Goal: Information Seeking & Learning: Learn about a topic

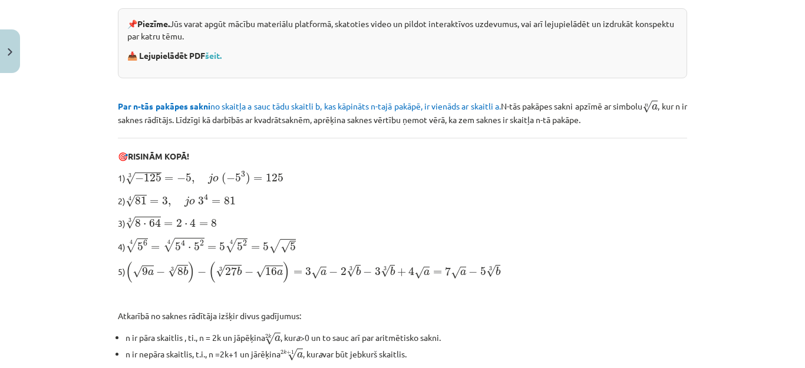
scroll to position [438, 0]
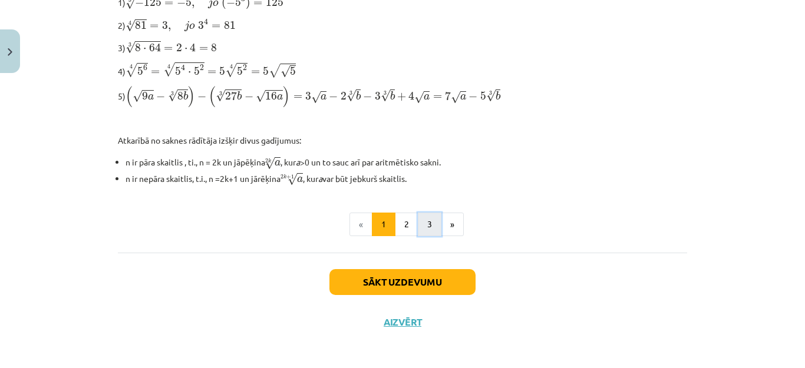
click at [428, 213] on button "3" at bounding box center [430, 225] width 24 height 24
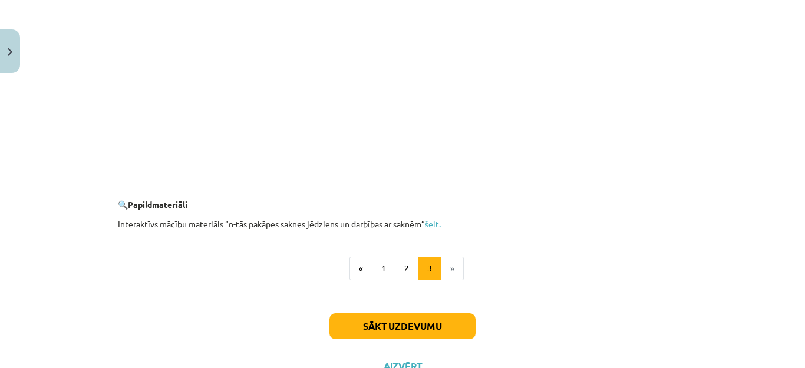
scroll to position [2454, 0]
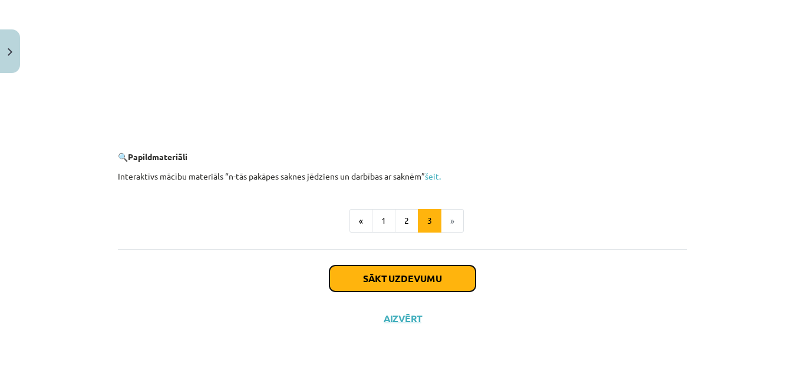
click at [435, 284] on button "Sākt uzdevumu" at bounding box center [402, 279] width 146 height 26
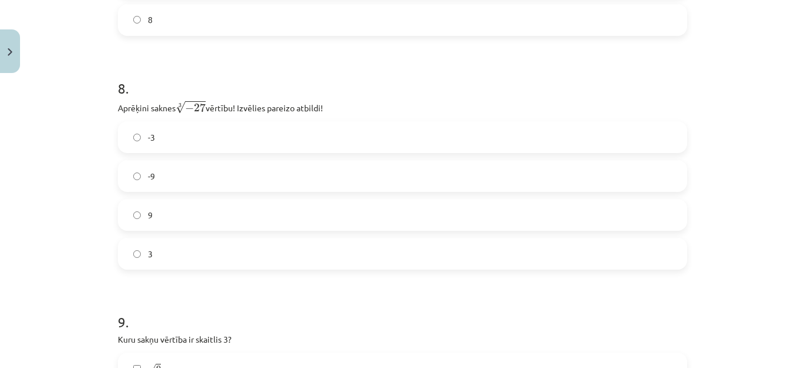
scroll to position [2696, 0]
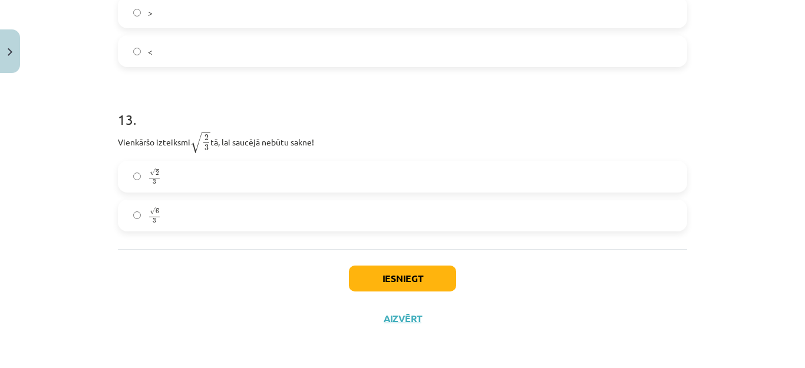
drag, startPoint x: 110, startPoint y: 140, endPoint x: 322, endPoint y: 135, distance: 212.1
copy p "Vienkāršo izteiksmi √ 2 3 2 3 tā, lai saucējā nebūtu sakne!"
click at [128, 221] on label "√ 6 3 6 3" at bounding box center [402, 215] width 567 height 29
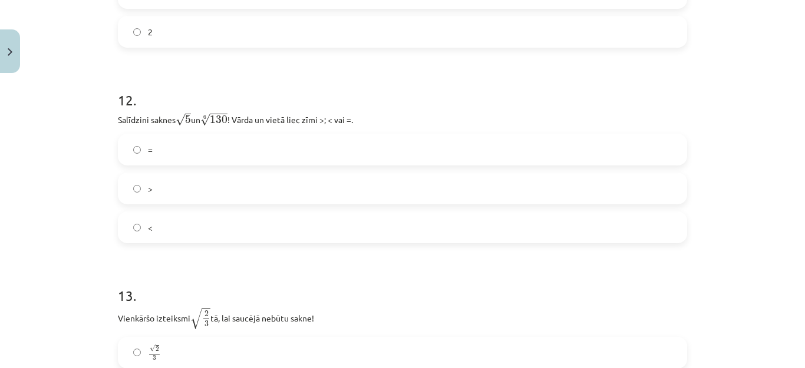
scroll to position [2484, 0]
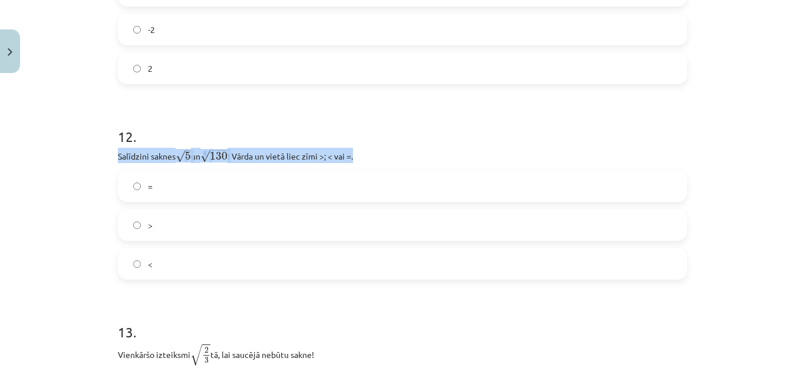
drag, startPoint x: 111, startPoint y: 154, endPoint x: 356, endPoint y: 154, distance: 245.7
copy p "Salīdzini saknes √ 5 5 un 6 √ 130 130 6 ! Vārda un vietā liec zīmi >; < vai =."
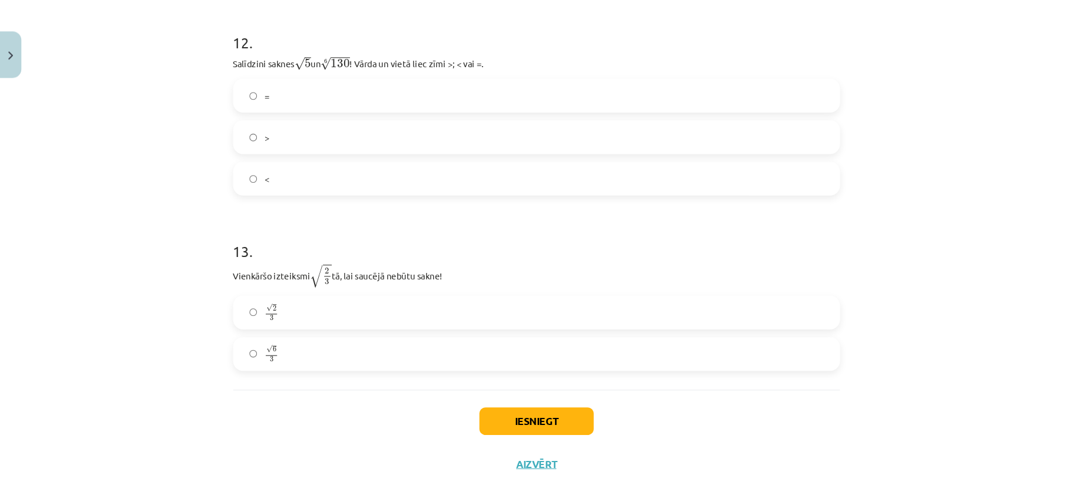
scroll to position [2576, 0]
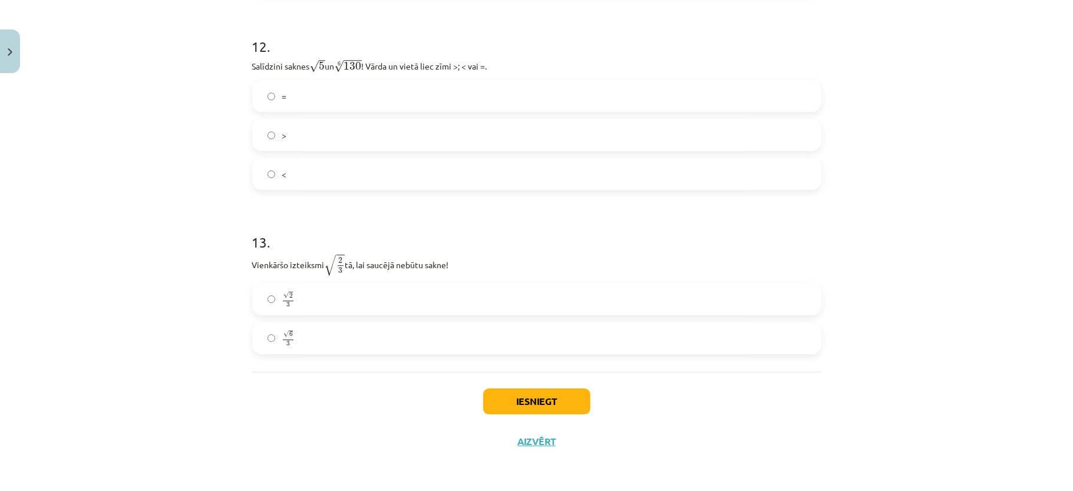
drag, startPoint x: 796, startPoint y: 9, endPoint x: 667, endPoint y: 197, distance: 227.9
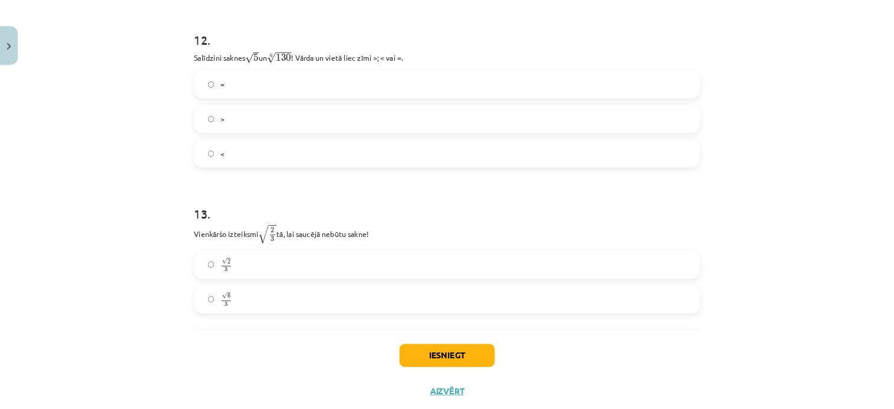
scroll to position [2575, 0]
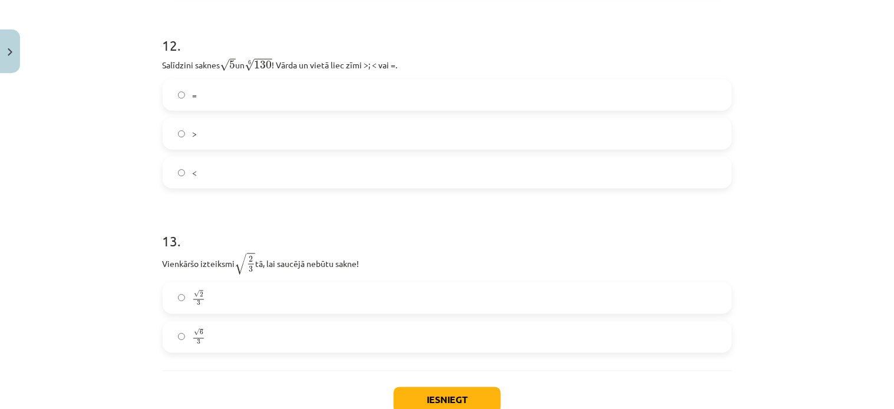
drag, startPoint x: 1072, startPoint y: 4, endPoint x: 779, endPoint y: 327, distance: 436.6
click at [779, 327] on div "Mācību tēma: Matemātikas i - 12. klases 1. ieskaites mācību materiāls (ab) #4 📝…" at bounding box center [447, 204] width 894 height 409
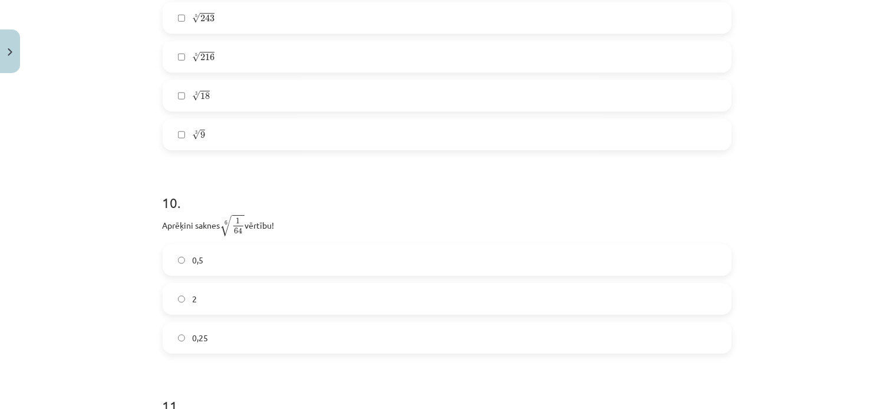
scroll to position [2009, 0]
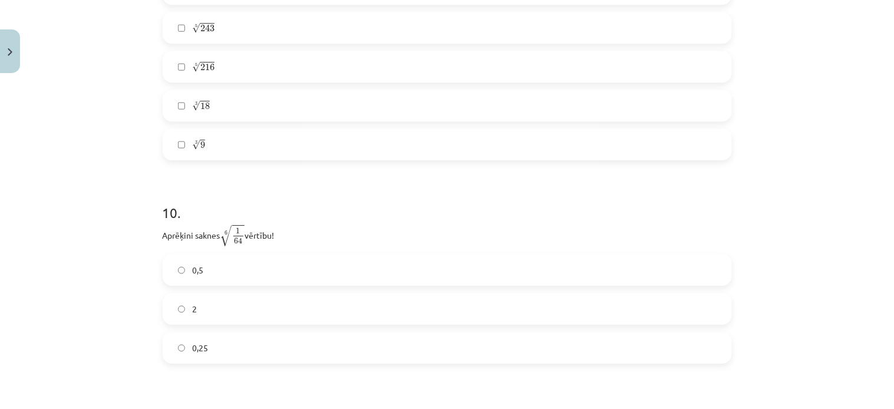
click at [183, 267] on label "0,5" at bounding box center [447, 269] width 567 height 29
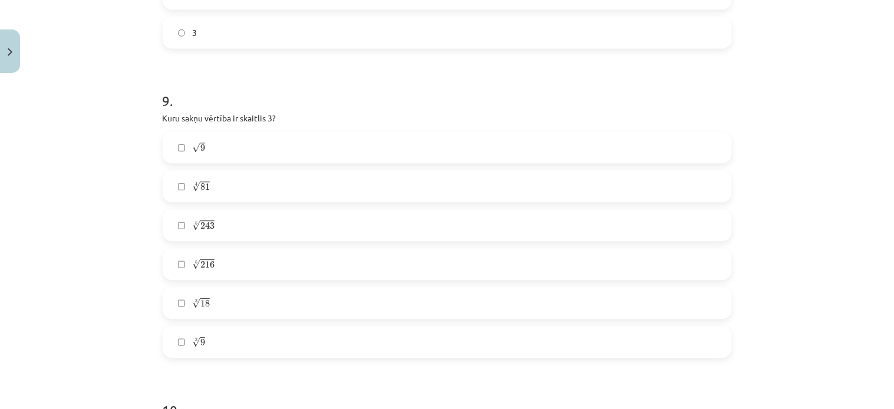
scroll to position [1806, 0]
click at [169, 163] on label "√ 9 9" at bounding box center [447, 152] width 567 height 29
click at [176, 226] on label "5 √ 243 243 5" at bounding box center [447, 230] width 567 height 29
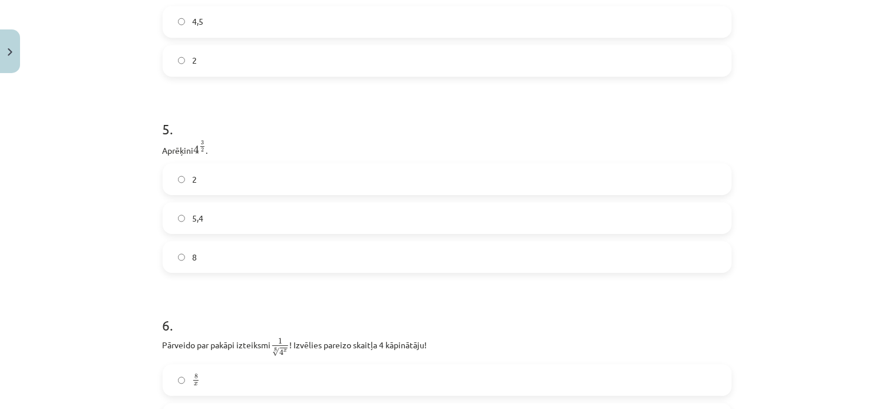
scroll to position [928, 0]
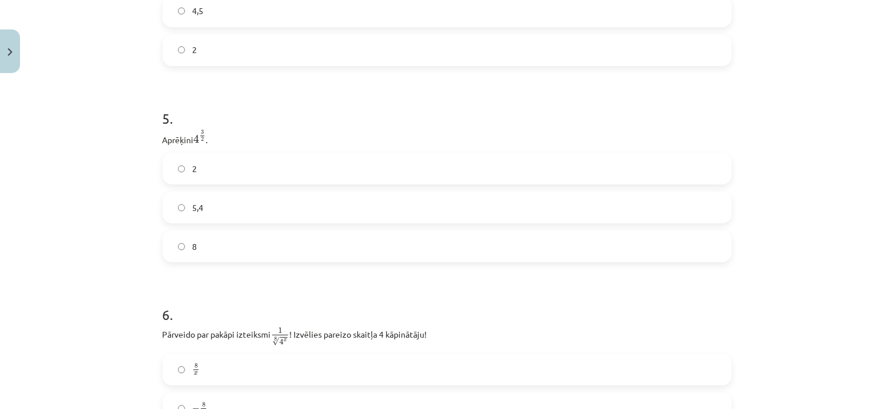
click at [180, 250] on label "8" at bounding box center [447, 246] width 567 height 29
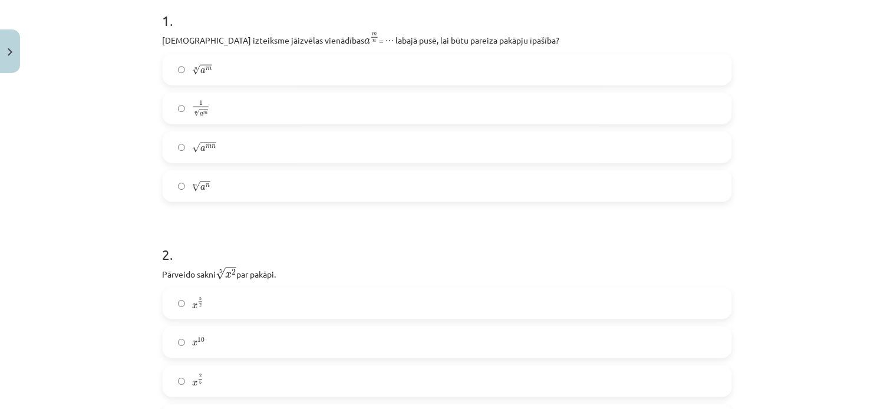
scroll to position [248, 0]
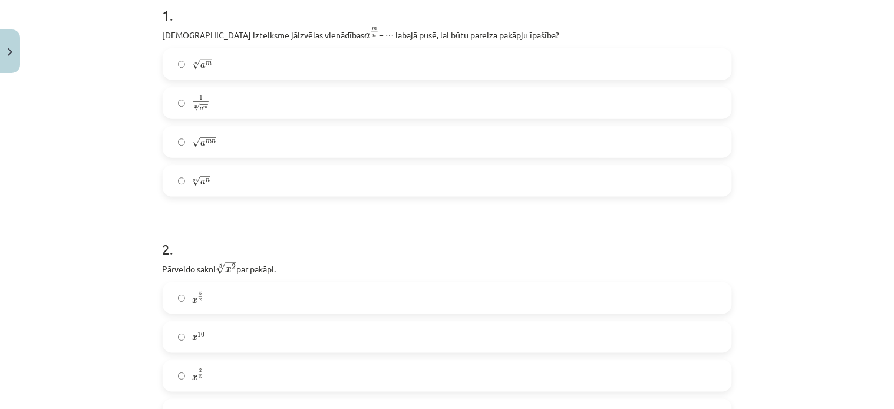
click at [181, 57] on label "n √ a m a m n" at bounding box center [447, 63] width 567 height 29
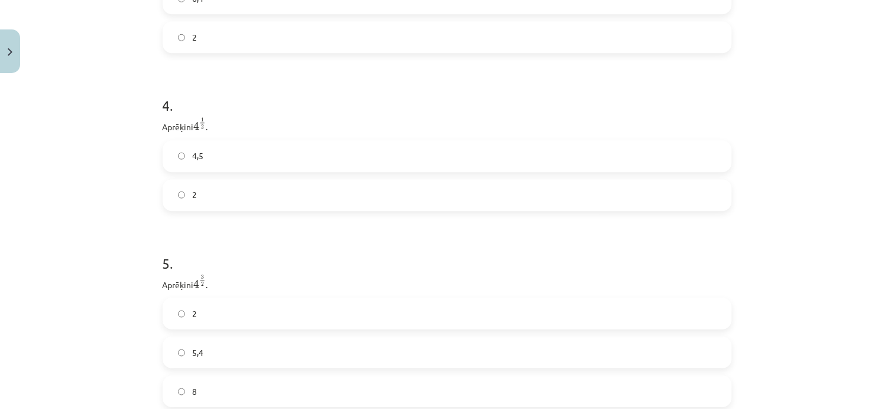
scroll to position [788, 0]
click at [177, 201] on label "2" at bounding box center [447, 190] width 567 height 29
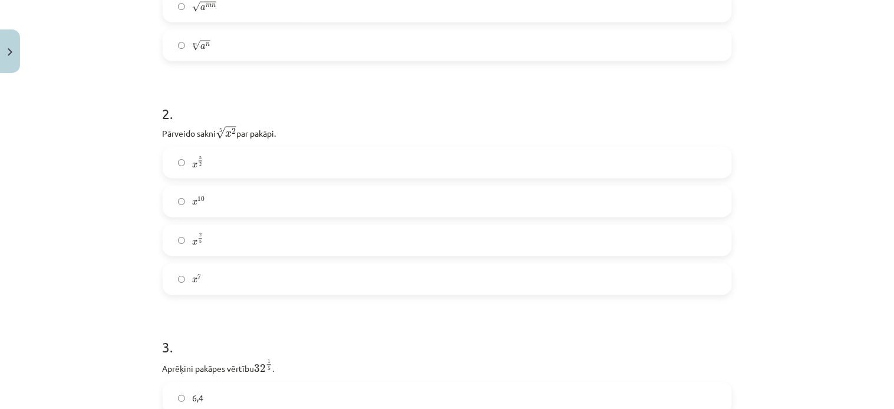
scroll to position [378, 0]
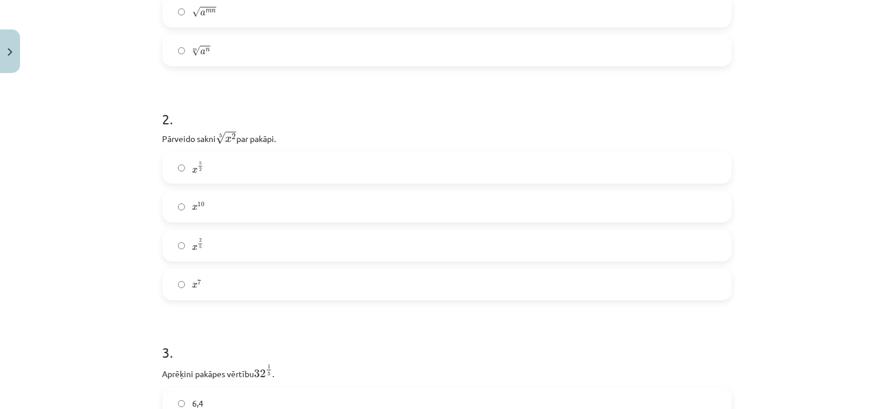
click at [169, 251] on label "x 2 5 x 2 5" at bounding box center [447, 245] width 567 height 29
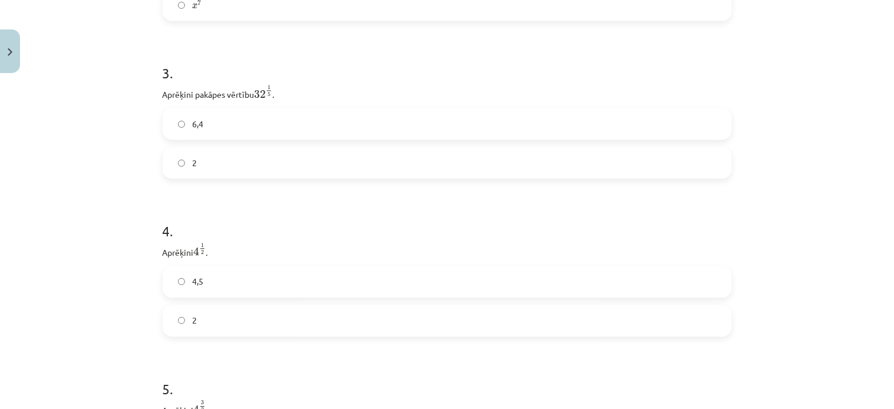
scroll to position [663, 0]
drag, startPoint x: 250, startPoint y: 90, endPoint x: 267, endPoint y: 87, distance: 17.3
click at [267, 87] on p "Aprēķini pakāpes vērtību 32 1 5 32 1 5 ." at bounding box center [447, 87] width 569 height 16
click at [366, 58] on h1 "3 ." at bounding box center [447, 57] width 569 height 37
drag, startPoint x: 153, startPoint y: 91, endPoint x: 246, endPoint y: 83, distance: 92.9
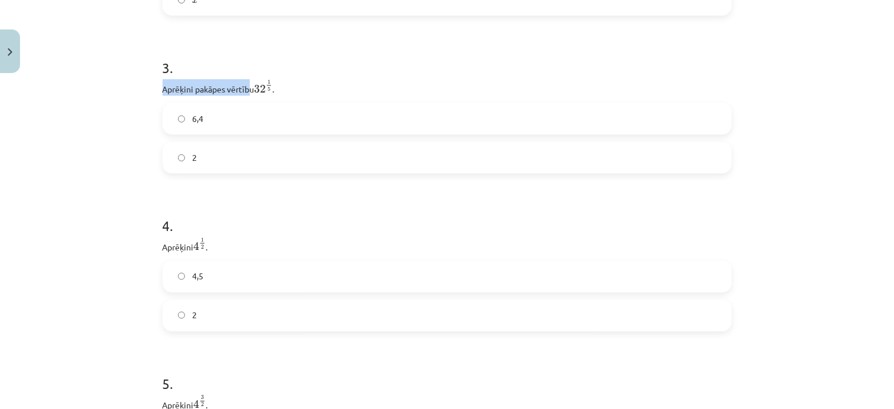
drag, startPoint x: 246, startPoint y: 83, endPoint x: 278, endPoint y: 85, distance: 32.4
click at [278, 85] on p "Aprēķini pakāpes vērtību 32 1 5 32 1 5 ." at bounding box center [447, 87] width 569 height 16
drag, startPoint x: 156, startPoint y: 92, endPoint x: 249, endPoint y: 84, distance: 92.8
click at [249, 84] on p "Aprēķini pakāpes vērtību 32 1 5 32 1 5 ." at bounding box center [447, 87] width 569 height 16
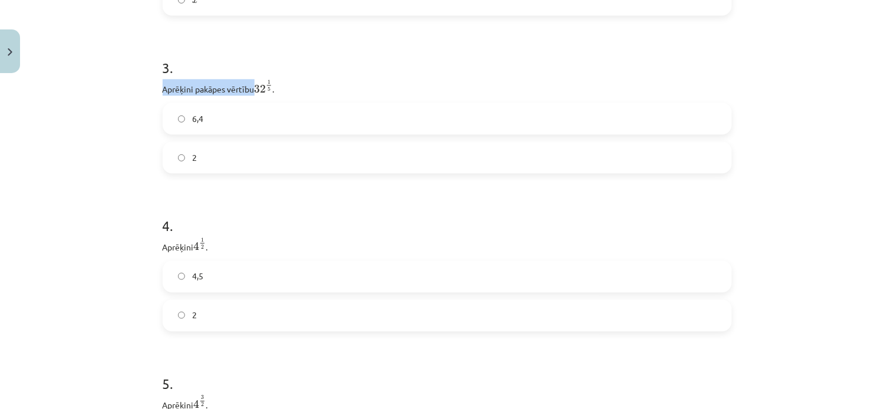
copy p "Aprēķini pakāpes vērtību"
click at [168, 158] on label "2" at bounding box center [447, 157] width 567 height 29
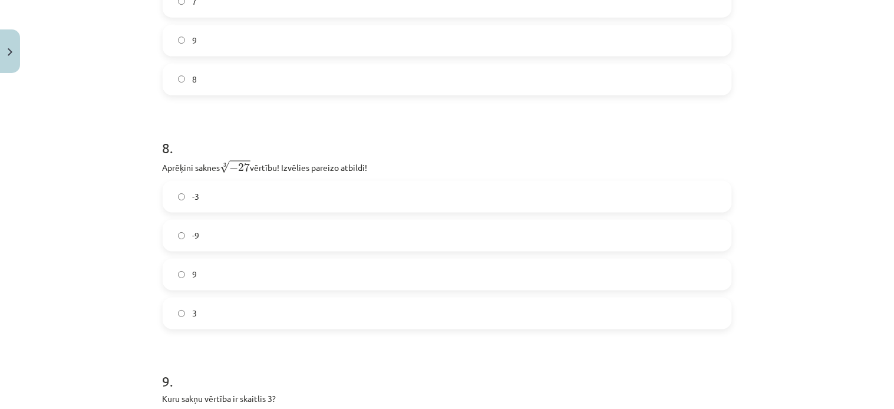
scroll to position [1541, 0]
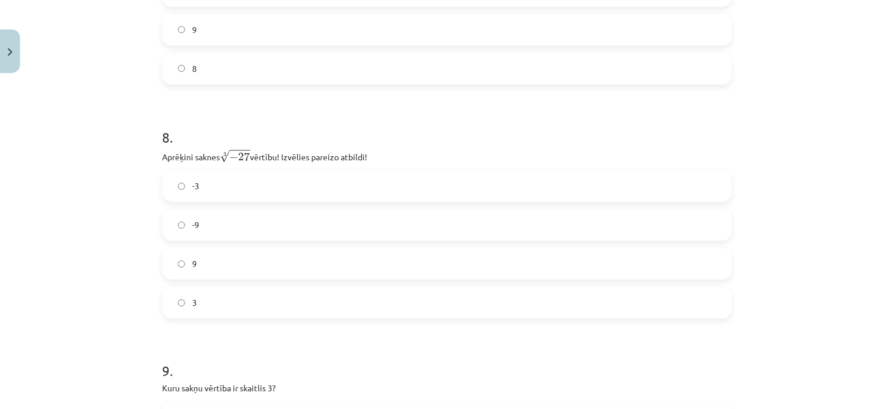
click at [198, 273] on label "9" at bounding box center [447, 263] width 567 height 29
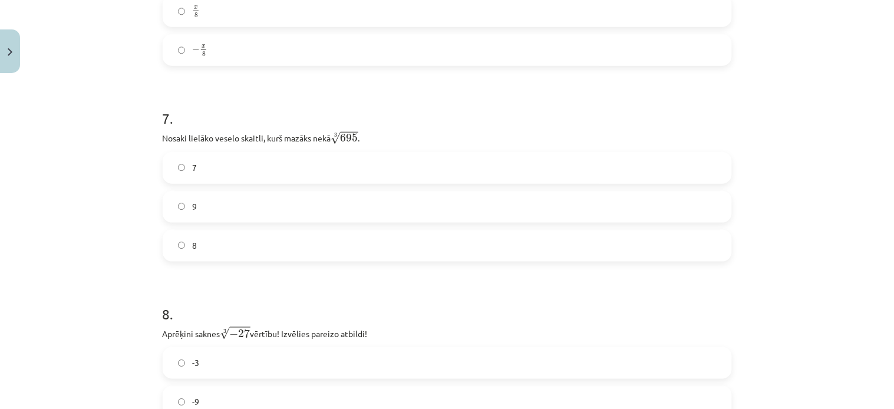
scroll to position [1355, 0]
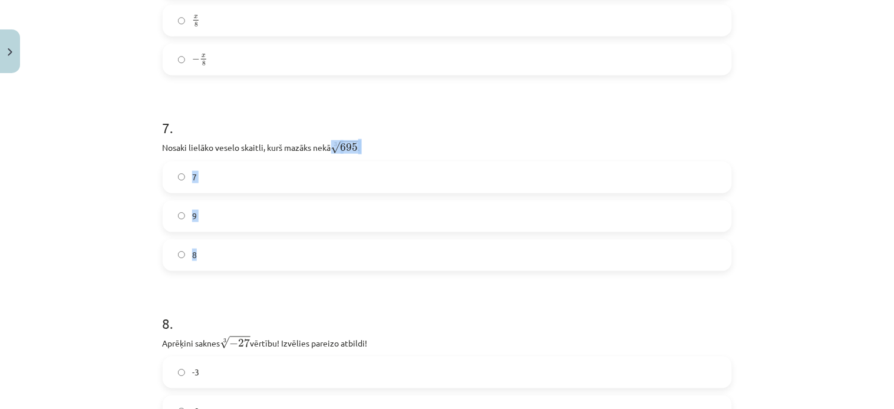
drag, startPoint x: 331, startPoint y: 150, endPoint x: 276, endPoint y: 260, distance: 123.3
click at [276, 260] on div "7 . Nosaki lielāko veselo skaitli, kurš mazāks nekā 3 √ 695 695 3 . 7 9 8" at bounding box center [447, 185] width 569 height 172
copy div "√ 695 695 3 . 7 9 8"
click at [508, 146] on p "Nosaki lielāko veselo skaitli, kurš mazāks nekā 3 √ 695 695 3 ." at bounding box center [447, 146] width 569 height 15
click at [170, 187] on label "7" at bounding box center [447, 177] width 567 height 29
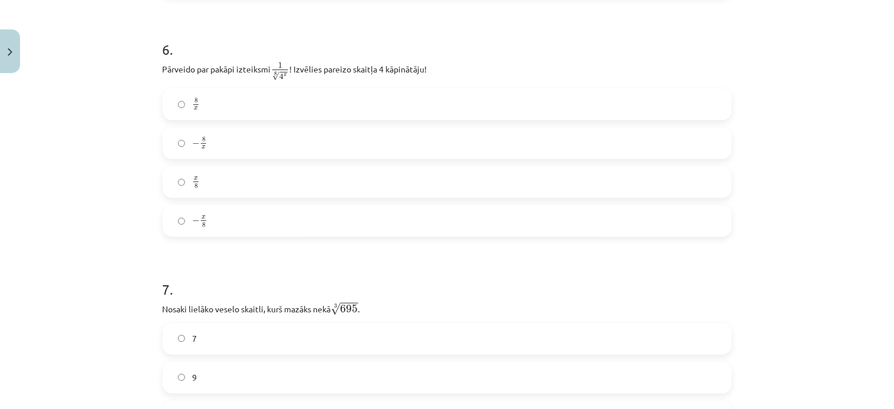
scroll to position [1188, 0]
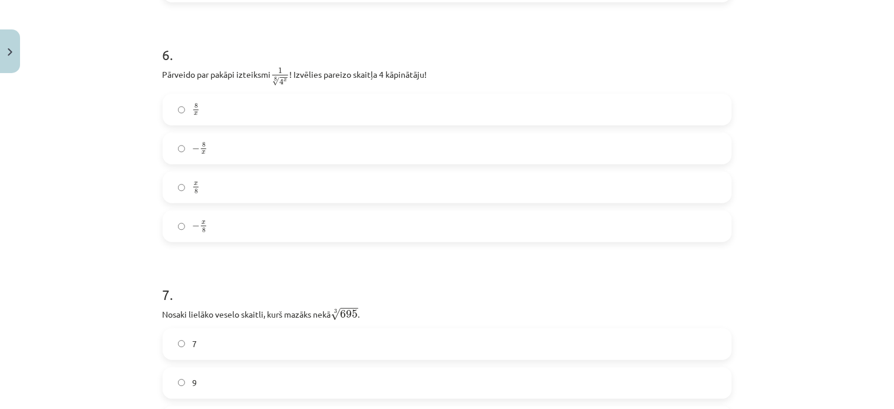
click at [349, 261] on form "1 . [DEMOGRAPHIC_DATA] izteiksme jāizvēlas vienādības a m n a m n = ⋯ labajā pu…" at bounding box center [447, 392] width 569 height 2693
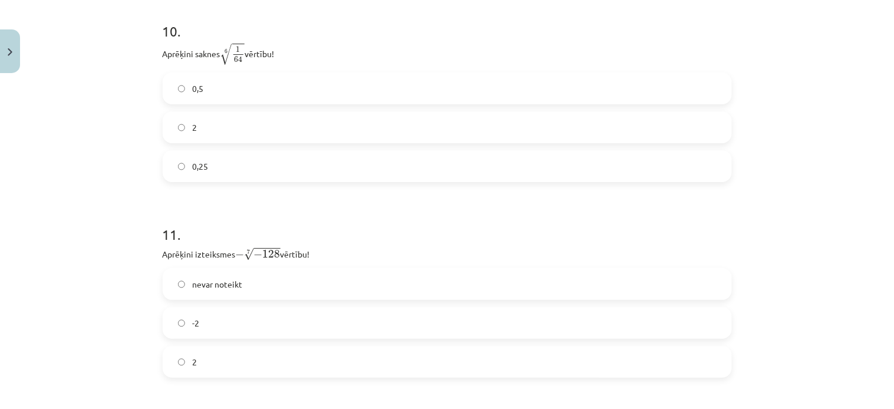
scroll to position [2659, 0]
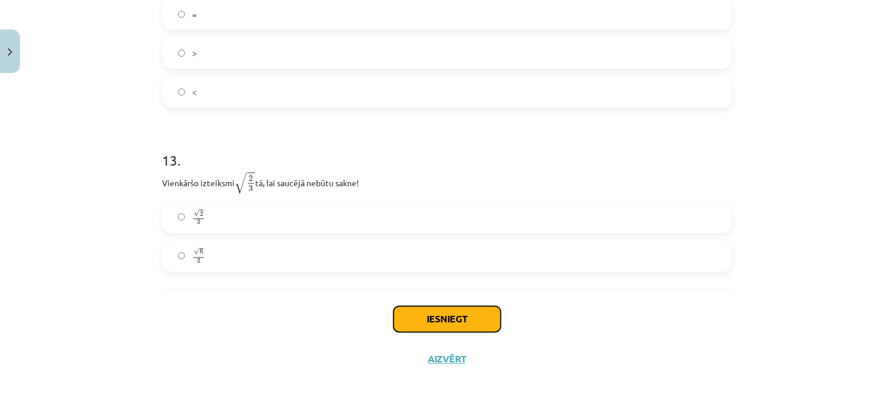
click at [462, 320] on button "Iesniegt" at bounding box center [447, 319] width 107 height 26
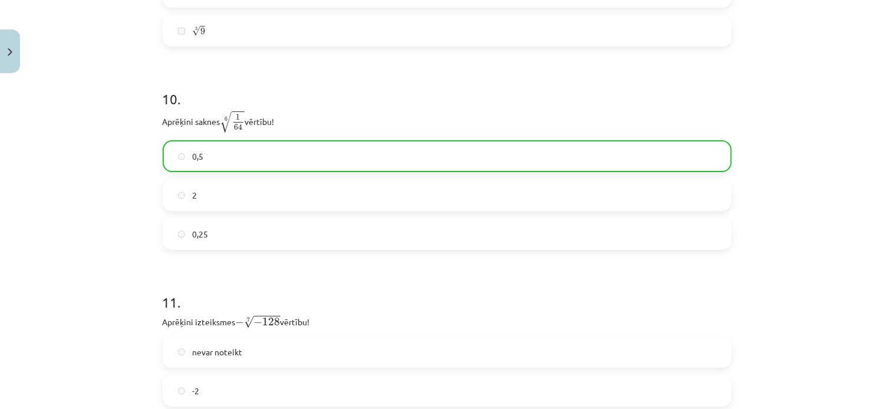
scroll to position [2696, 0]
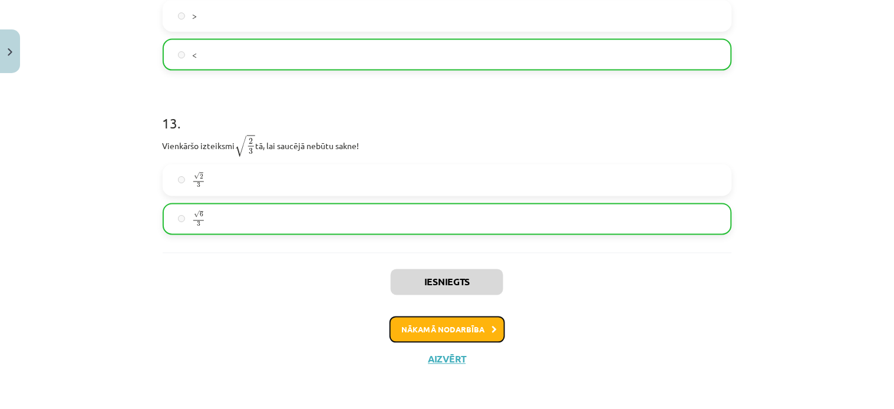
click at [442, 323] on button "Nākamā nodarbība" at bounding box center [446, 329] width 115 height 27
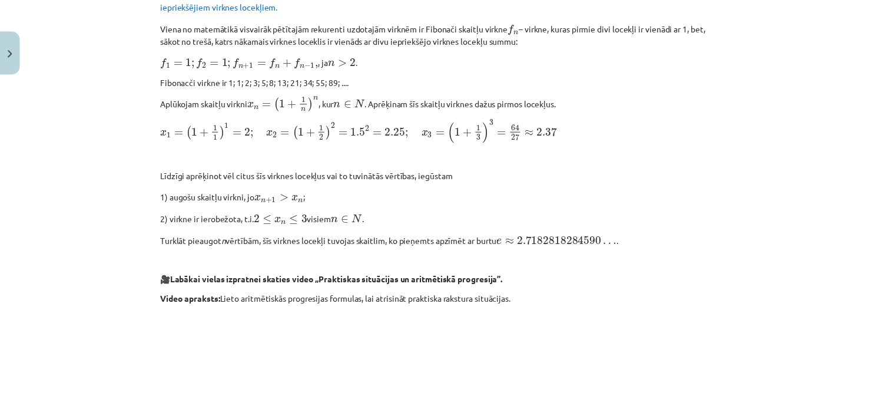
scroll to position [29, 0]
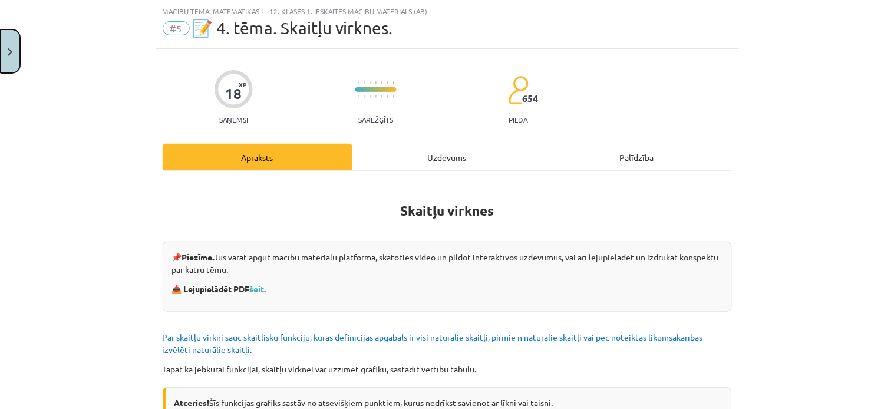
click at [14, 45] on button "Close" at bounding box center [10, 51] width 20 height 44
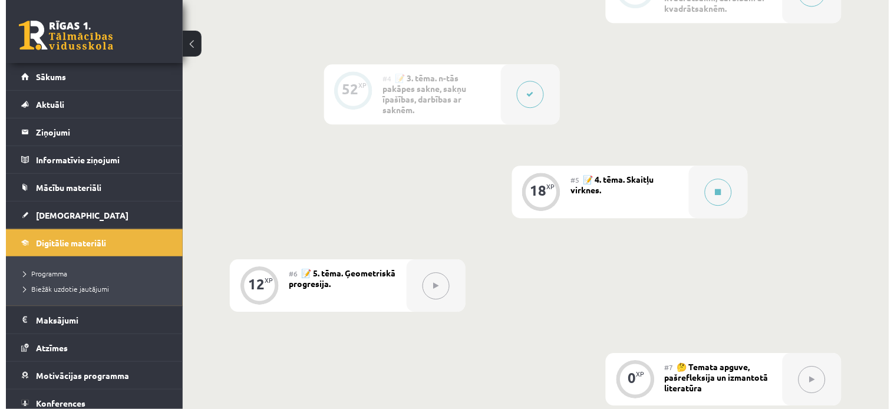
scroll to position [638, 0]
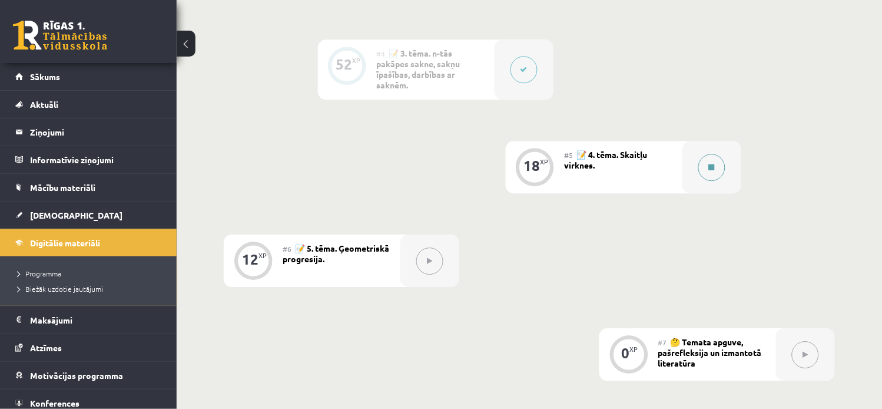
click at [732, 156] on div at bounding box center [712, 167] width 59 height 52
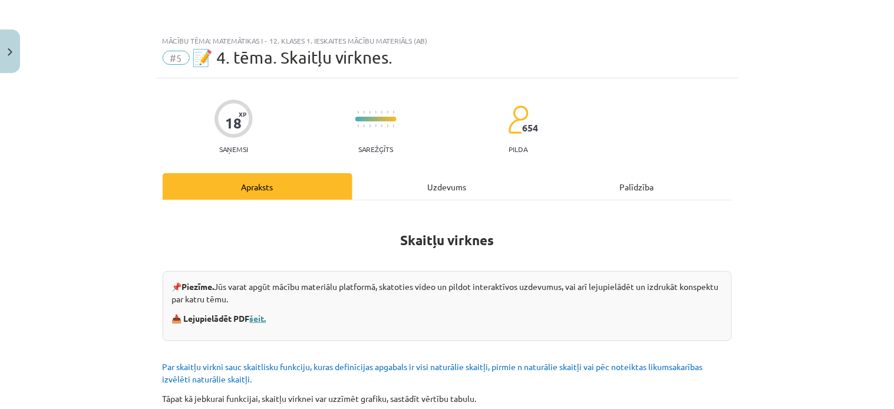
click at [250, 320] on link "šeit." at bounding box center [258, 318] width 16 height 11
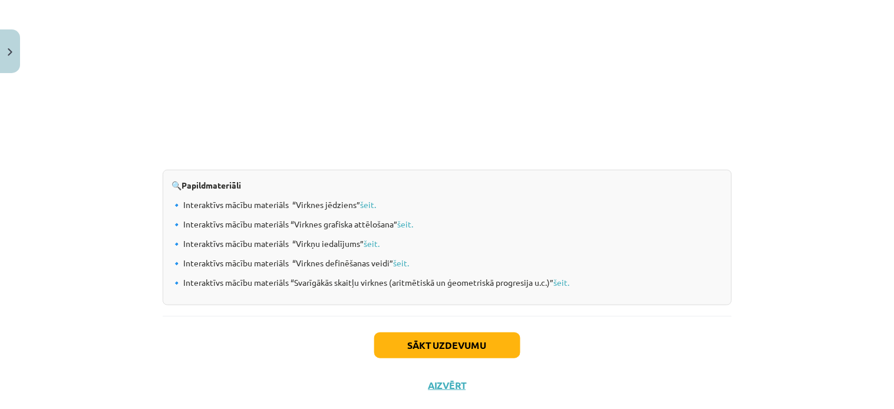
scroll to position [1243, 0]
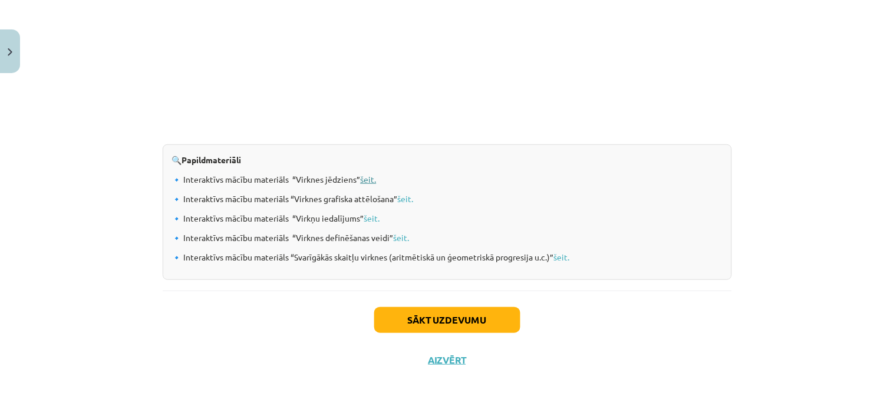
click at [361, 178] on link "šeit." at bounding box center [369, 179] width 16 height 11
click at [456, 316] on button "Sākt uzdevumu" at bounding box center [447, 320] width 146 height 26
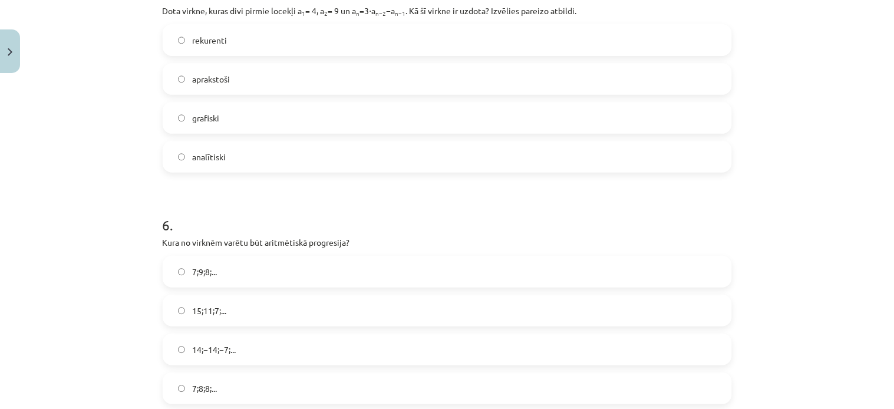
scroll to position [1332, 0]
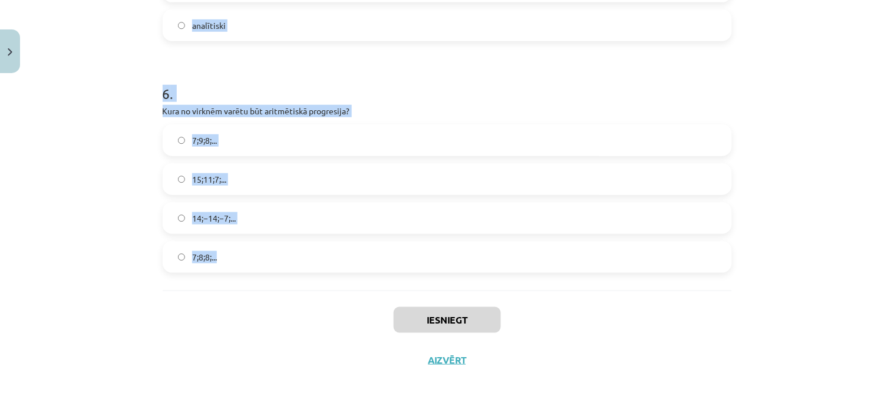
drag, startPoint x: 157, startPoint y: 252, endPoint x: 269, endPoint y: 250, distance: 112.0
copy form "Skaitļu virkne -7; -4; -1; 2; 5; ... ir Konstanta Ne augoša, ne dilstoša Augoša…"
click at [540, 99] on h1 "6 ." at bounding box center [447, 83] width 569 height 37
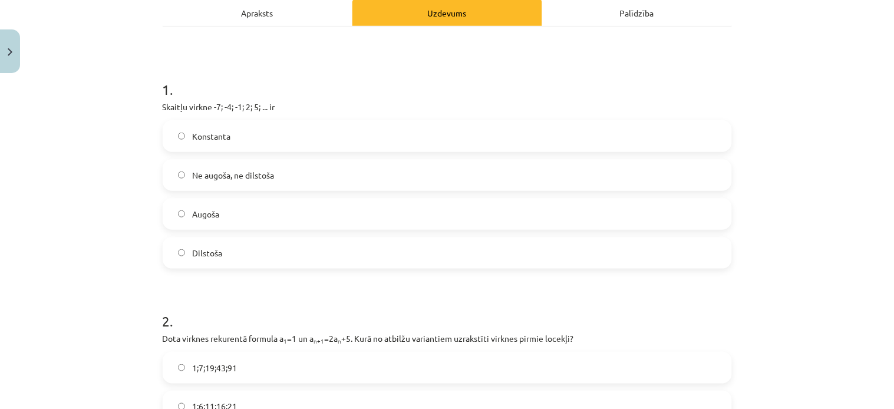
scroll to position [171, 0]
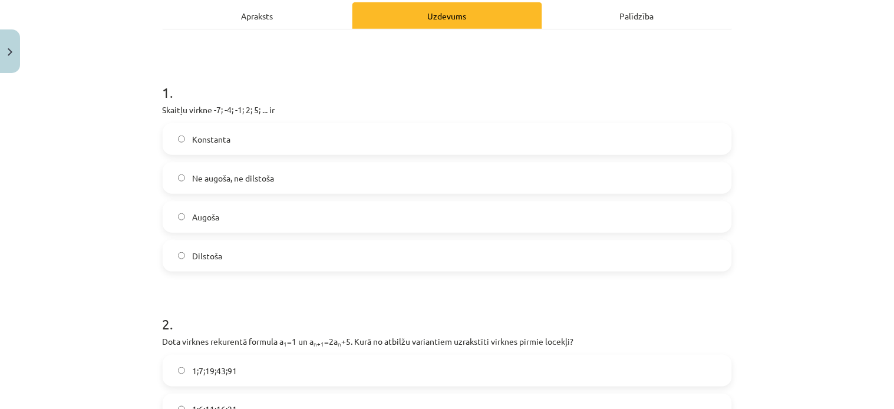
click at [177, 202] on label "Augoša" at bounding box center [447, 216] width 567 height 29
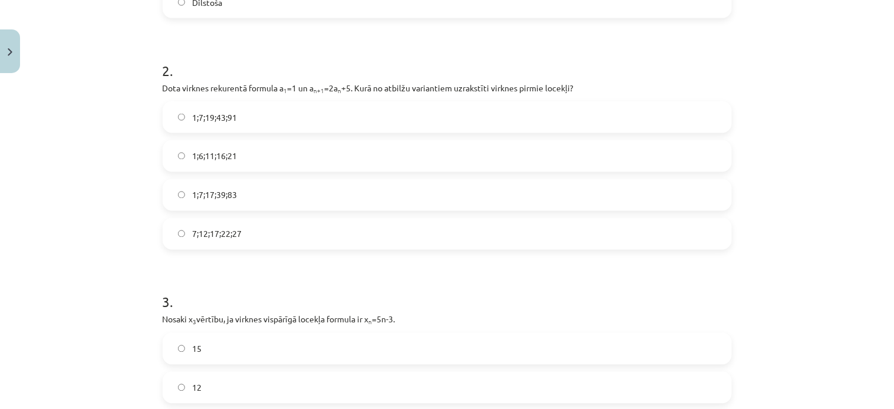
scroll to position [457, 0]
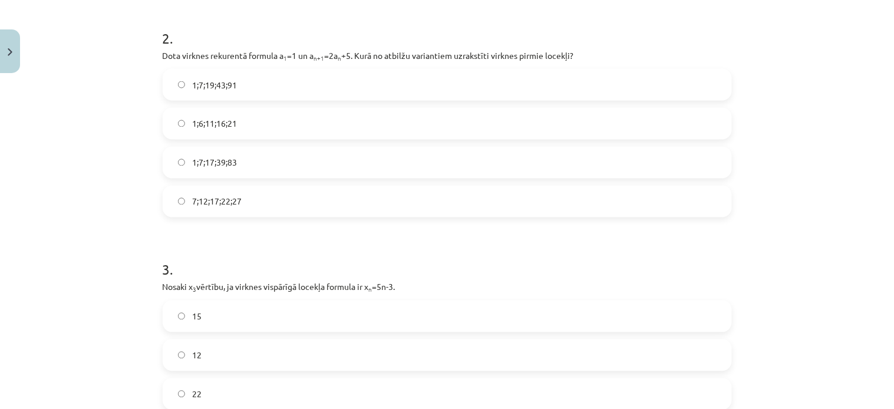
click at [167, 83] on label "1;7;19;43;91" at bounding box center [447, 84] width 567 height 29
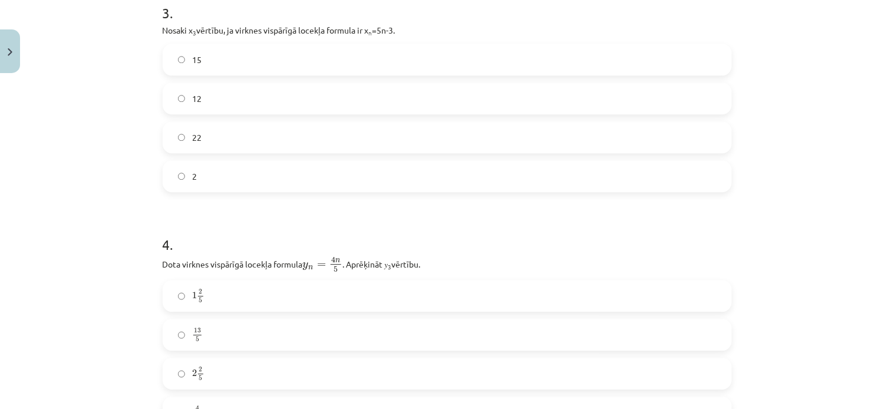
scroll to position [716, 0]
click at [173, 91] on label "12" at bounding box center [447, 95] width 567 height 29
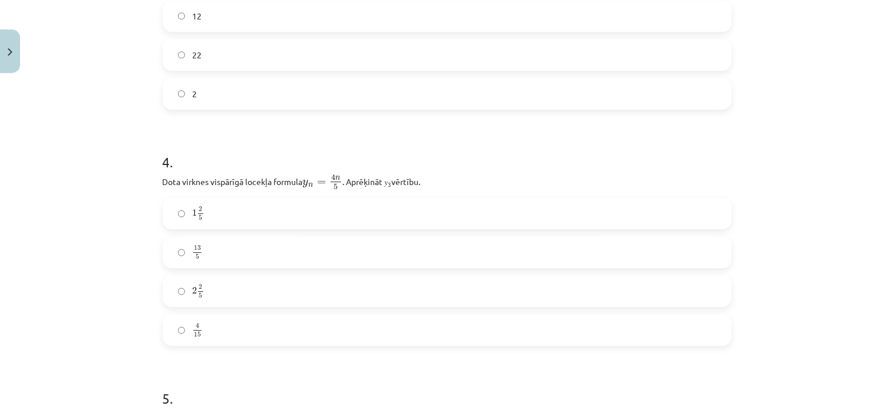
scroll to position [802, 0]
click at [178, 279] on label "2 2 5 2 2 5" at bounding box center [447, 284] width 567 height 29
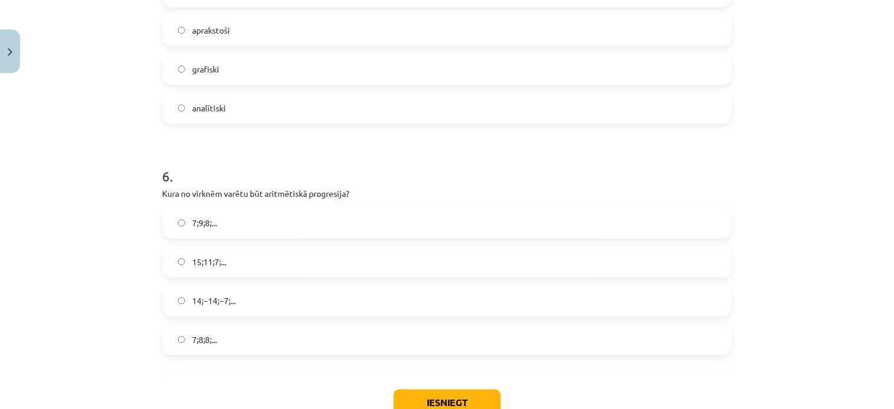
scroll to position [1285, 0]
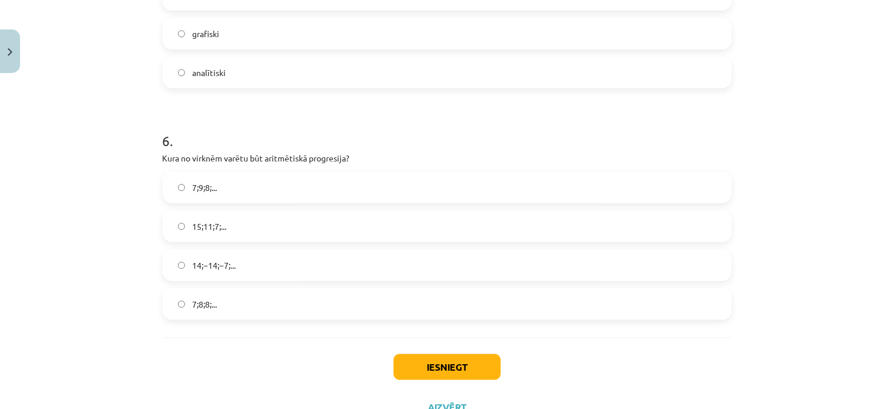
click at [192, 227] on span "15;11;7;..." at bounding box center [209, 226] width 34 height 12
click at [452, 358] on button "Iesniegt" at bounding box center [447, 367] width 107 height 26
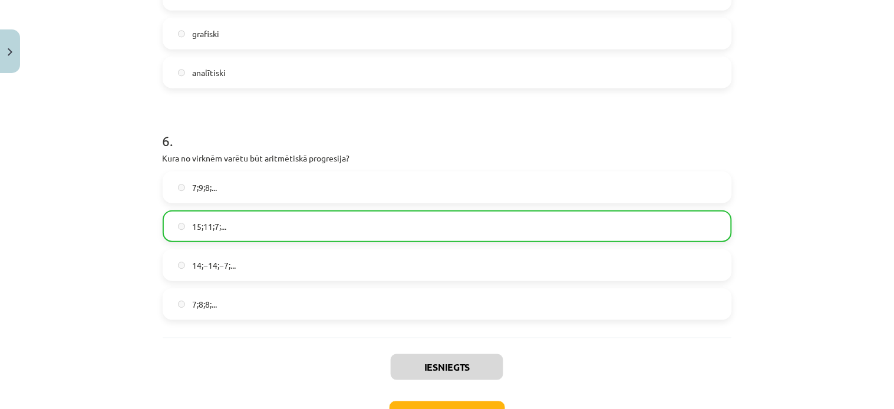
scroll to position [1284, 0]
click at [412, 368] on button "Nākamā nodarbība" at bounding box center [446, 415] width 115 height 27
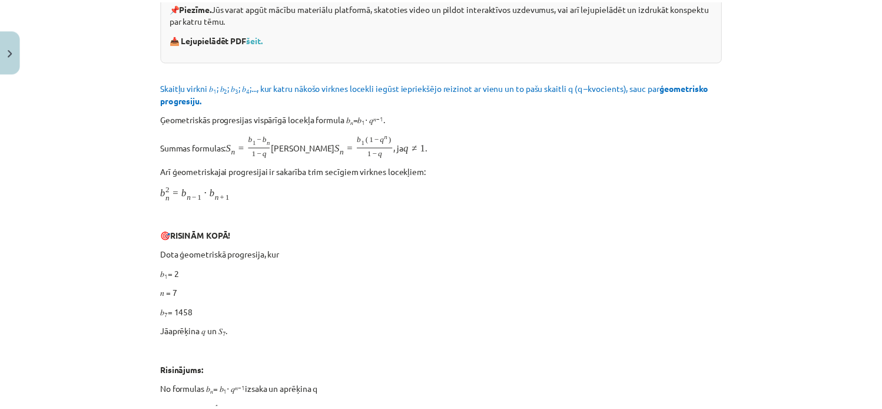
scroll to position [29, 0]
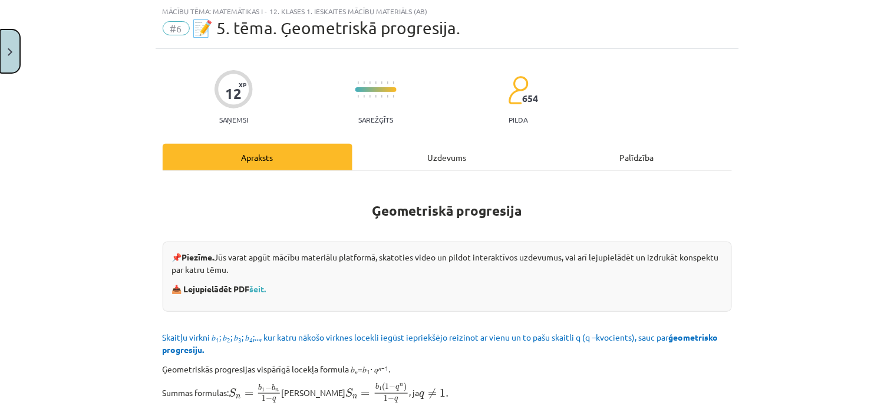
click at [1, 43] on button "Close" at bounding box center [10, 51] width 20 height 44
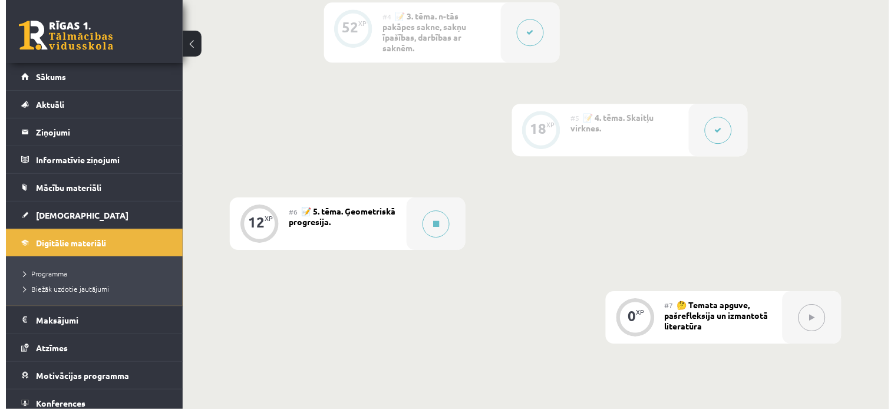
scroll to position [677, 0]
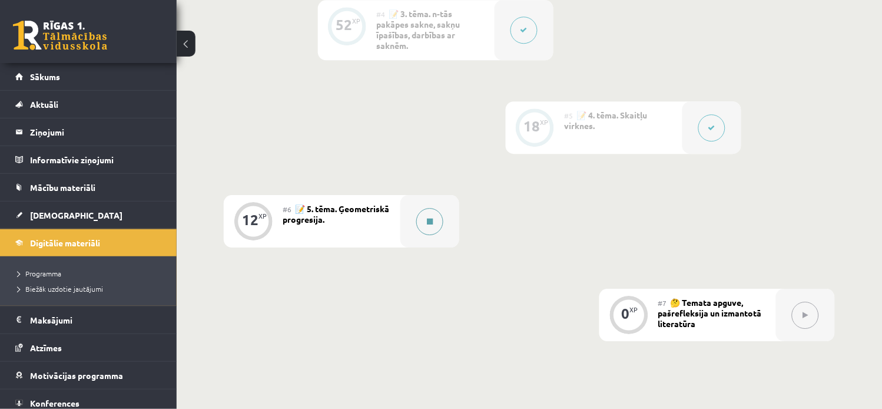
click at [432, 218] on icon at bounding box center [430, 221] width 6 height 7
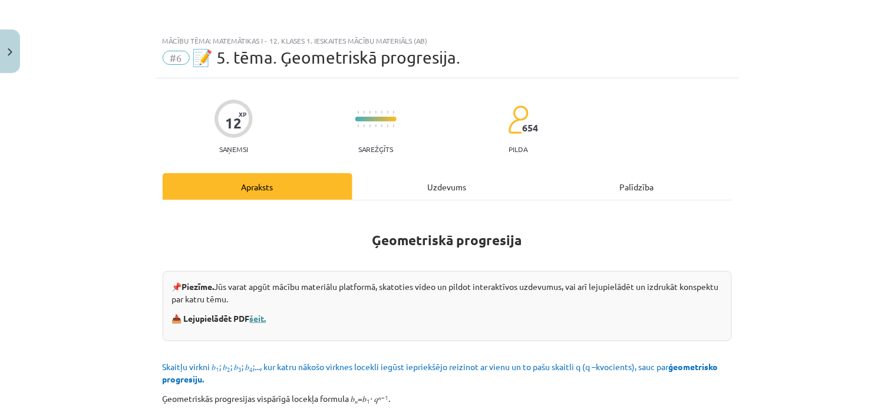
click at [250, 321] on link "šeit." at bounding box center [258, 318] width 16 height 11
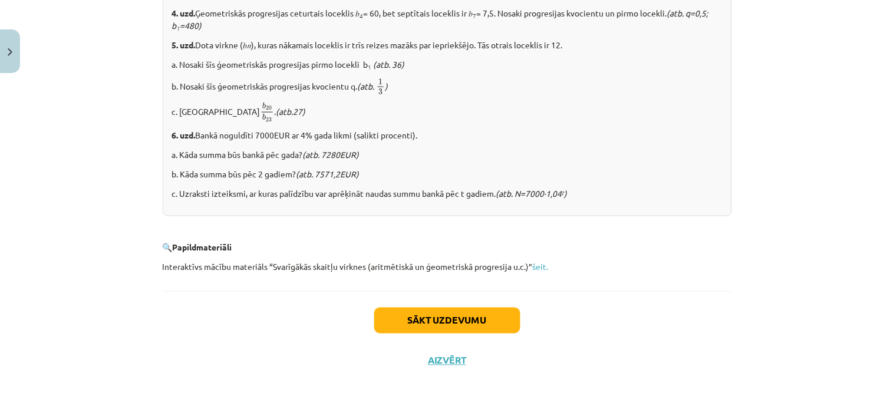
scroll to position [1500, 0]
click at [474, 319] on button "Sākt uzdevumu" at bounding box center [447, 319] width 146 height 26
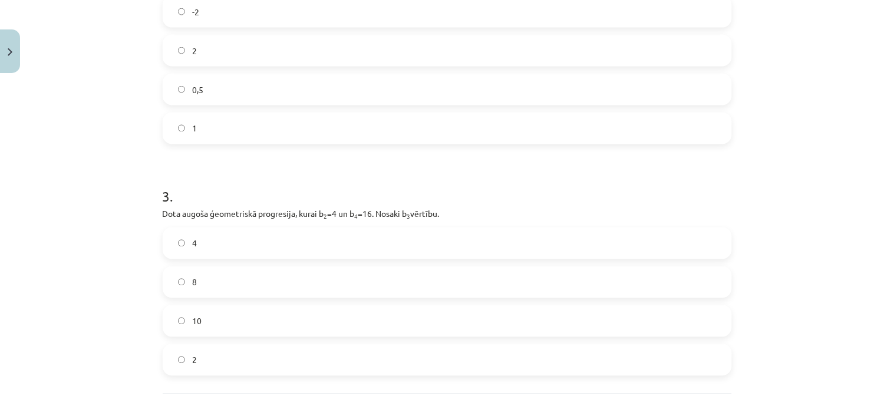
scroll to position [555, 0]
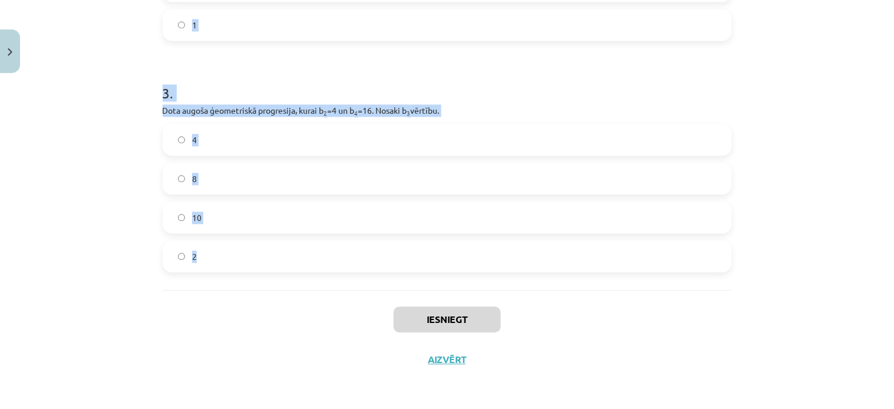
drag, startPoint x: 151, startPoint y: 252, endPoint x: 237, endPoint y: 249, distance: 86.1
copy form "Aprēķini ģeometriskās progresijas nākamo locekli, ja b 1 = 7 un q=5. 12 35 2 . …"
click at [508, 101] on h1 "3 ." at bounding box center [447, 83] width 569 height 37
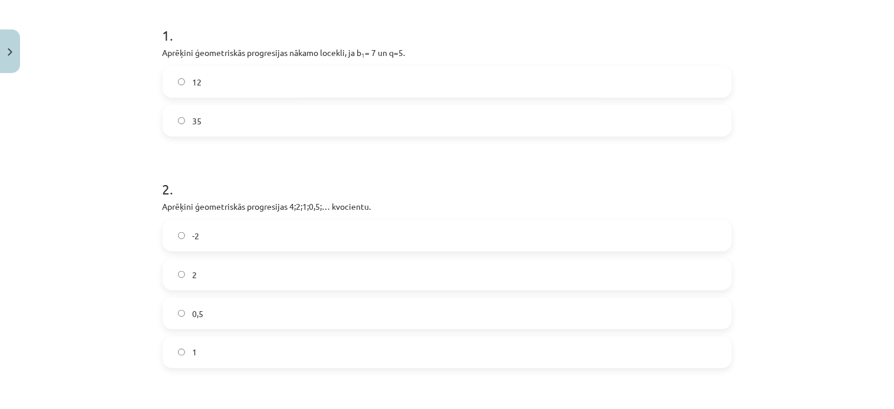
scroll to position [224, 0]
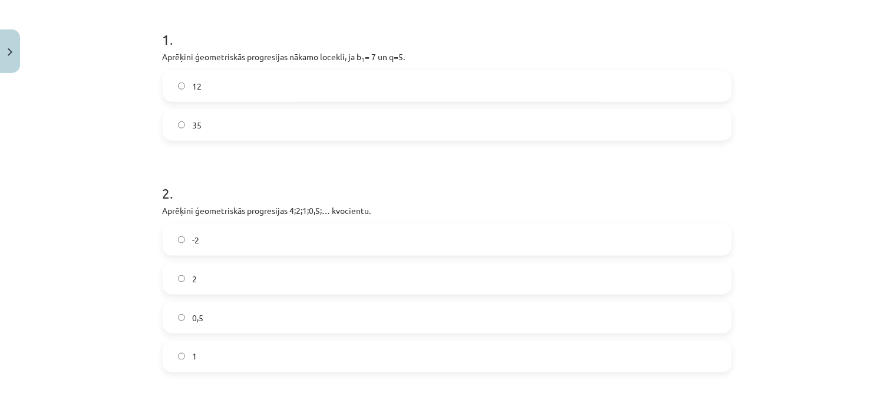
click at [169, 120] on label "35" at bounding box center [447, 124] width 567 height 29
click at [181, 319] on label "0,5" at bounding box center [447, 317] width 567 height 29
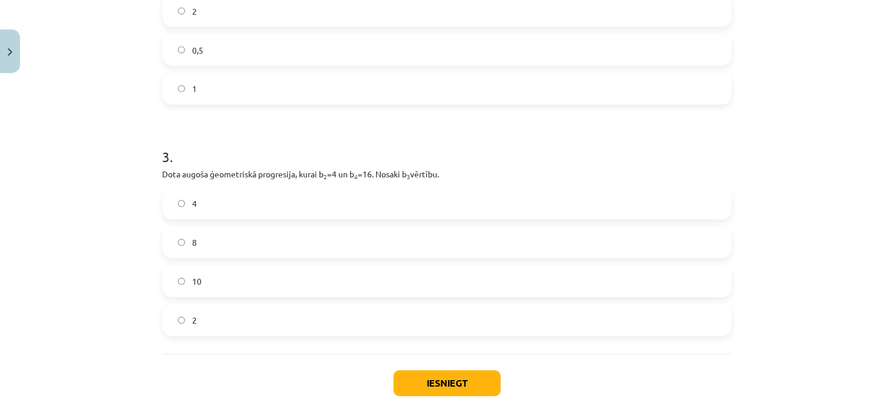
scroll to position [502, 0]
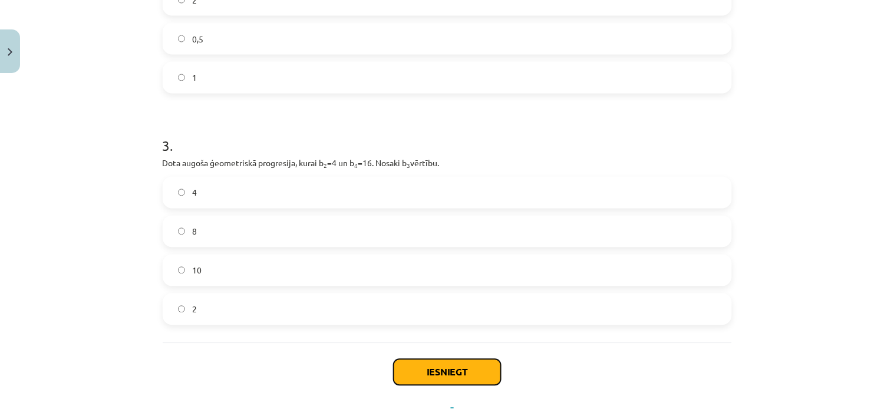
click at [403, 368] on button "Iesniegt" at bounding box center [447, 372] width 107 height 26
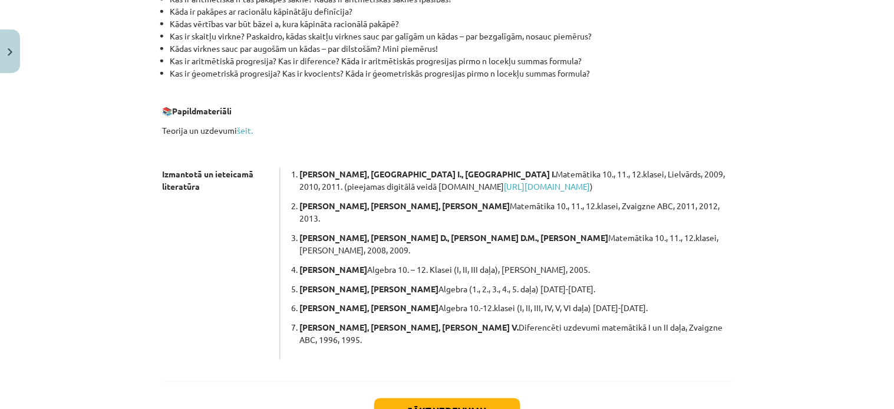
scroll to position [336, 0]
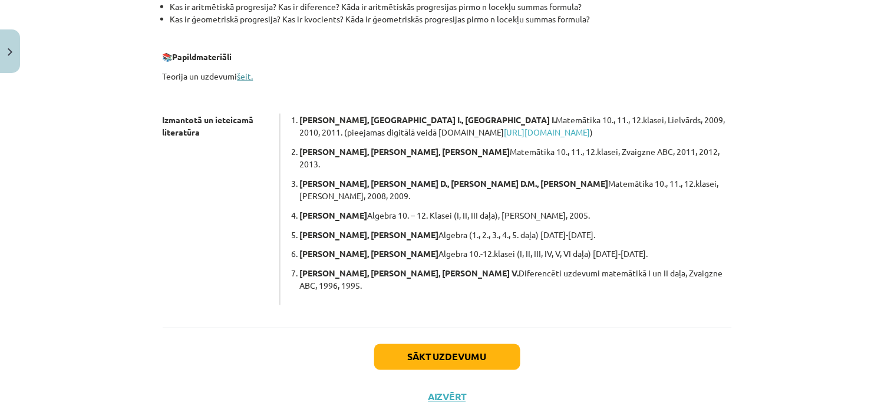
click at [242, 79] on link "šeit." at bounding box center [245, 76] width 16 height 11
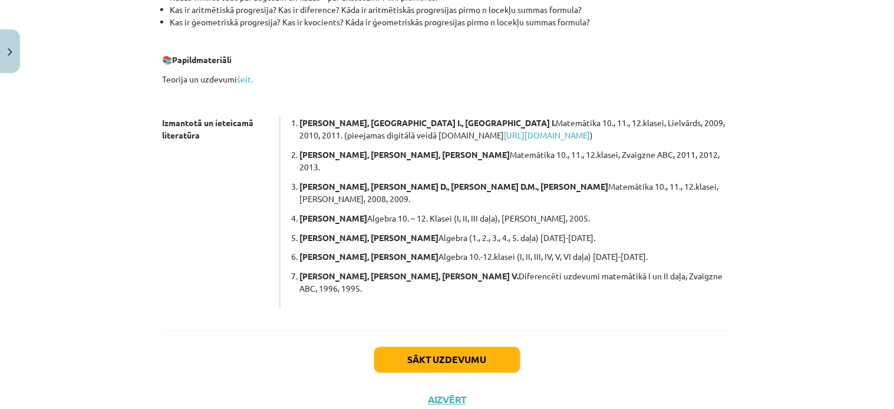
scroll to position [334, 0]
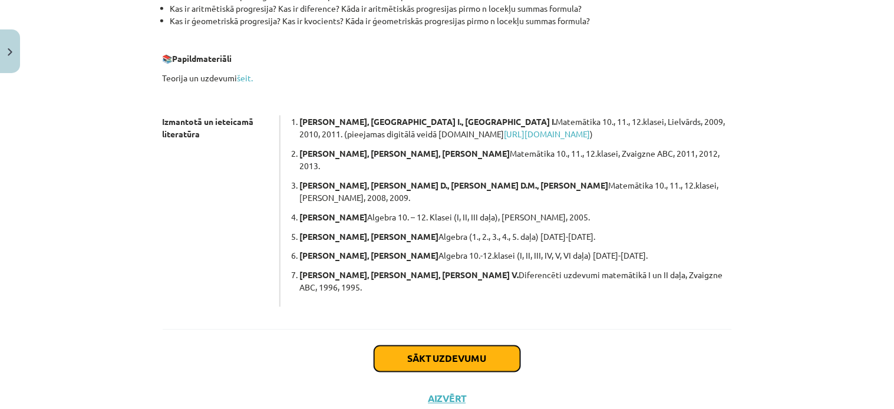
click at [499, 346] on button "Sākt uzdevumu" at bounding box center [447, 359] width 146 height 26
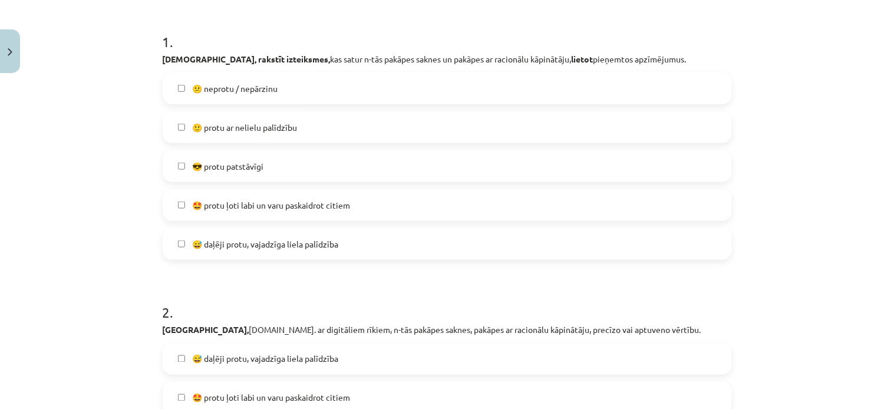
scroll to position [252, 0]
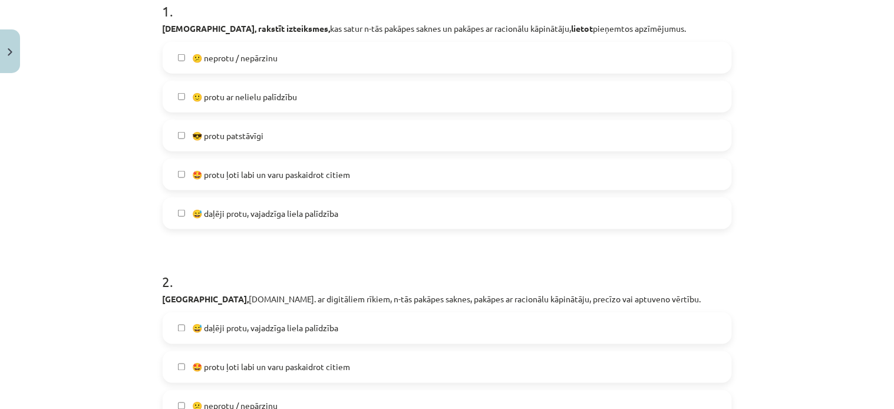
click at [173, 128] on label "😎 protu patstāvīgi" at bounding box center [447, 135] width 567 height 29
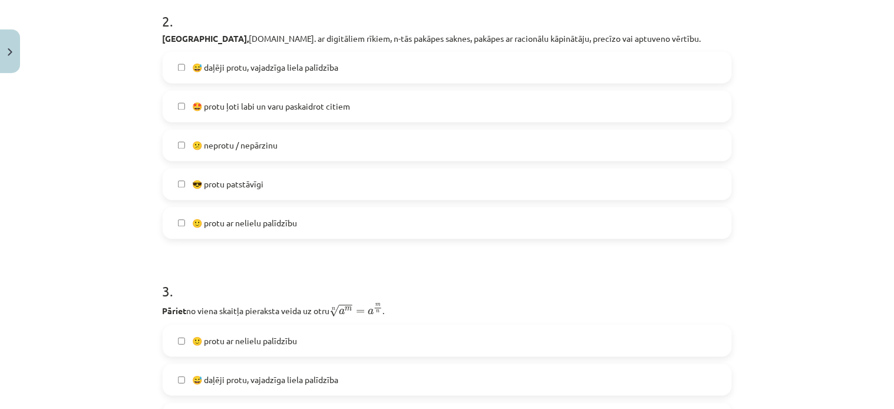
scroll to position [505, 0]
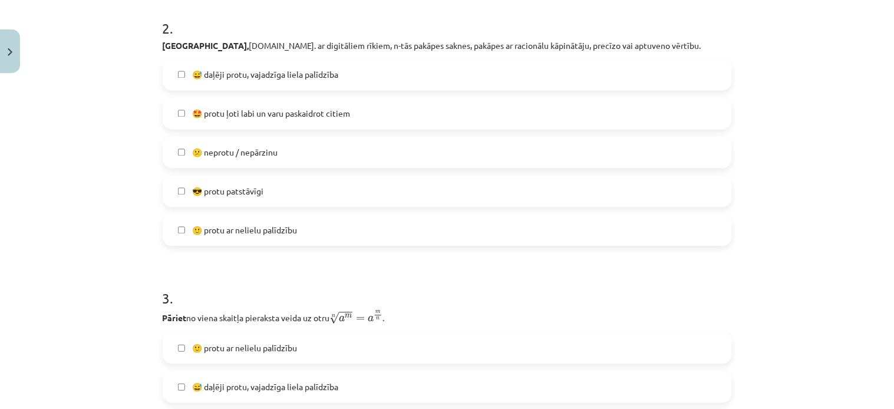
click at [180, 231] on label "🙂 protu ar nelielu palīdzību" at bounding box center [447, 230] width 567 height 29
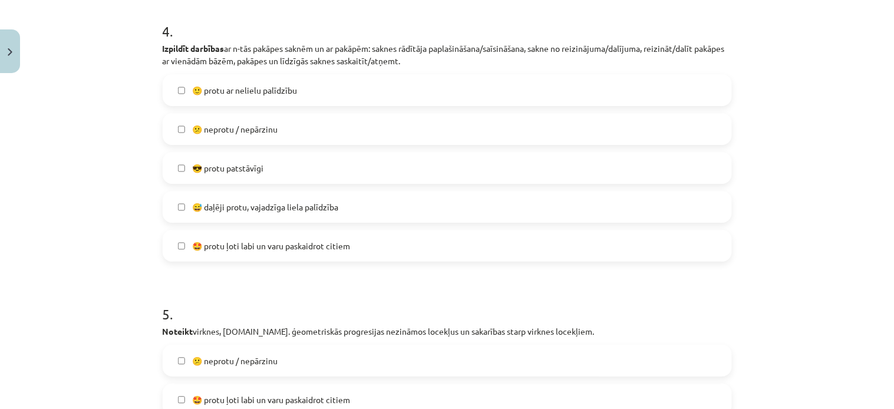
scroll to position [1050, 0]
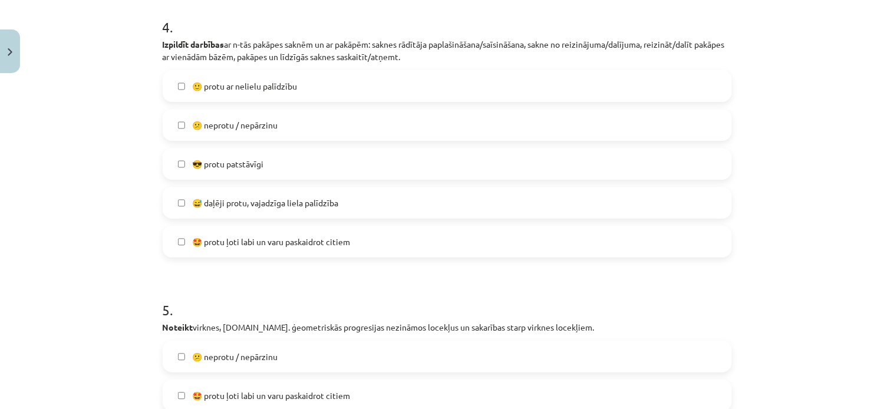
click at [179, 159] on label "😎 protu patstāvīgi" at bounding box center [447, 163] width 567 height 29
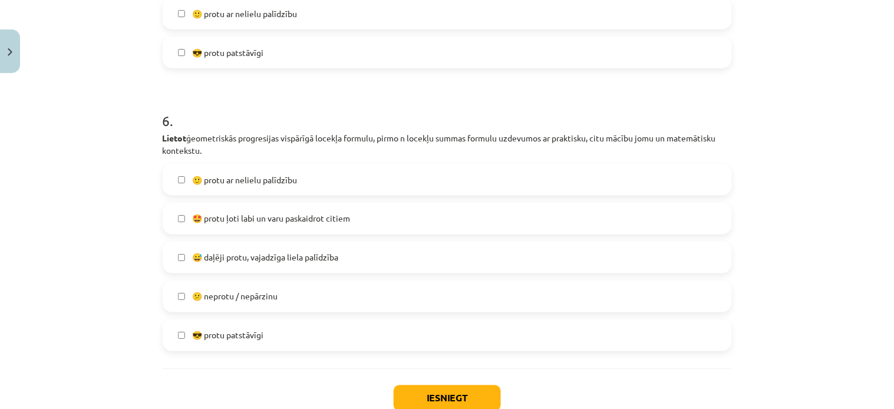
scroll to position [1588, 0]
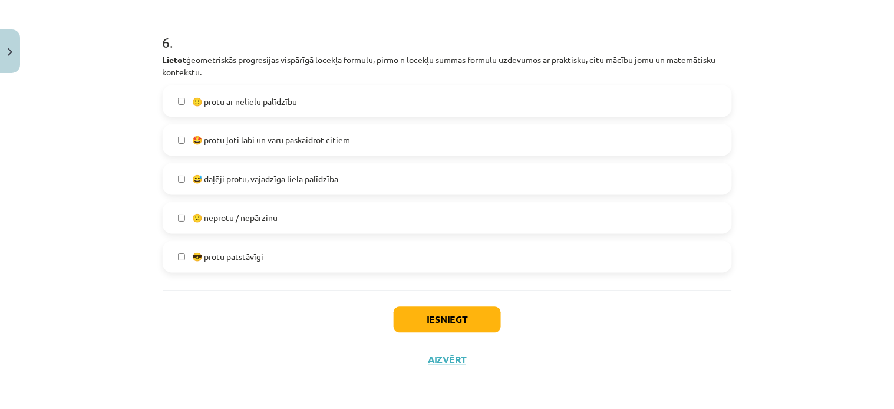
click at [183, 251] on label "😎 protu patstāvīgi" at bounding box center [447, 256] width 567 height 29
click at [476, 318] on button "Iesniegt" at bounding box center [447, 320] width 107 height 26
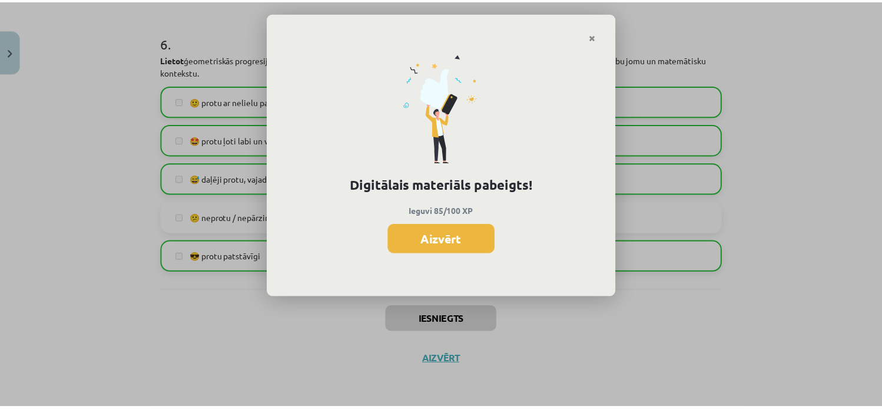
scroll to position [676, 0]
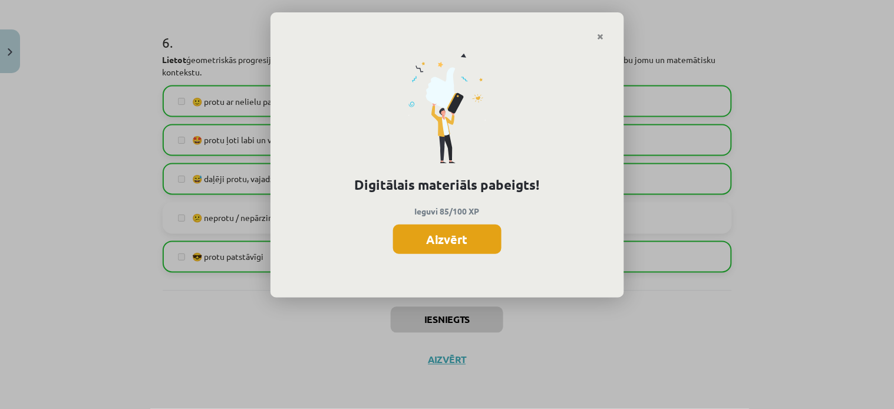
click at [487, 242] on button "Aizvērt" at bounding box center [447, 238] width 108 height 29
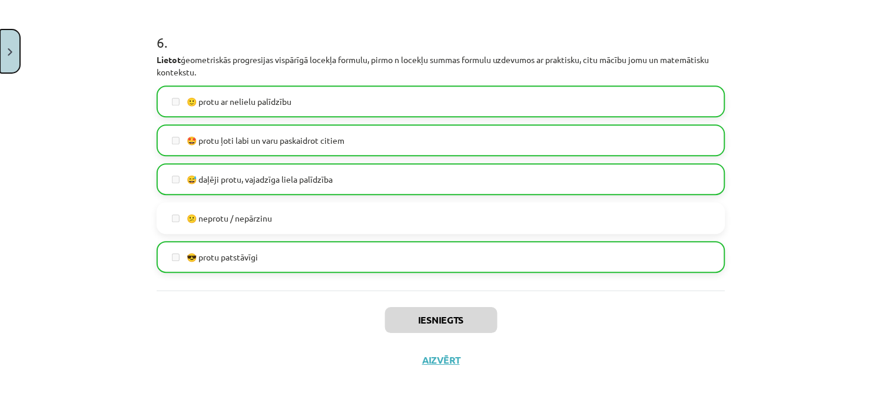
click at [16, 39] on button "Close" at bounding box center [10, 51] width 20 height 44
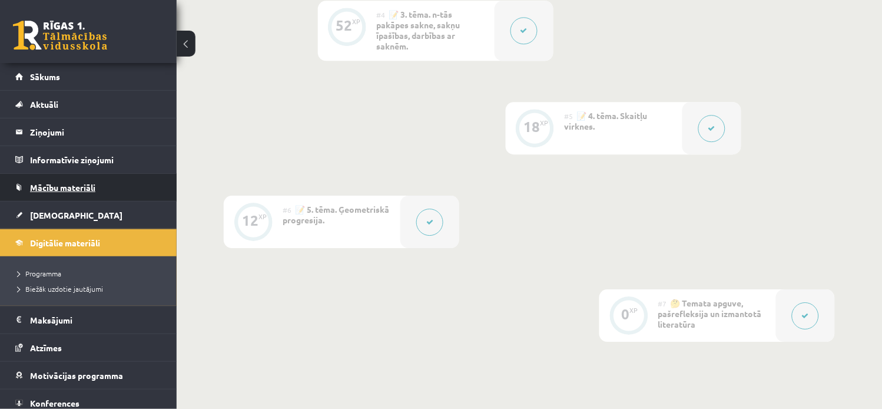
click at [87, 193] on link "Mācību materiāli" at bounding box center [88, 187] width 147 height 27
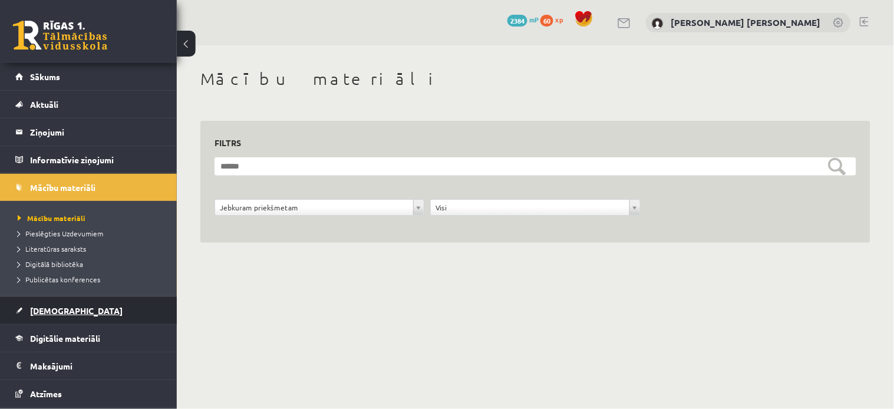
click at [72, 316] on link "[DEMOGRAPHIC_DATA]" at bounding box center [88, 310] width 147 height 27
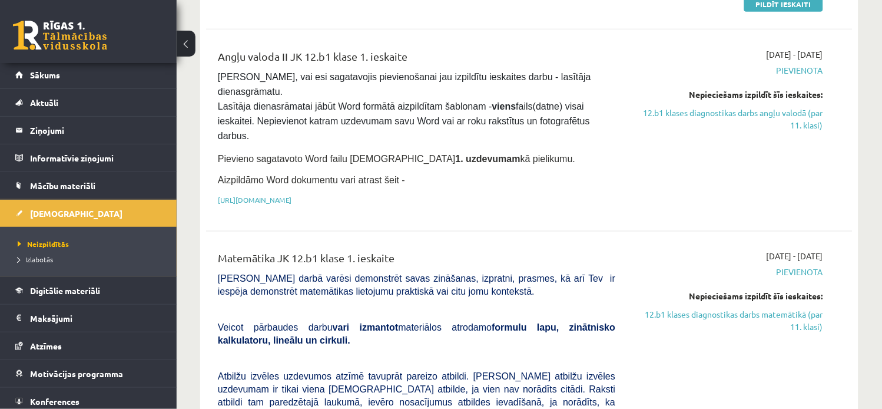
scroll to position [36, 0]
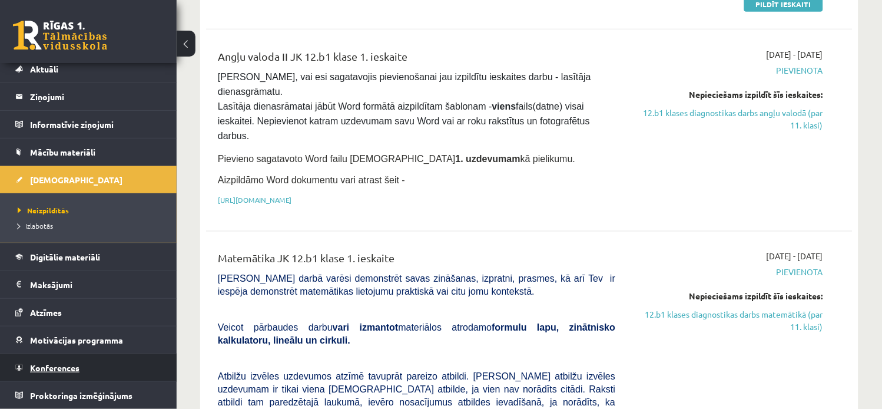
click at [116, 368] on link "Konferences" at bounding box center [88, 367] width 147 height 27
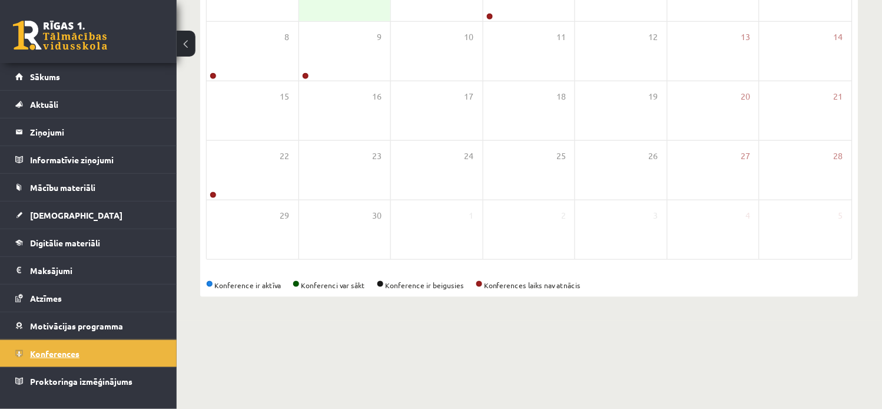
scroll to position [154, 0]
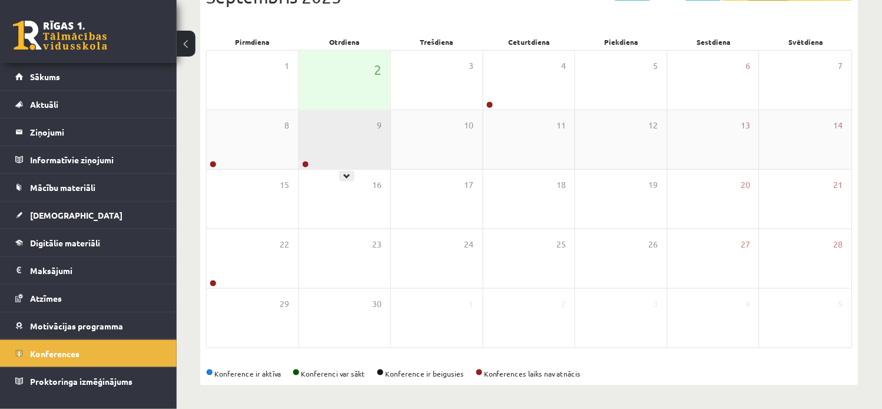
click at [346, 163] on div "9" at bounding box center [345, 139] width 92 height 59
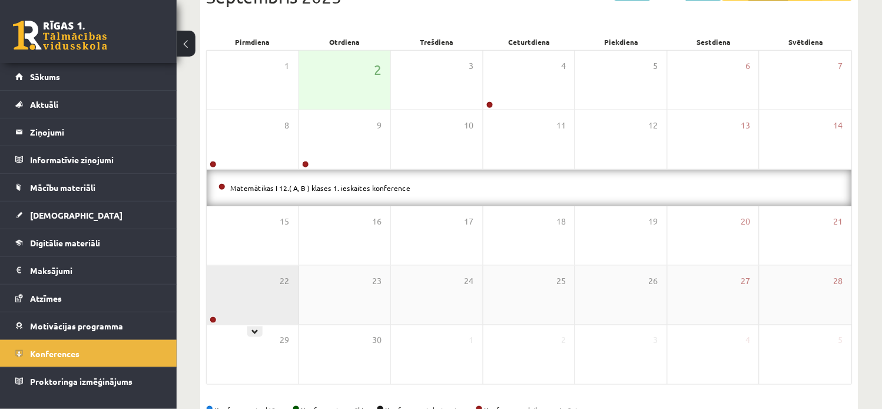
click at [267, 303] on div "22" at bounding box center [253, 295] width 92 height 59
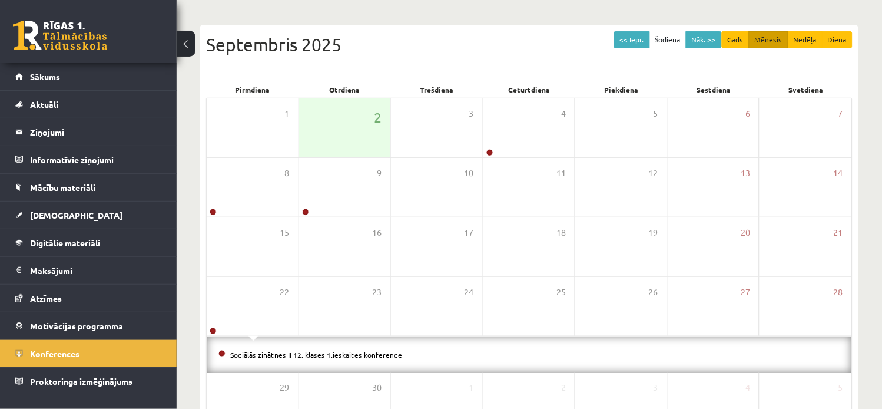
scroll to position [103, 0]
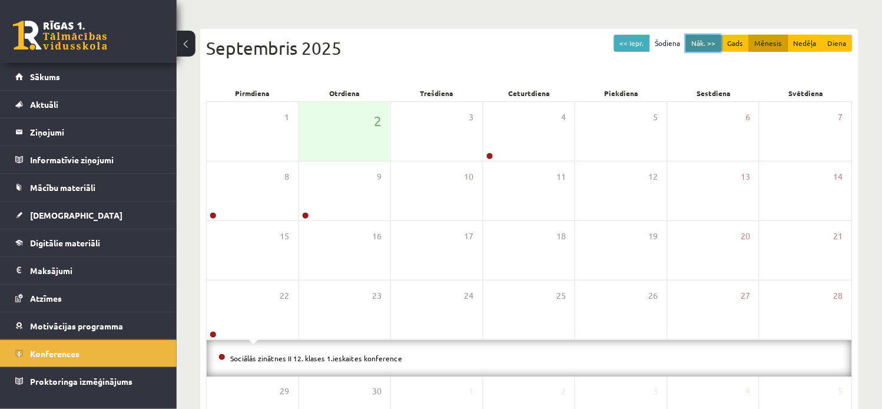
click at [693, 39] on button "Nāk. >>" at bounding box center [704, 43] width 36 height 17
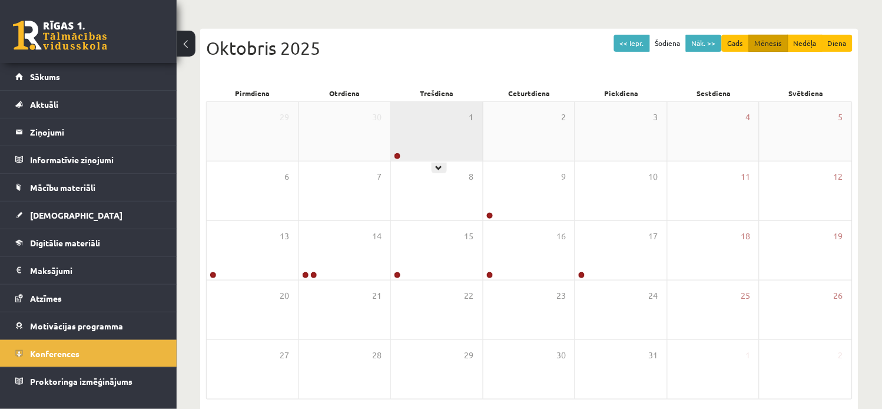
click at [459, 154] on div "1" at bounding box center [437, 131] width 92 height 59
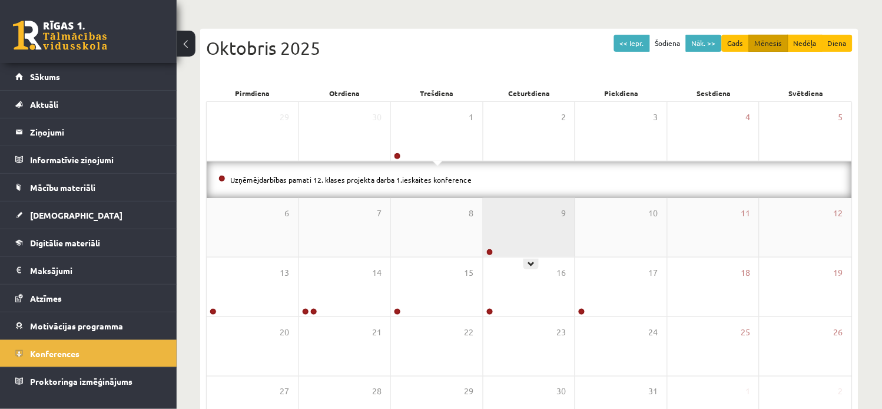
click at [513, 224] on div "9" at bounding box center [530, 227] width 92 height 59
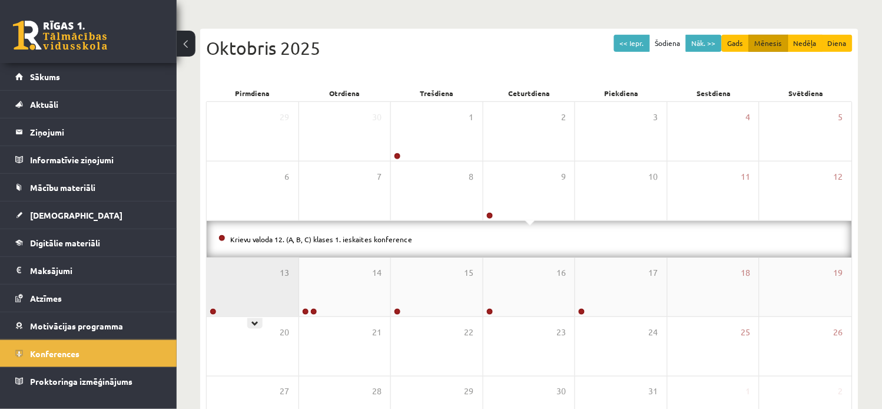
click at [240, 299] on div "13" at bounding box center [253, 286] width 92 height 59
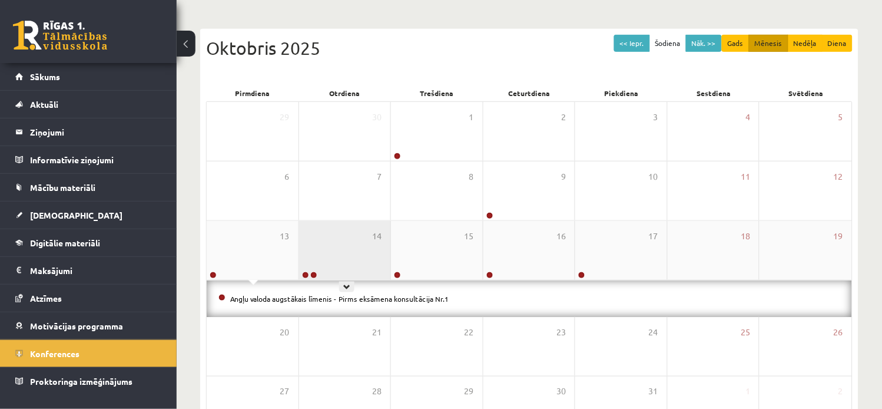
click at [363, 244] on div "14" at bounding box center [345, 250] width 92 height 59
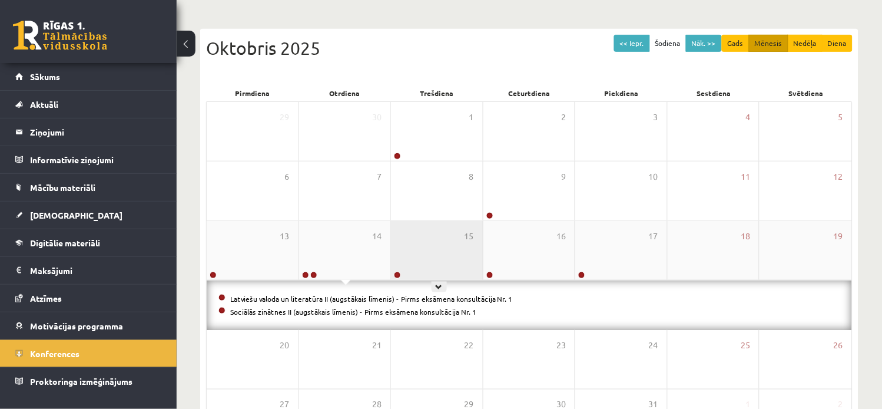
click at [416, 256] on div "15" at bounding box center [437, 250] width 92 height 59
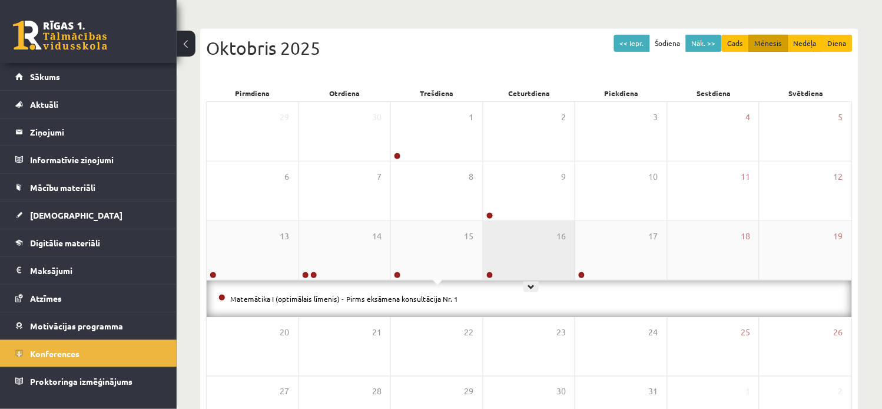
click at [550, 263] on div "16" at bounding box center [530, 250] width 92 height 59
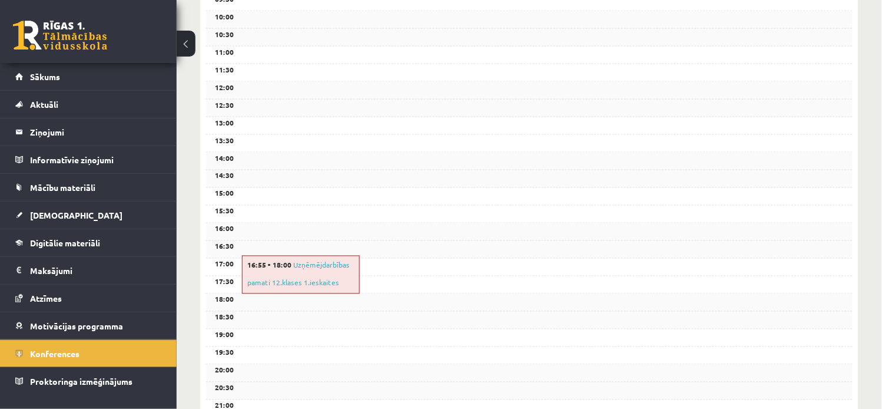
scroll to position [336, 0]
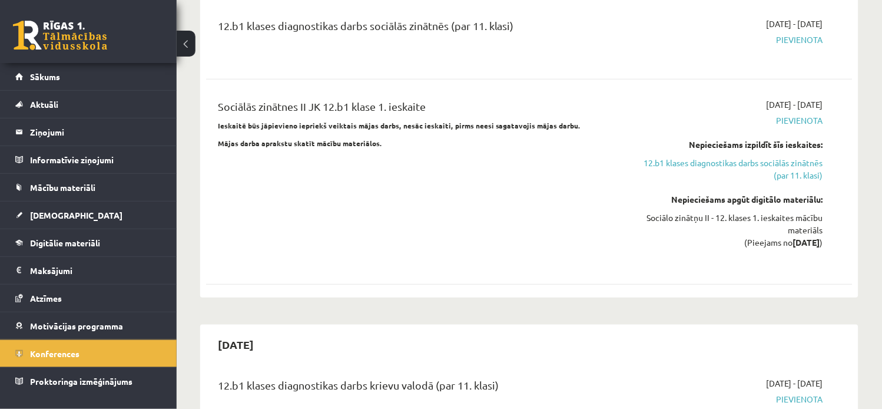
scroll to position [1030, 0]
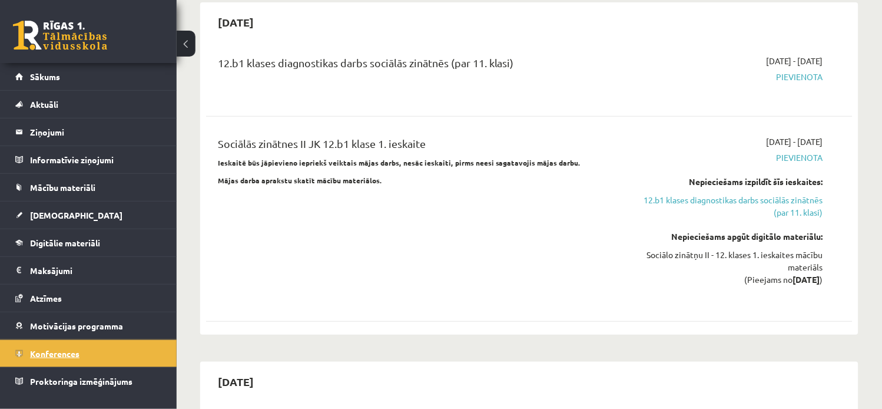
click at [98, 352] on link "Konferences" at bounding box center [88, 353] width 147 height 27
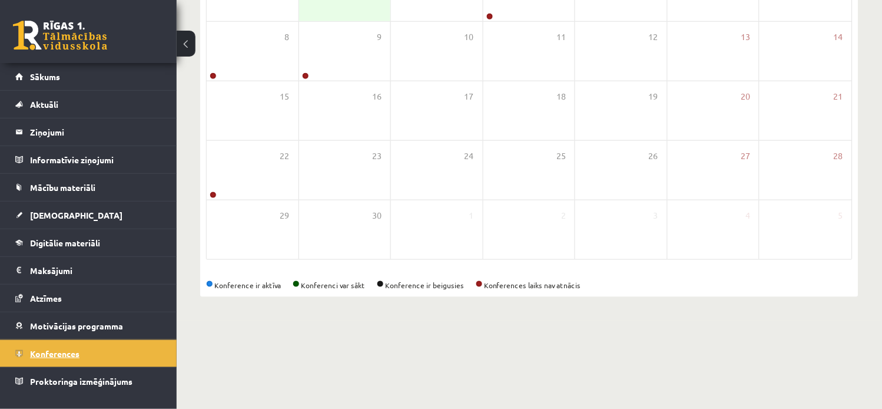
scroll to position [154, 0]
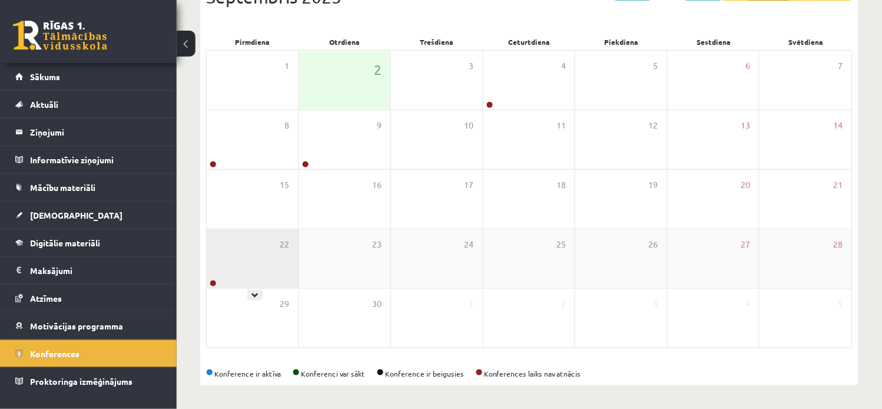
click at [247, 246] on div "22" at bounding box center [253, 258] width 92 height 59
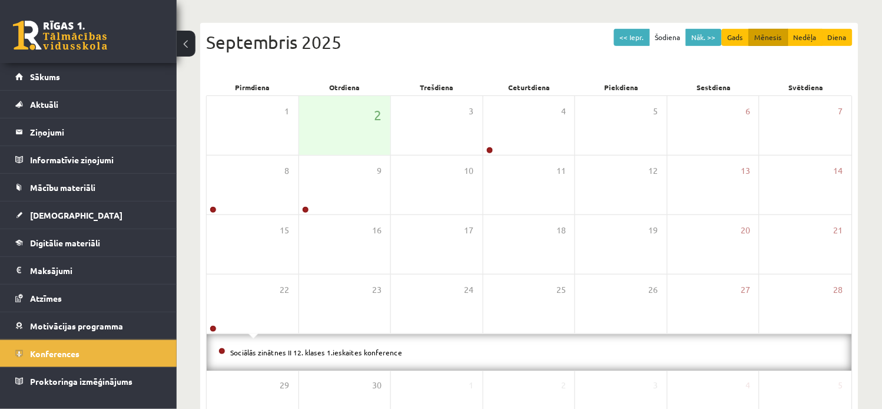
scroll to position [104, 0]
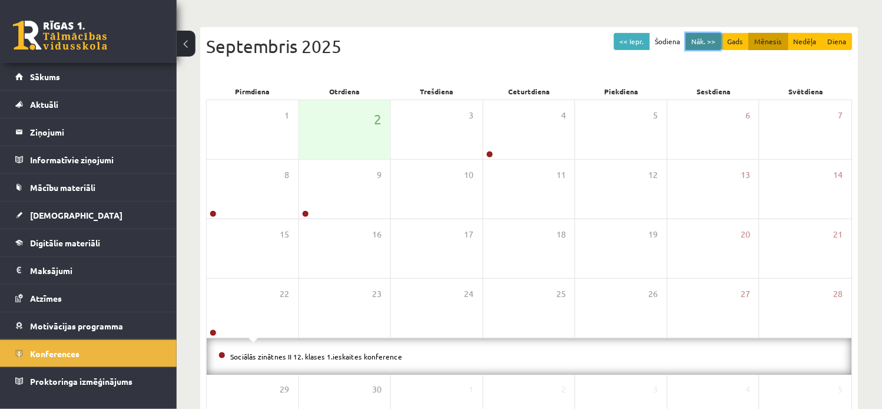
click at [704, 37] on button "Nāk. >>" at bounding box center [704, 41] width 36 height 17
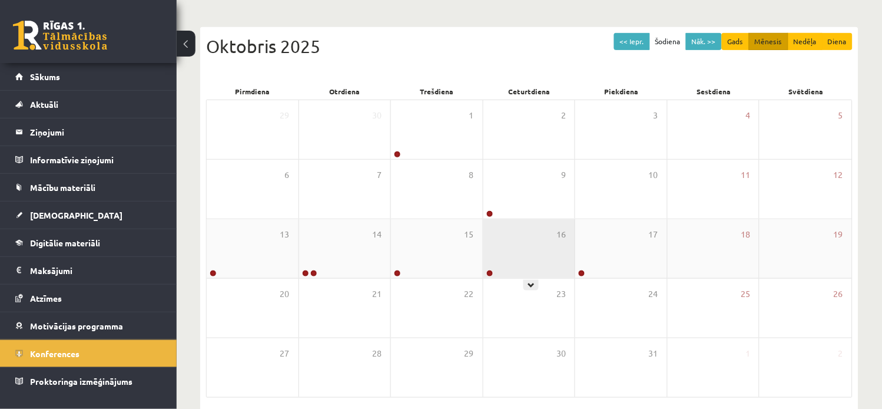
click at [523, 255] on div "16" at bounding box center [530, 248] width 92 height 59
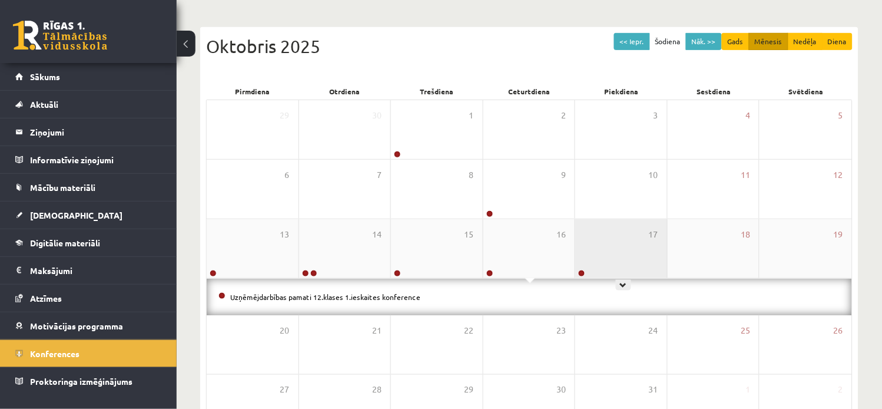
click at [601, 239] on div "17" at bounding box center [622, 248] width 92 height 59
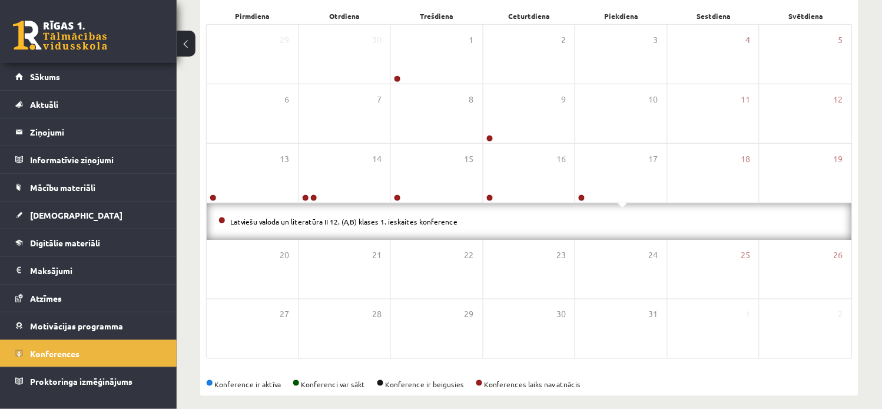
scroll to position [190, 0]
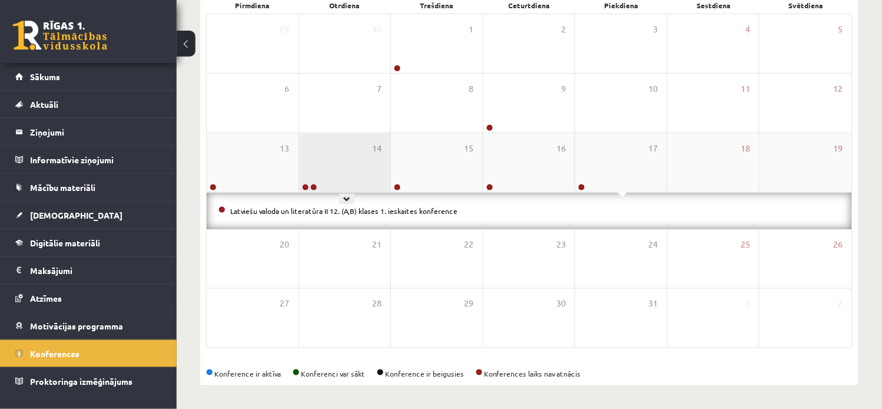
click at [350, 181] on div "14" at bounding box center [345, 162] width 92 height 59
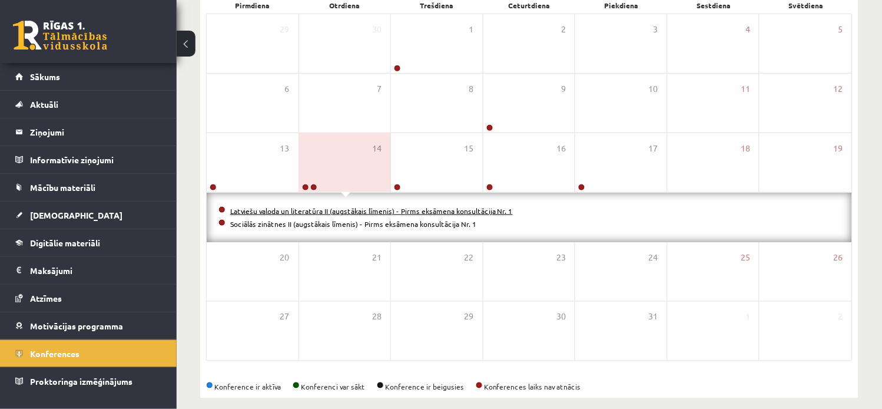
click at [332, 209] on link "Latviešu valoda un literatūra II (augstākais līmenis) - Pirms eksāmena konsultā…" at bounding box center [371, 210] width 283 height 9
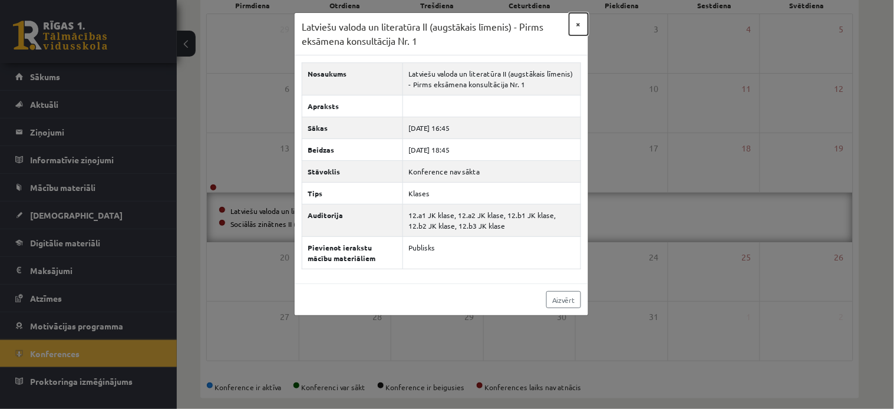
click at [575, 18] on button "×" at bounding box center [578, 24] width 19 height 22
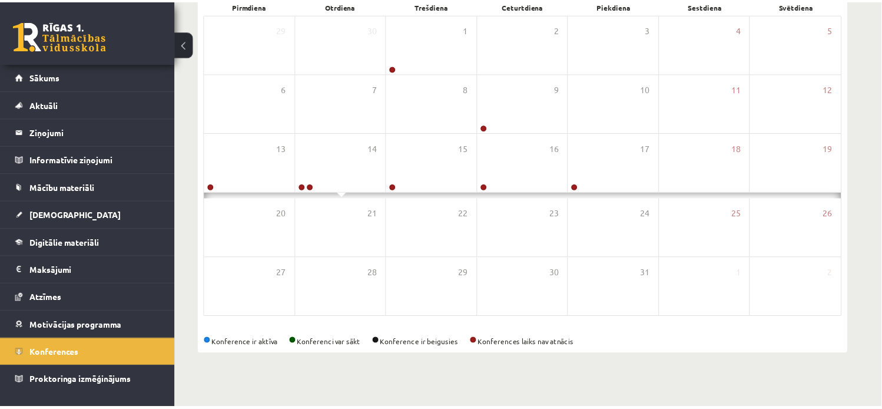
scroll to position [154, 0]
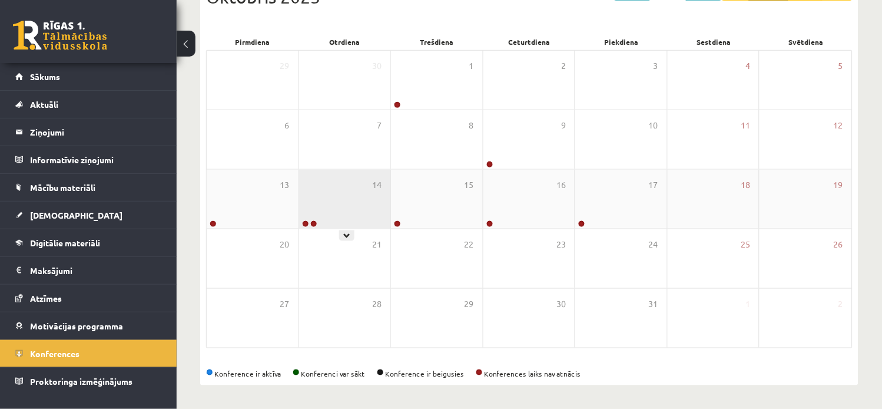
click at [353, 213] on div "14" at bounding box center [345, 199] width 92 height 59
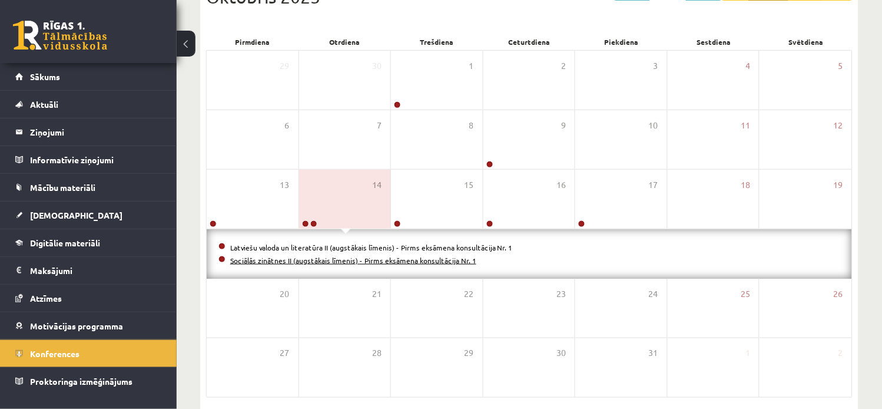
click at [358, 262] on link "Sociālās zinātnes II (augstākais līmenis) - Pirms eksāmena konsultācija Nr. 1" at bounding box center [353, 260] width 246 height 9
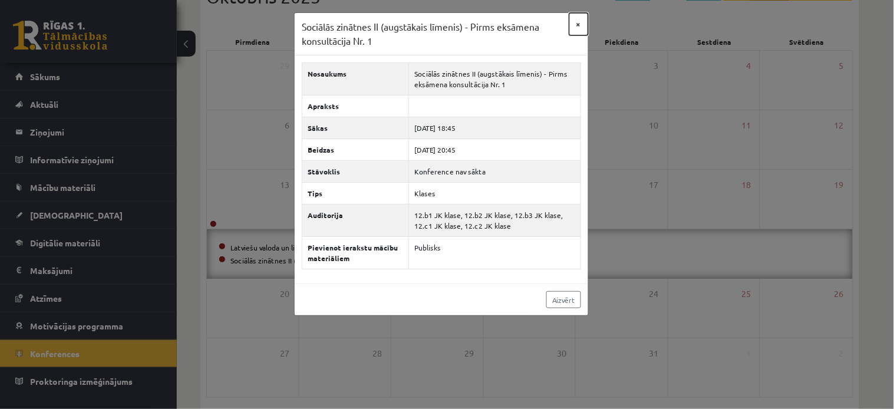
click at [580, 16] on button "×" at bounding box center [578, 24] width 19 height 22
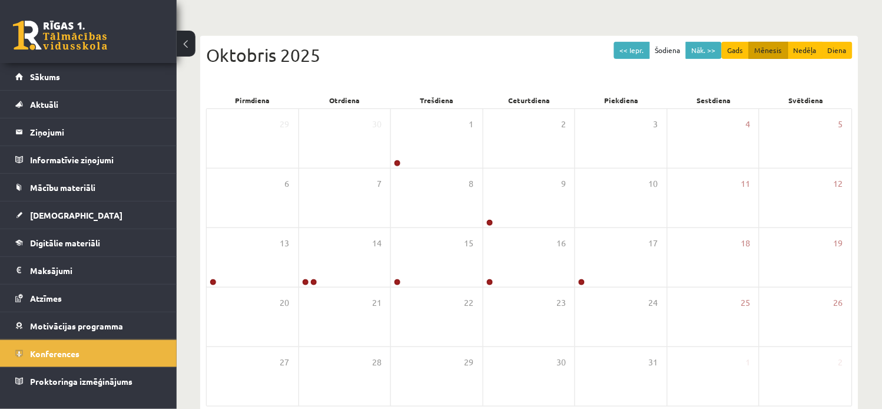
scroll to position [93, 0]
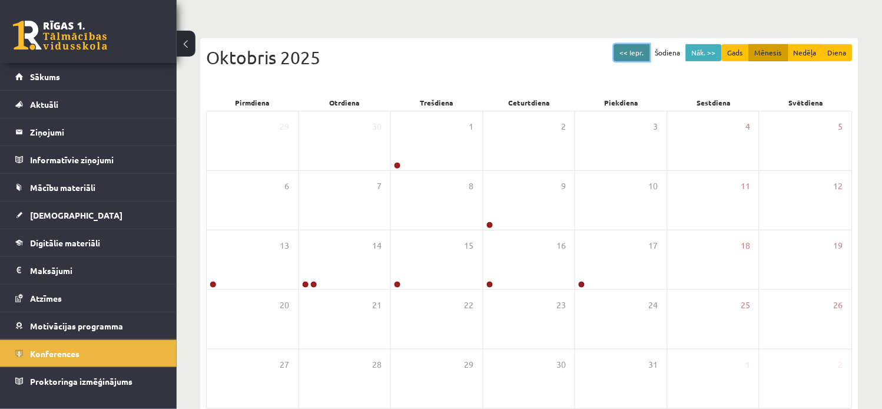
drag, startPoint x: 627, startPoint y: 58, endPoint x: 692, endPoint y: 85, distance: 69.9
click at [627, 57] on button "<< Iepr." at bounding box center [632, 52] width 36 height 17
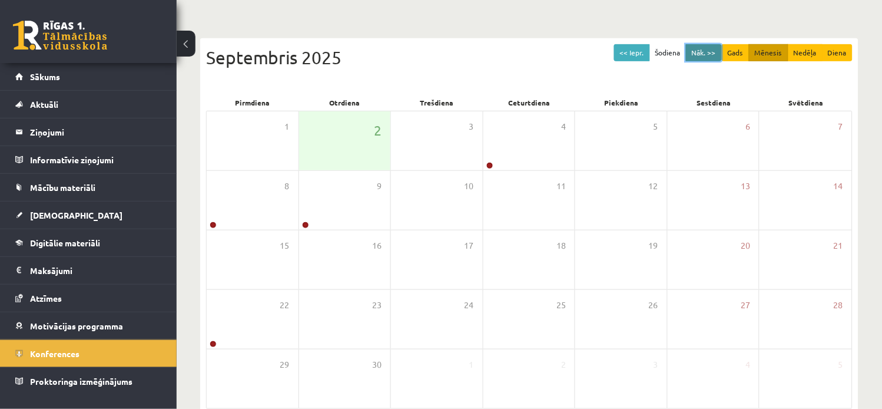
click at [709, 53] on button "Nāk. >>" at bounding box center [704, 52] width 36 height 17
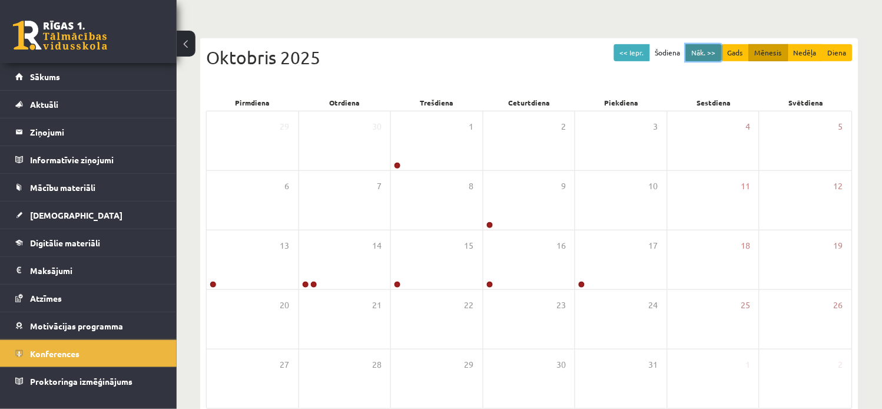
click at [709, 47] on button "Nāk. >>" at bounding box center [704, 52] width 36 height 17
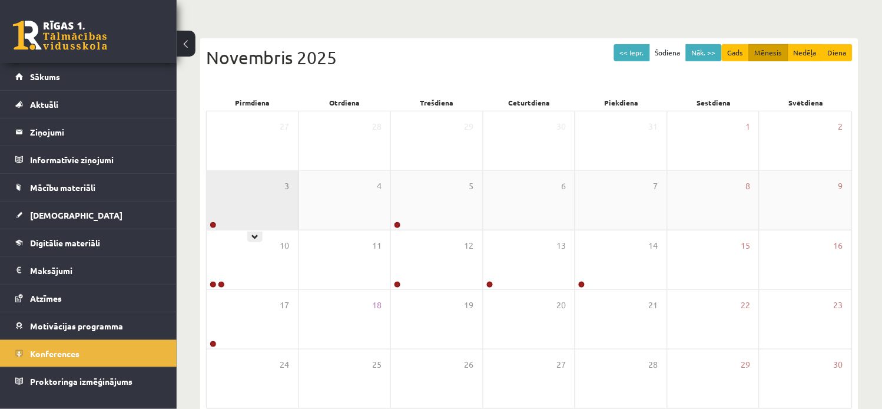
click at [242, 209] on div "3" at bounding box center [253, 200] width 92 height 59
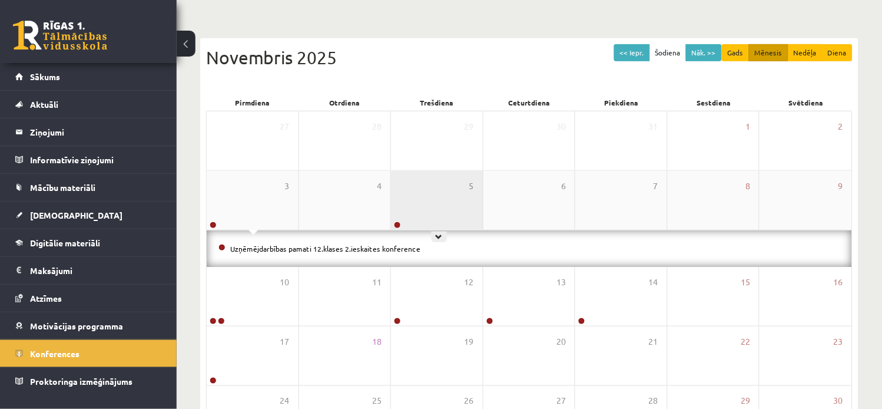
click at [416, 209] on div "5" at bounding box center [437, 200] width 92 height 59
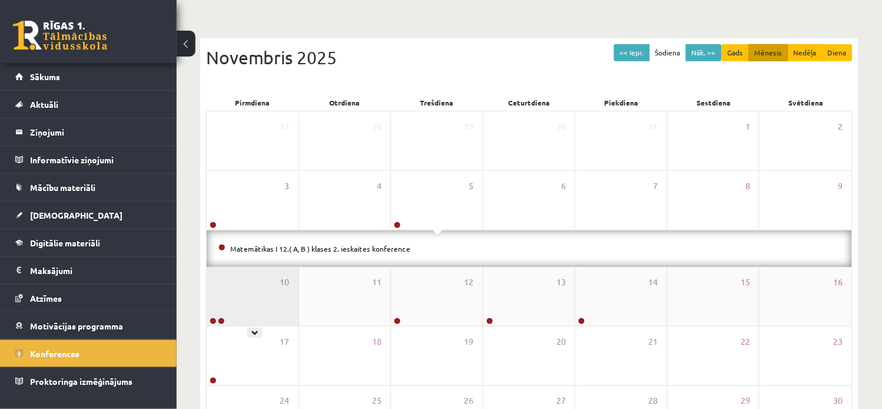
click at [267, 298] on div "10" at bounding box center [253, 296] width 92 height 59
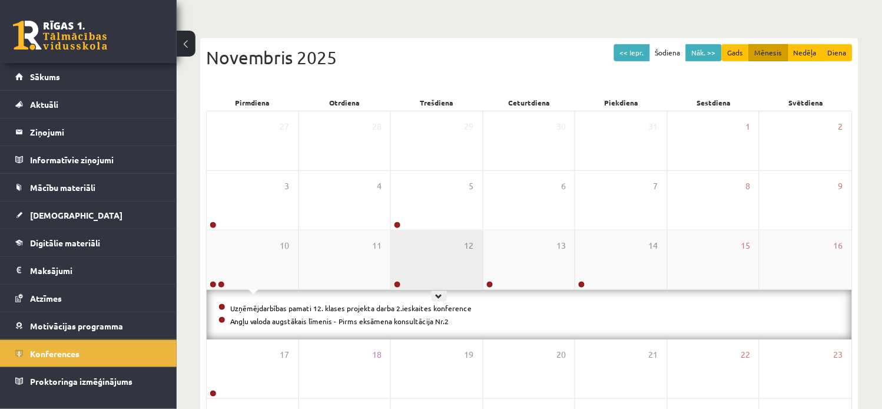
click at [439, 272] on div "12" at bounding box center [437, 259] width 92 height 59
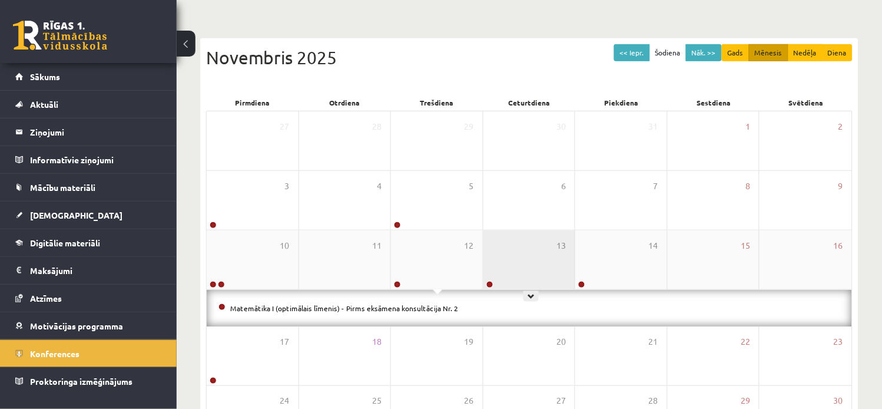
click at [543, 277] on div "13" at bounding box center [530, 259] width 92 height 59
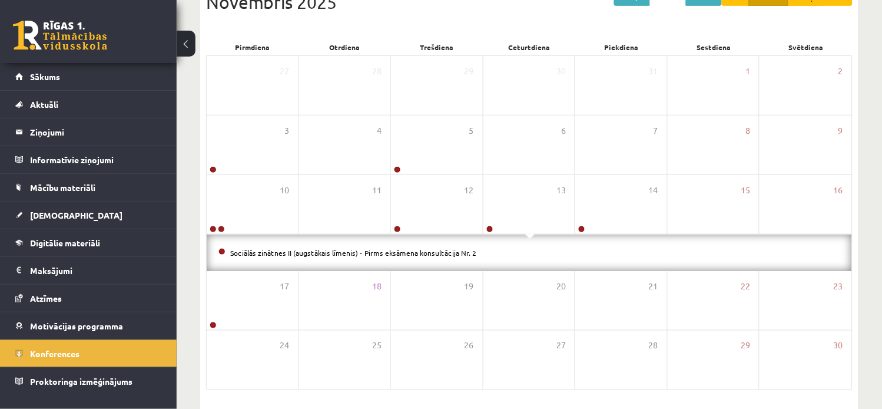
scroll to position [151, 0]
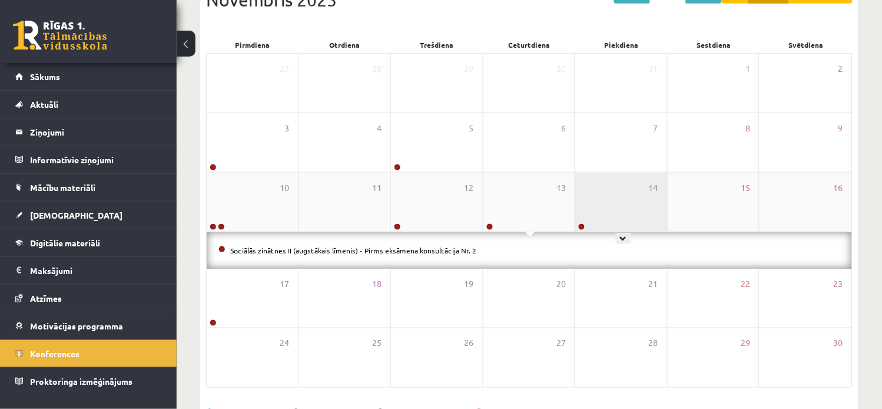
click at [640, 207] on div "14" at bounding box center [622, 202] width 92 height 59
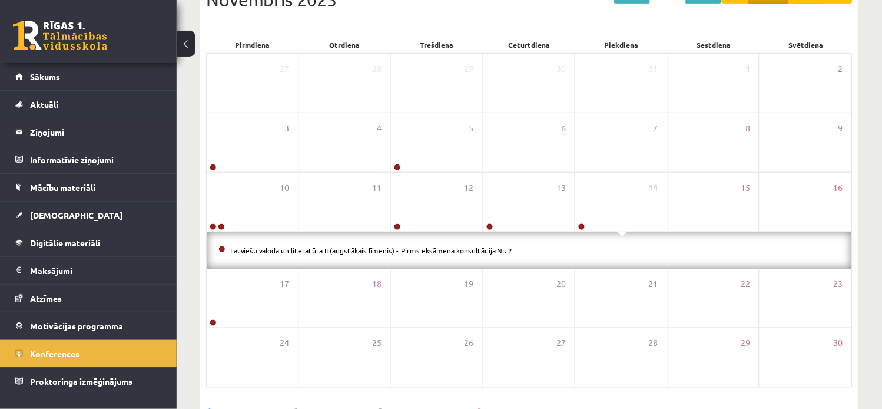
scroll to position [190, 0]
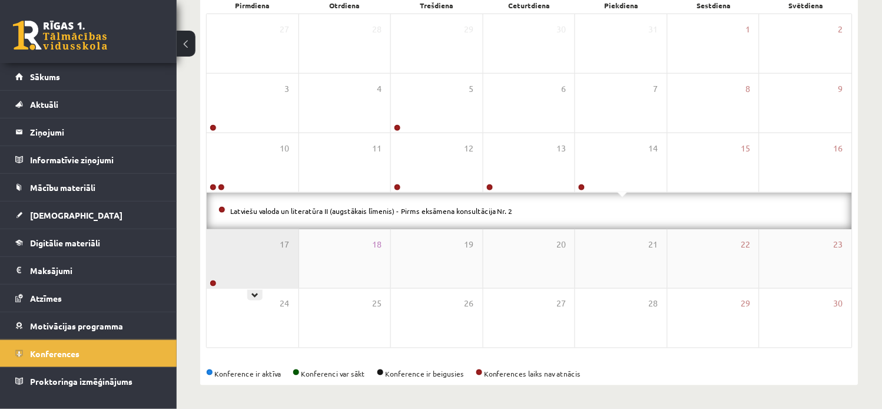
click at [267, 278] on div "17" at bounding box center [253, 258] width 92 height 59
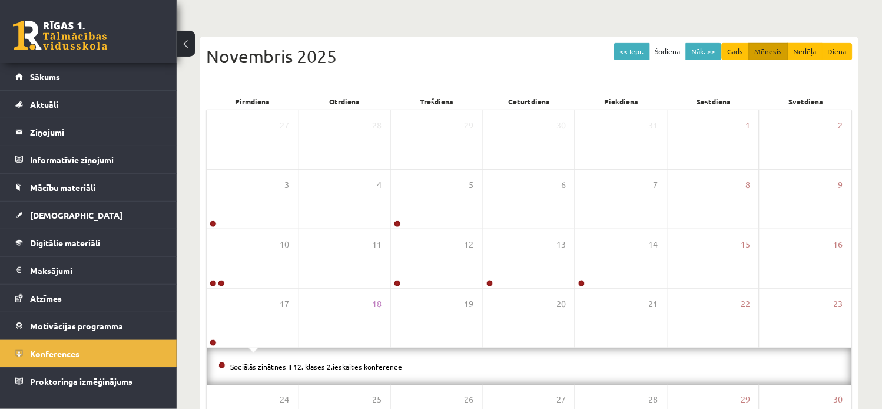
scroll to position [0, 0]
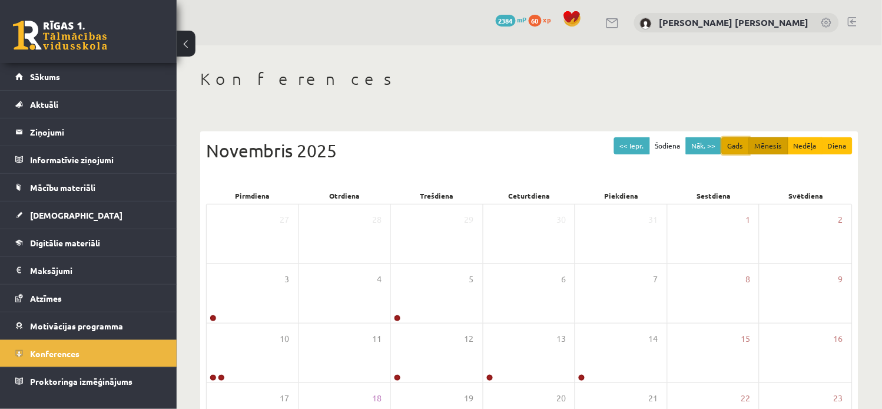
click at [736, 140] on button "Gads" at bounding box center [736, 145] width 28 height 17
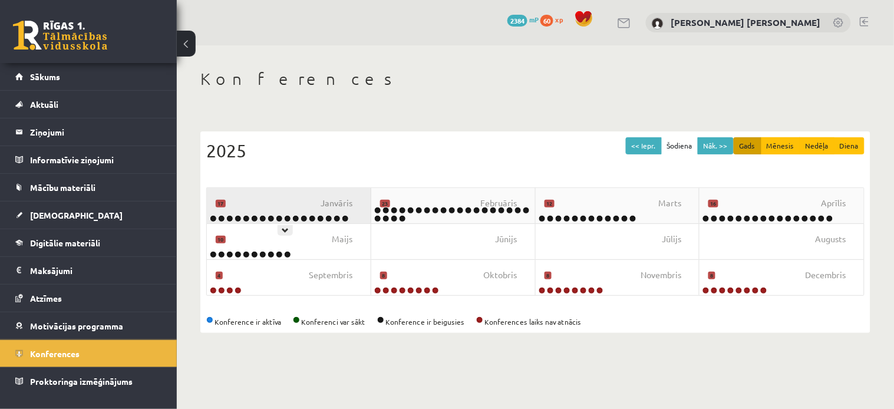
click at [309, 207] on div "[DATE]" at bounding box center [289, 205] width 164 height 35
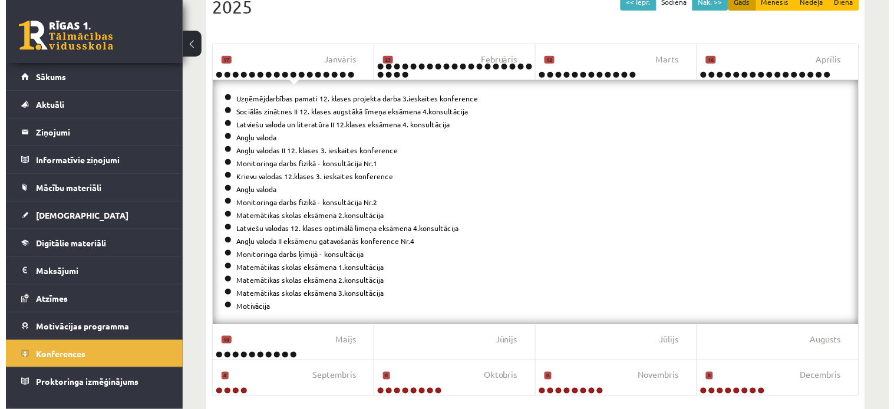
scroll to position [145, 0]
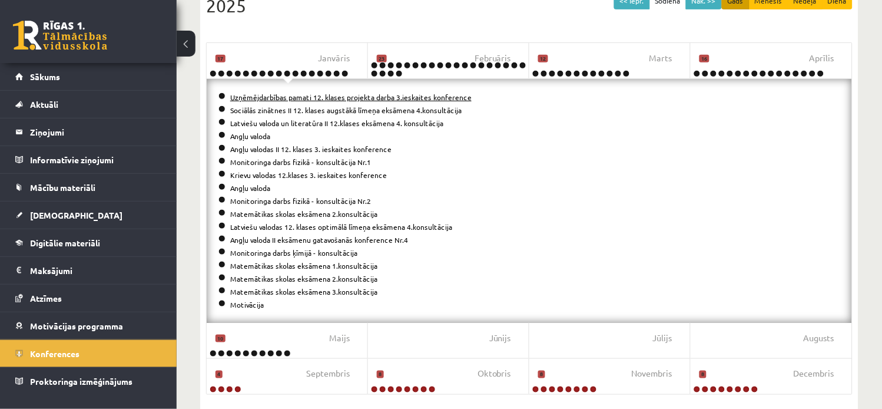
click at [377, 97] on link "Uzņēmējdarbības pamati 12. klases projekta darba 3.ieskaites konference" at bounding box center [351, 96] width 242 height 9
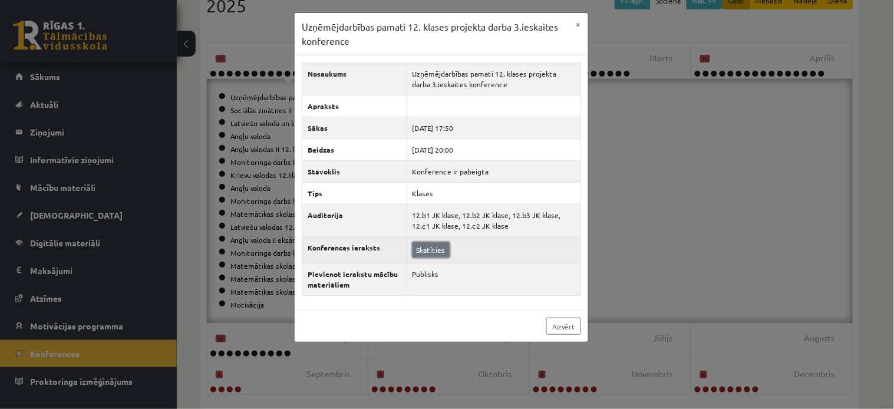
click at [428, 246] on link "Skatīties" at bounding box center [430, 249] width 37 height 15
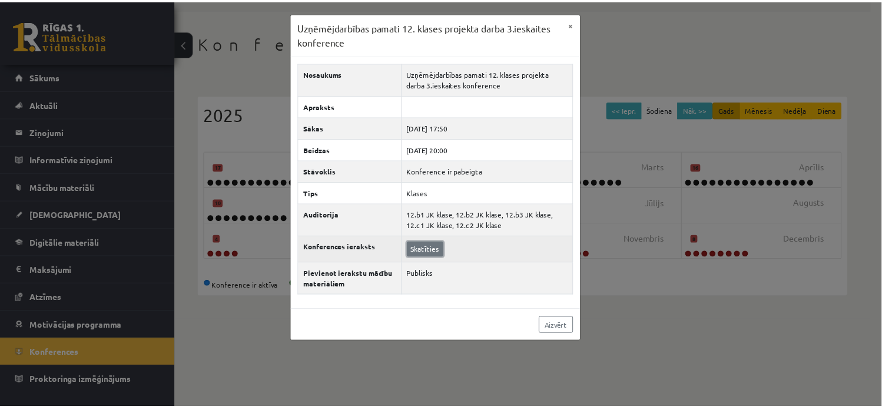
scroll to position [0, 0]
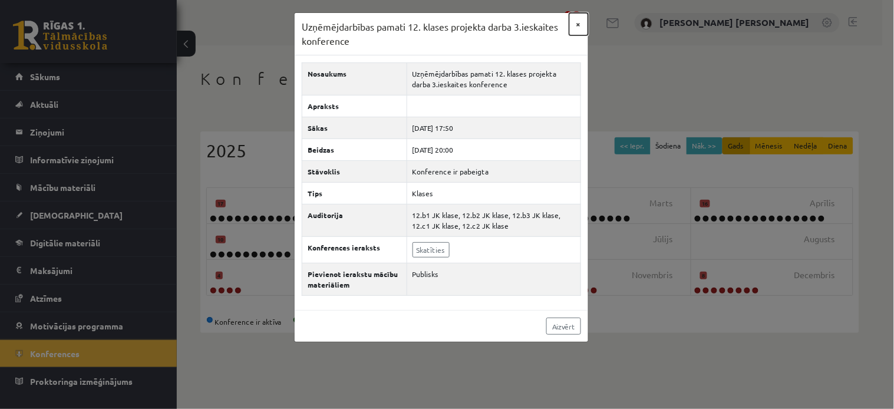
click at [580, 28] on button "×" at bounding box center [578, 24] width 19 height 22
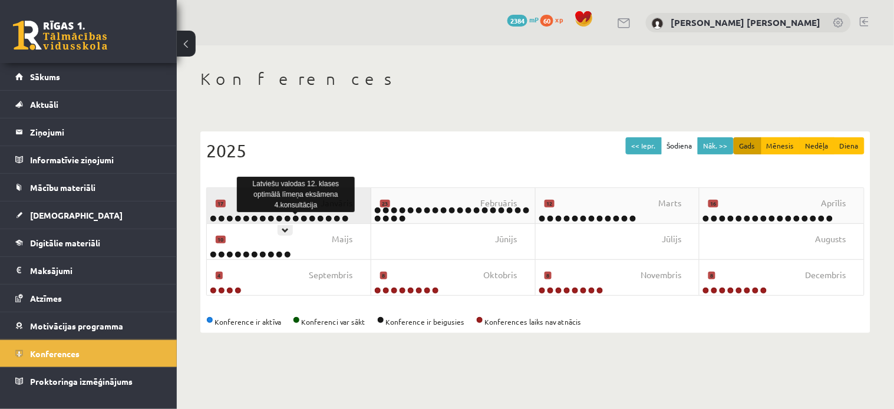
click at [297, 216] on link at bounding box center [295, 218] width 7 height 7
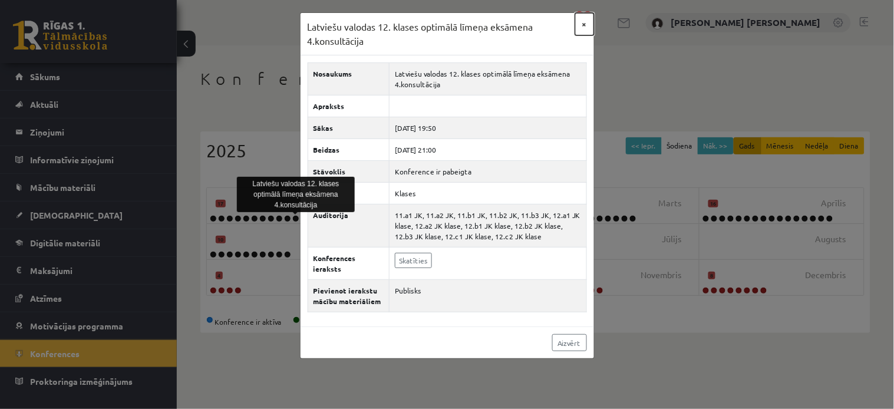
click at [580, 24] on button "×" at bounding box center [584, 24] width 19 height 22
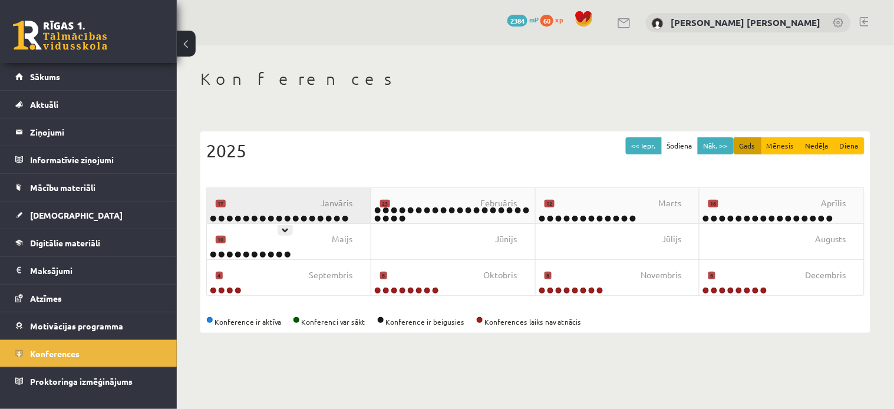
click at [263, 198] on div "[DATE]" at bounding box center [289, 205] width 164 height 35
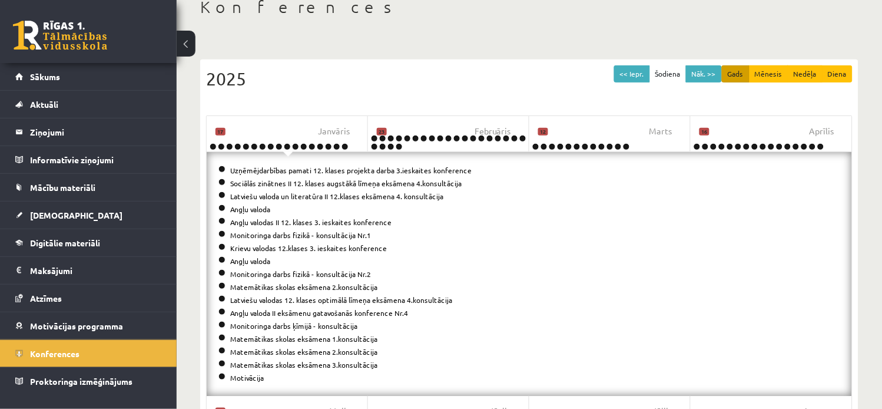
scroll to position [73, 0]
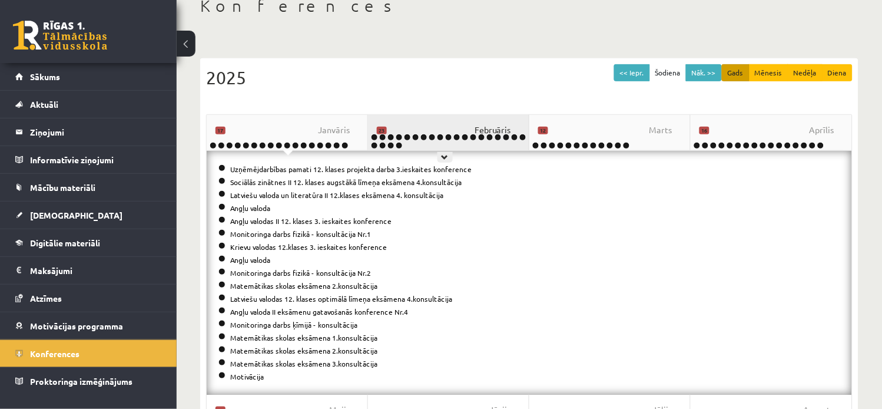
click at [477, 131] on span "Februāris" at bounding box center [493, 130] width 37 height 13
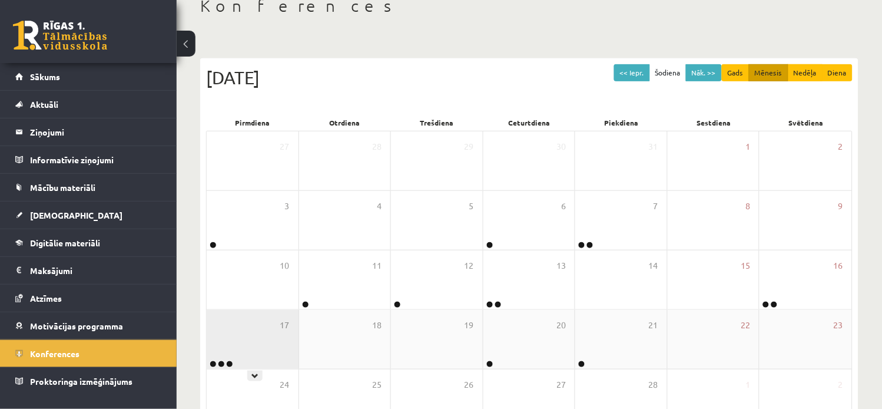
click at [269, 333] on div "17" at bounding box center [253, 339] width 92 height 59
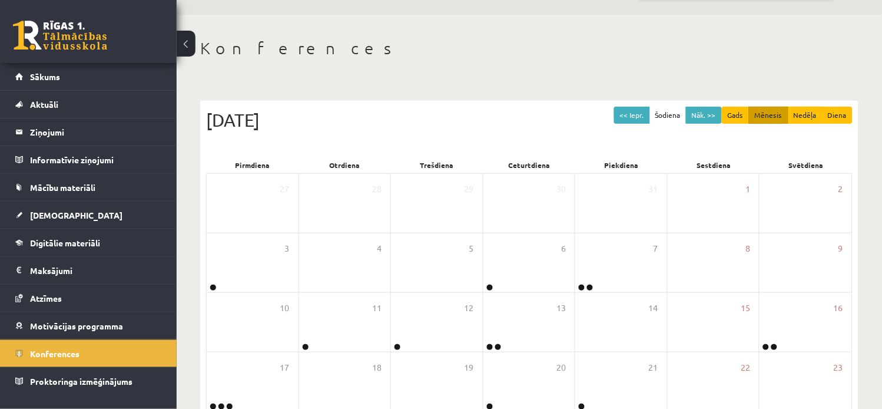
scroll to position [0, 0]
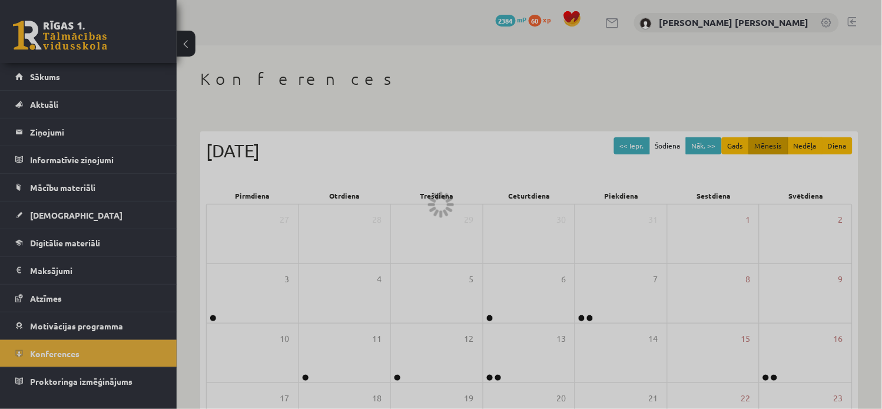
scroll to position [216, 0]
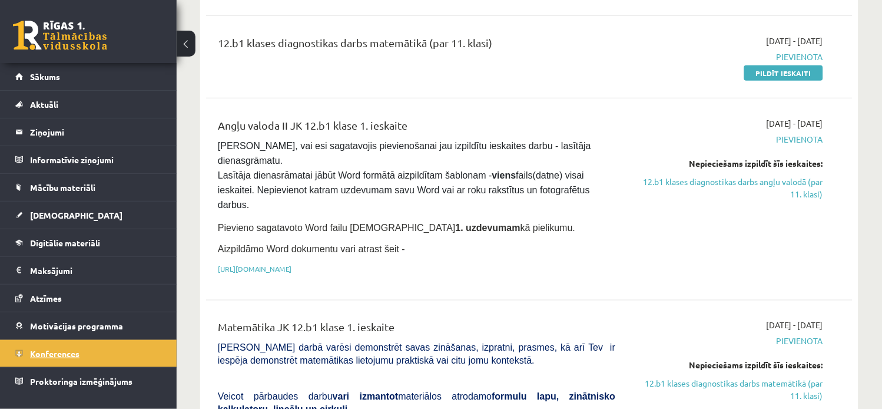
click at [93, 351] on link "Konferences" at bounding box center [88, 353] width 147 height 27
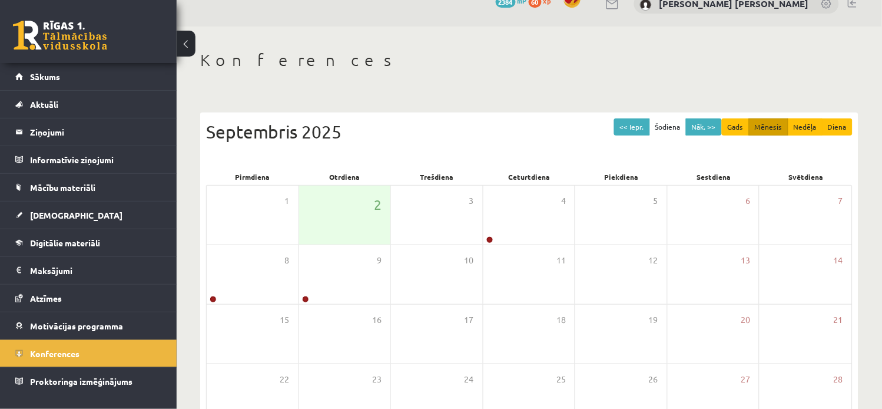
scroll to position [16, 0]
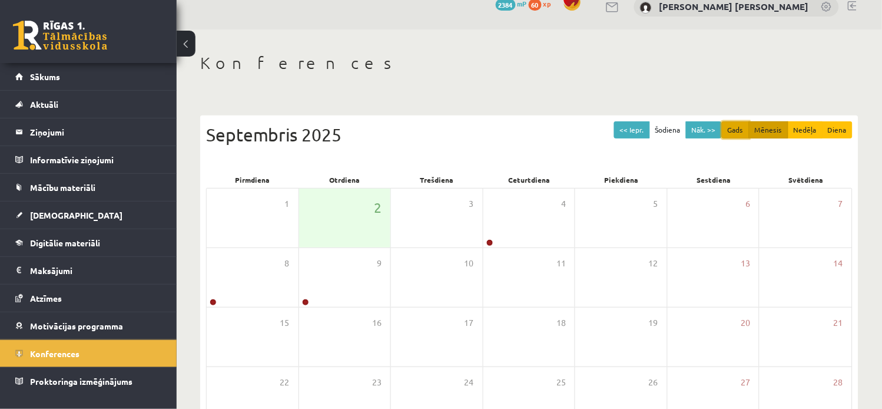
click at [734, 127] on button "Gads" at bounding box center [736, 129] width 28 height 17
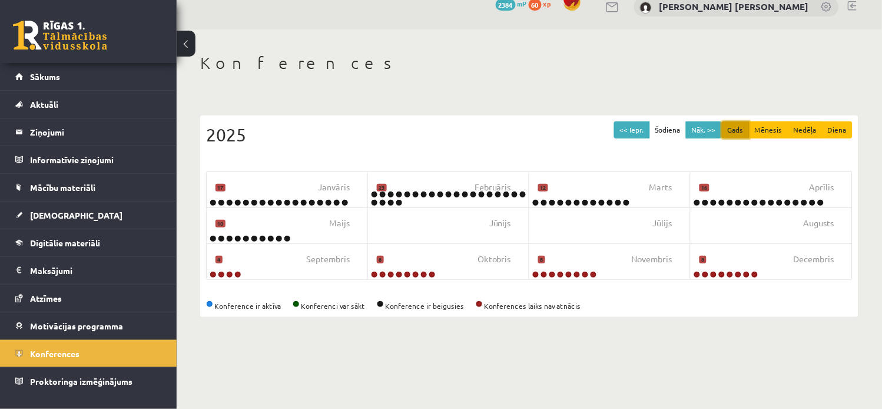
scroll to position [0, 0]
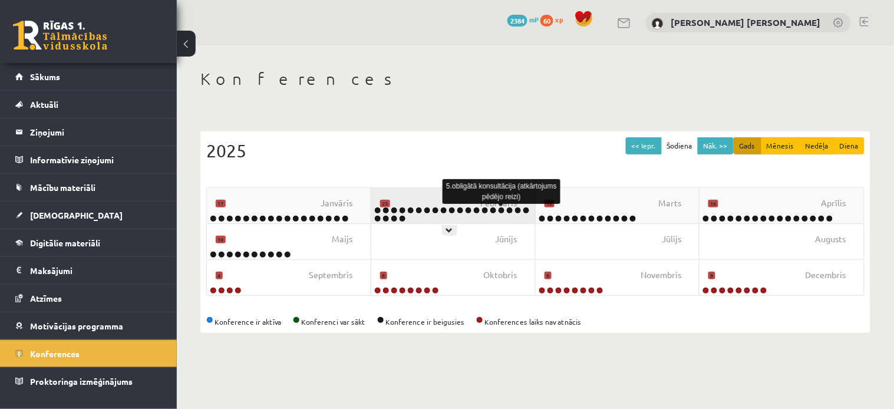
click at [498, 210] on link at bounding box center [501, 210] width 7 height 7
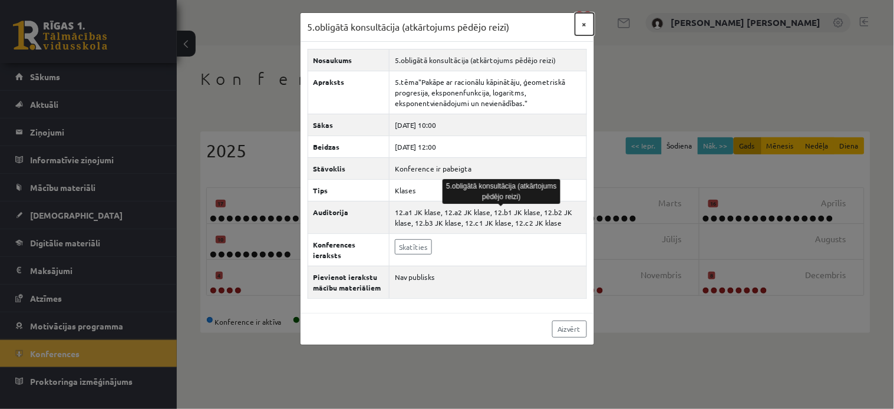
click at [580, 28] on button "×" at bounding box center [584, 24] width 19 height 22
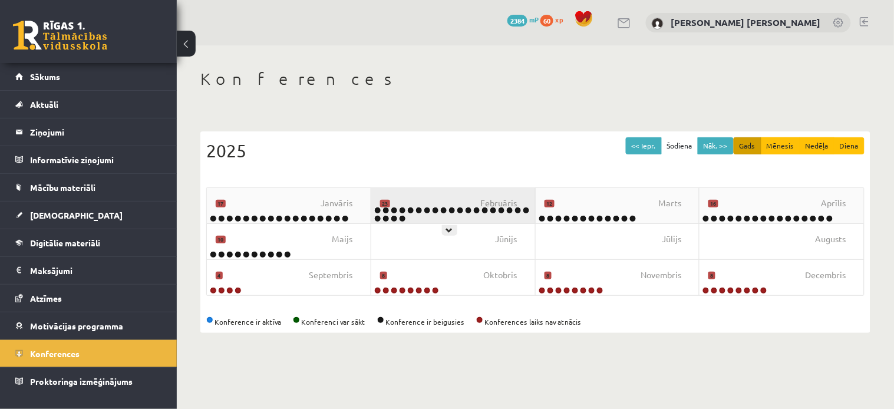
click at [448, 216] on div at bounding box center [453, 215] width 164 height 16
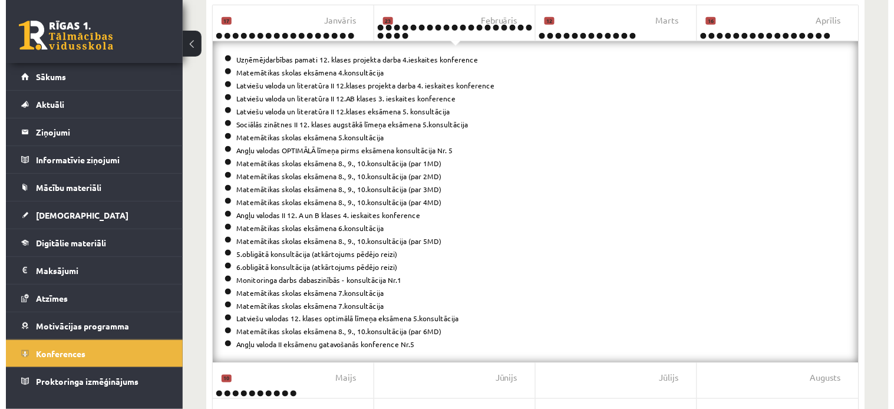
scroll to position [184, 0]
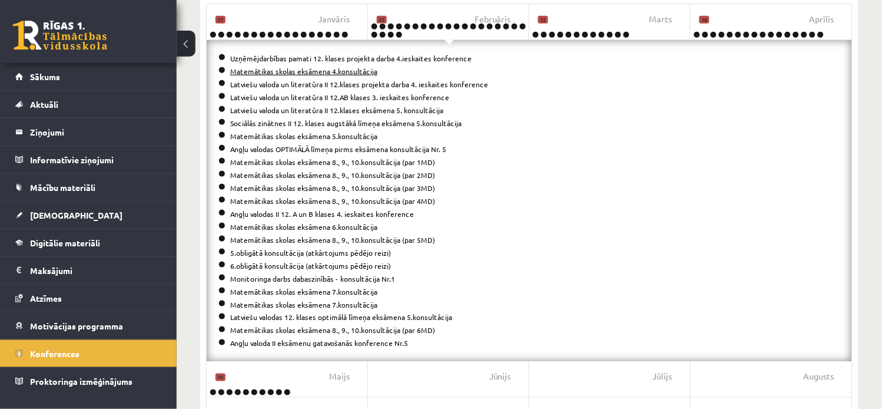
click at [333, 69] on link "Matemātikas skolas eksāmena 4.konsultācija" at bounding box center [303, 71] width 147 height 9
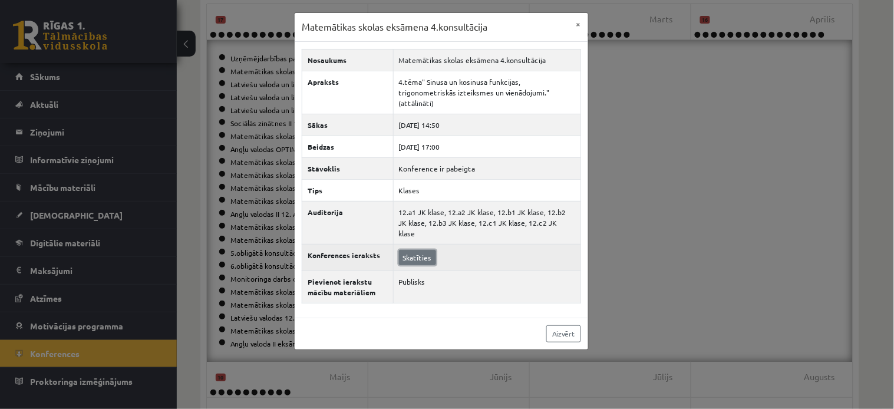
click at [407, 250] on link "Skatīties" at bounding box center [417, 257] width 37 height 15
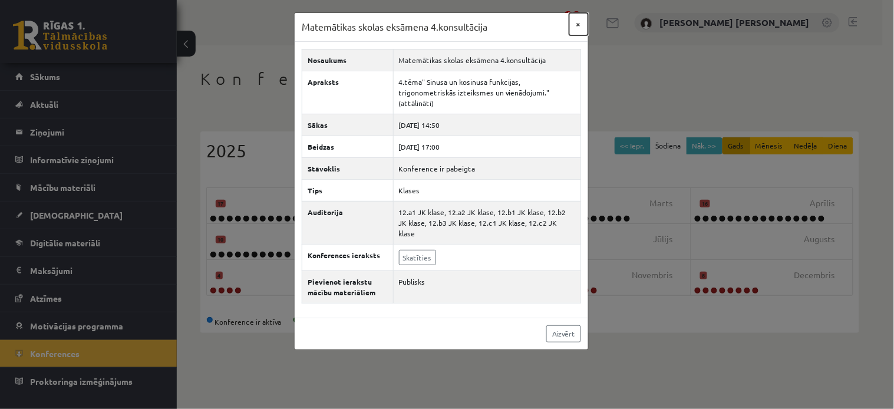
click at [577, 25] on button "×" at bounding box center [578, 24] width 19 height 22
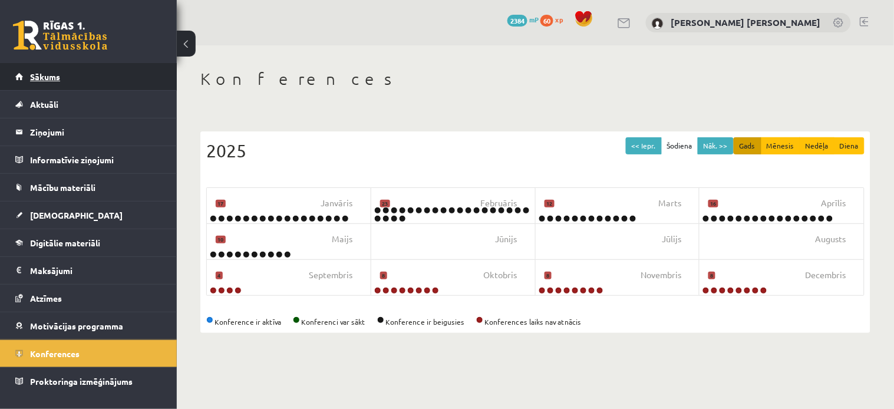
click at [78, 82] on link "Sākums" at bounding box center [88, 76] width 147 height 27
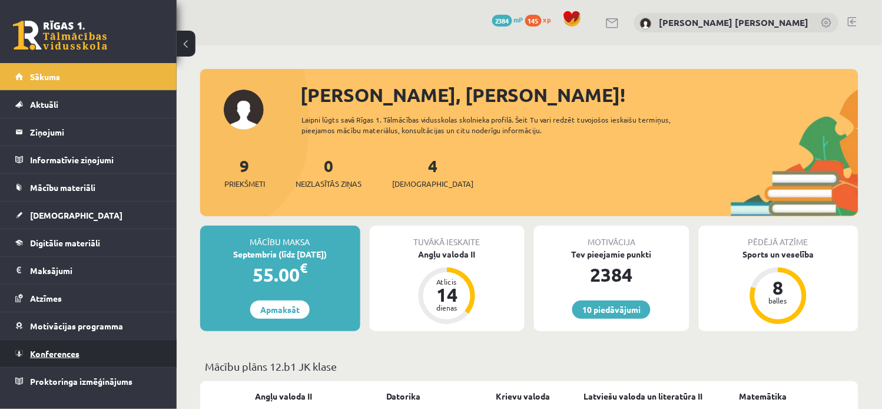
click at [104, 348] on link "Konferences" at bounding box center [88, 353] width 147 height 27
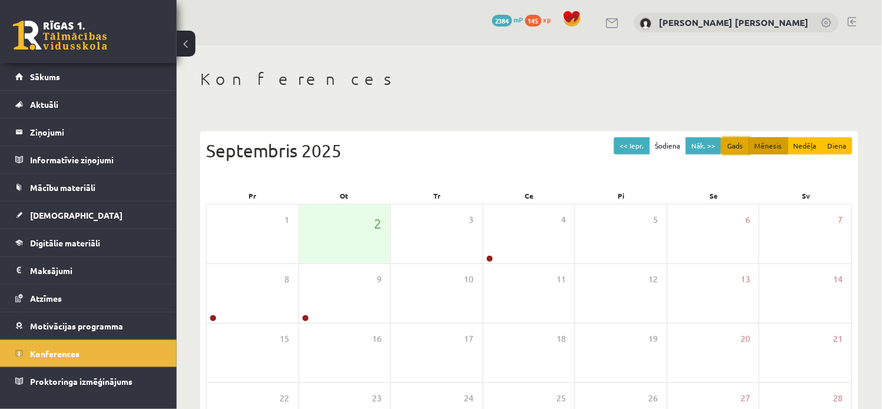
click at [732, 145] on button "Gads" at bounding box center [736, 145] width 28 height 17
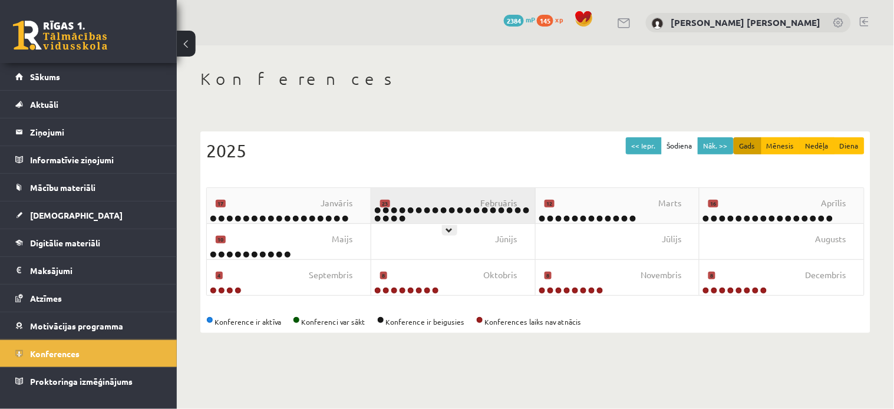
click at [457, 220] on div at bounding box center [453, 215] width 164 height 16
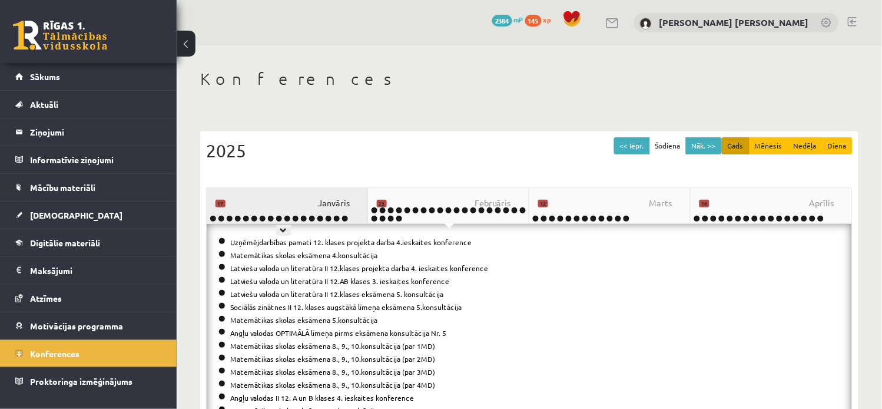
click at [339, 199] on span "Janvāris" at bounding box center [334, 203] width 32 height 13
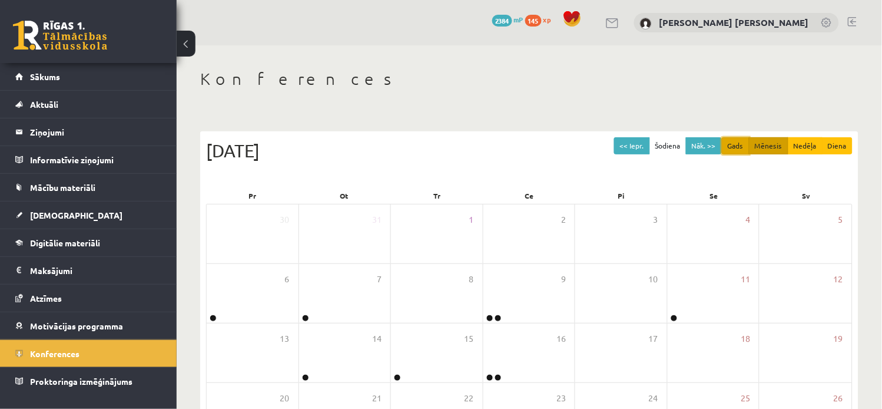
click at [735, 139] on button "Gads" at bounding box center [736, 145] width 28 height 17
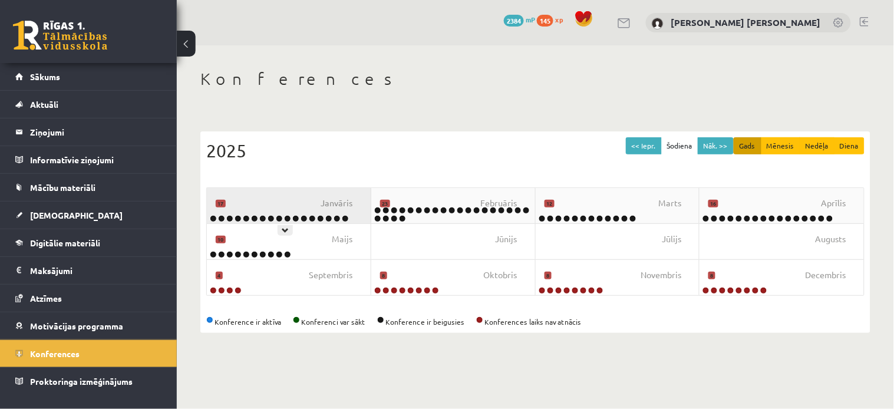
click at [298, 210] on div "[DATE]" at bounding box center [289, 205] width 164 height 35
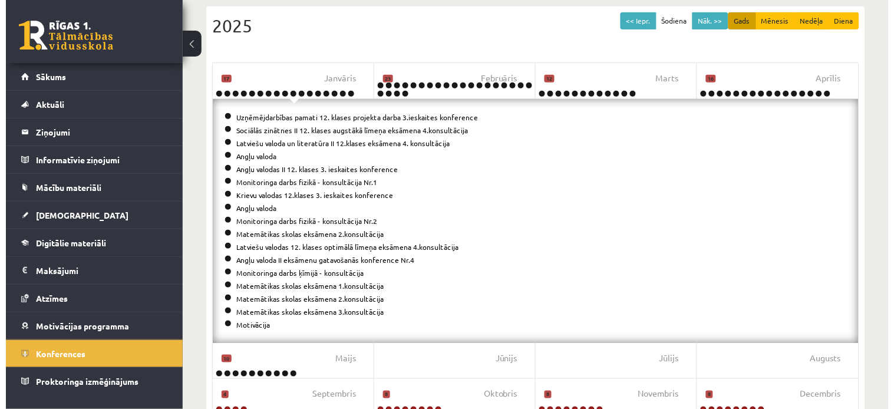
scroll to position [127, 0]
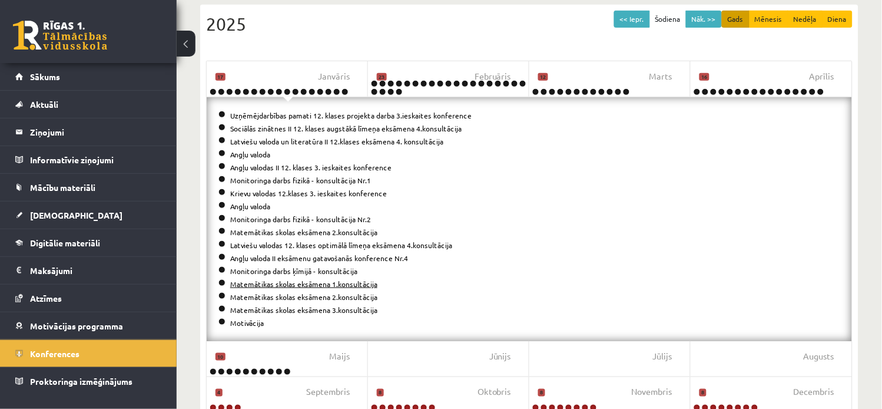
click at [310, 281] on link "Matemātikas skolas eksāmena 1.konsultācija" at bounding box center [303, 283] width 147 height 9
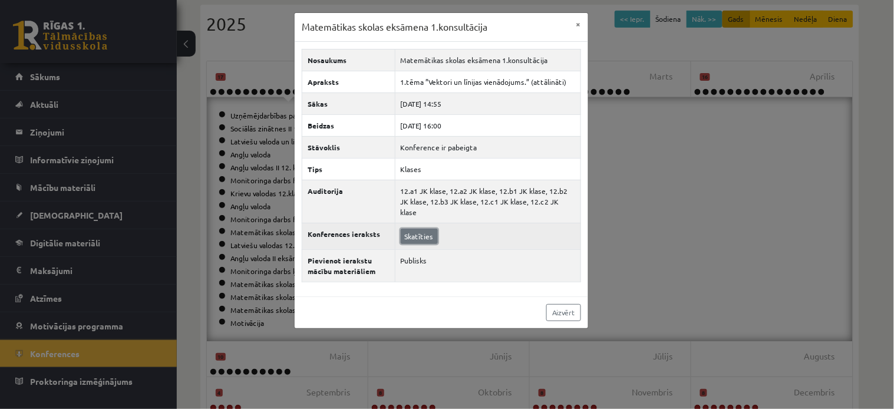
click at [422, 229] on link "Skatīties" at bounding box center [419, 236] width 37 height 15
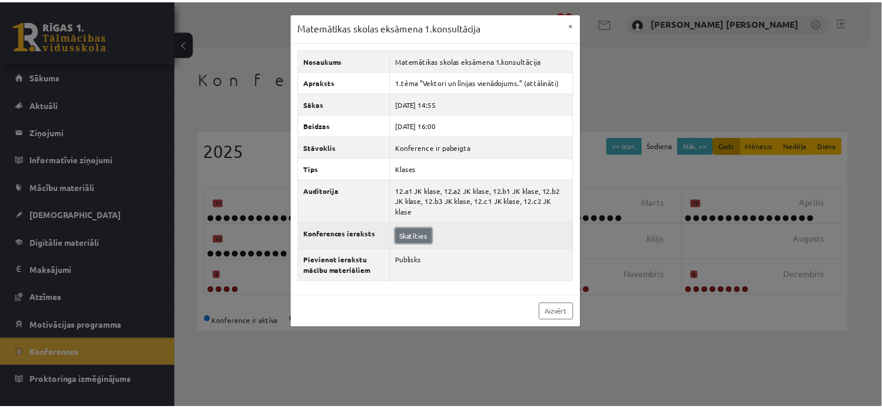
scroll to position [0, 0]
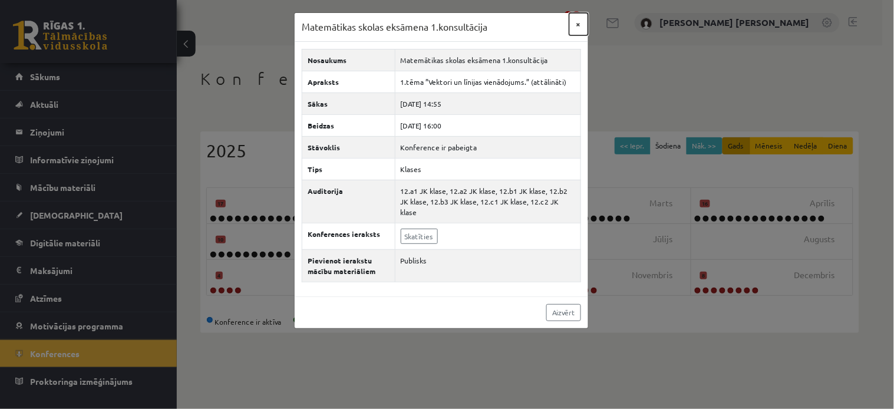
click at [577, 27] on button "×" at bounding box center [578, 24] width 19 height 22
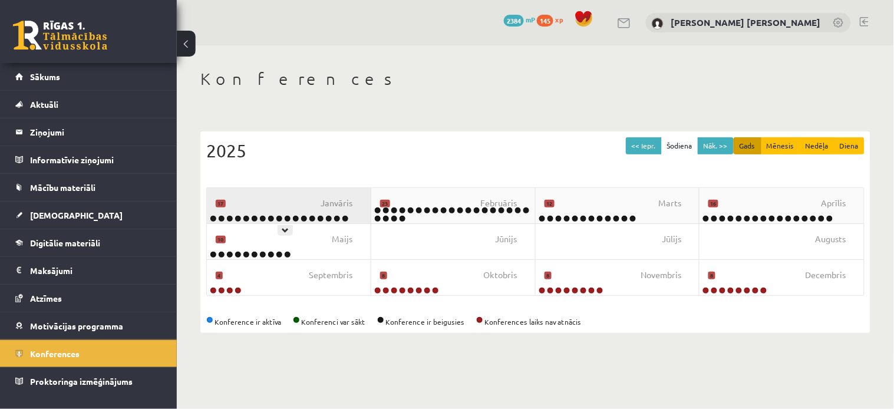
click at [322, 210] on div "[DATE]" at bounding box center [289, 205] width 164 height 35
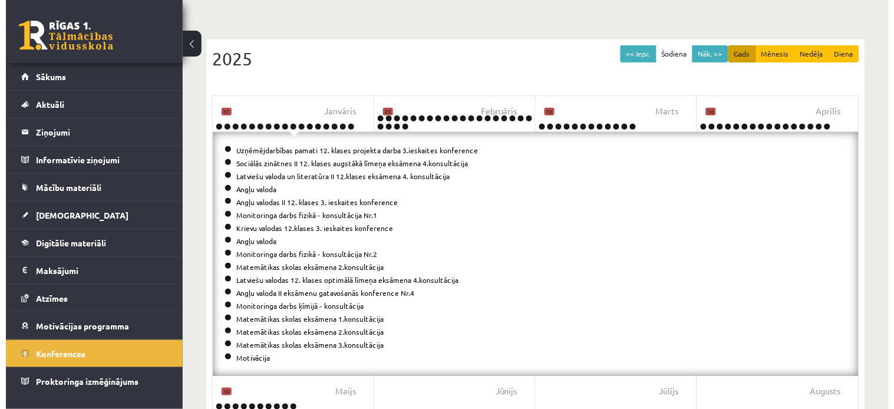
scroll to position [136, 0]
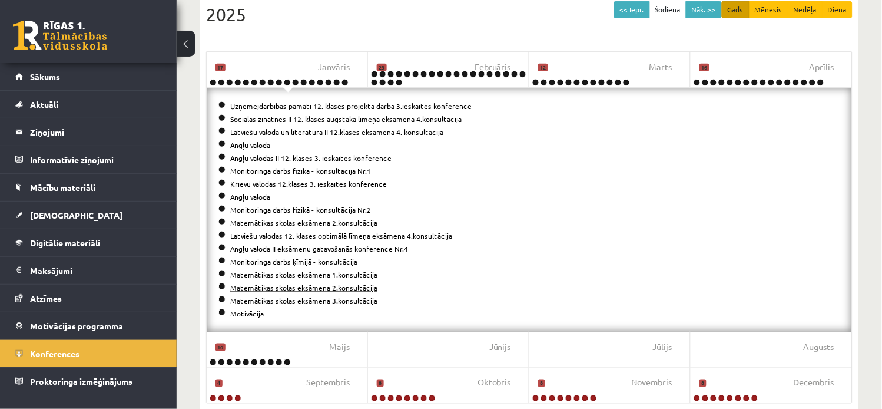
click at [338, 286] on link "Matemātikas skolas eksāmena 2.konsultācija" at bounding box center [303, 287] width 147 height 9
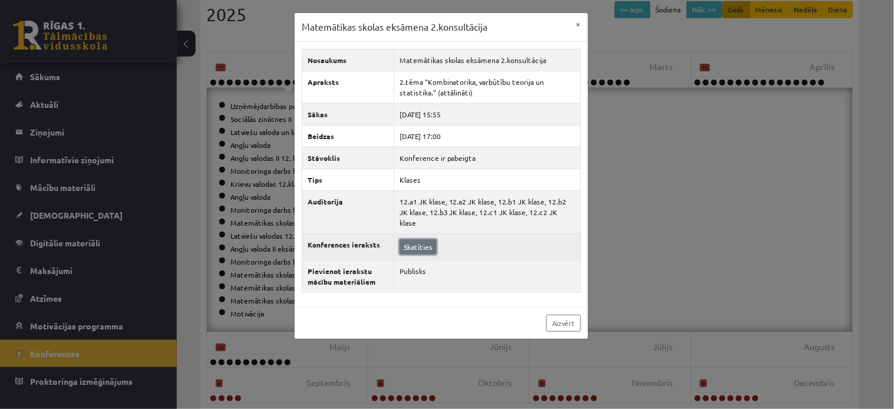
click at [431, 239] on link "Skatīties" at bounding box center [417, 246] width 37 height 15
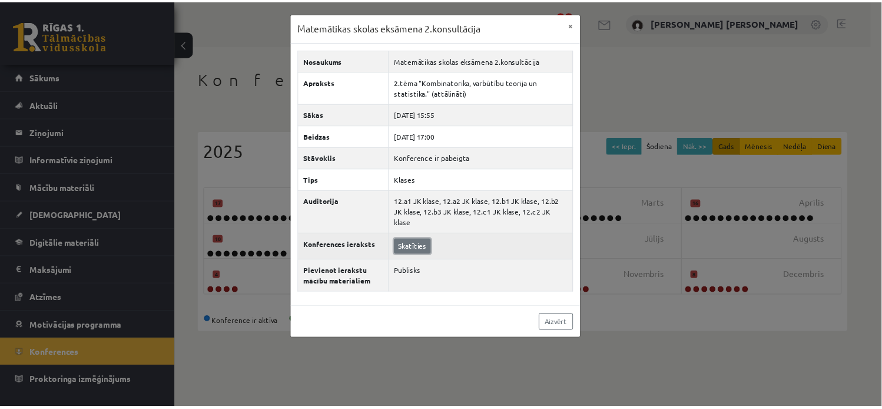
scroll to position [0, 0]
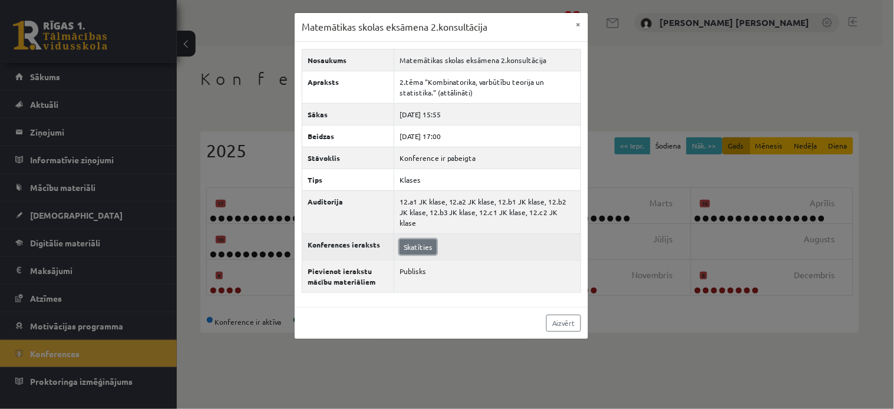
click at [422, 239] on link "Skatīties" at bounding box center [417, 246] width 37 height 15
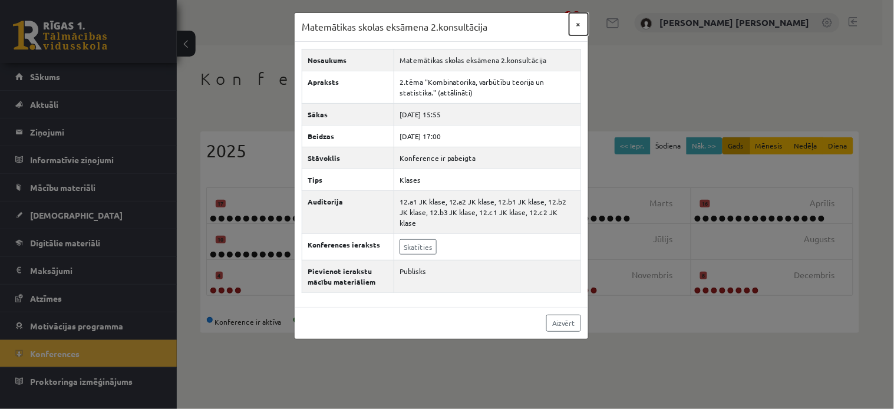
click at [574, 29] on button "×" at bounding box center [578, 24] width 19 height 22
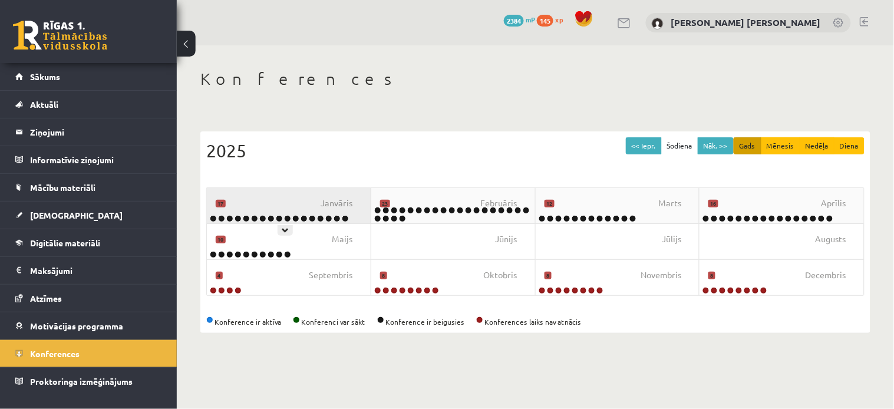
click at [312, 200] on div "[DATE]" at bounding box center [289, 205] width 164 height 35
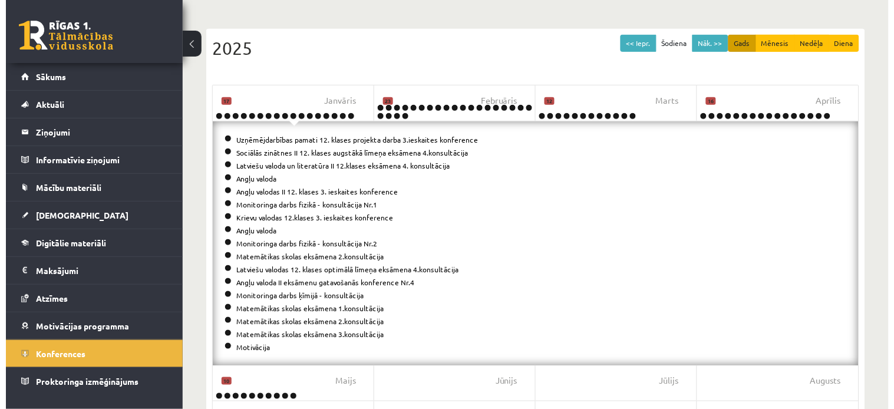
scroll to position [110, 0]
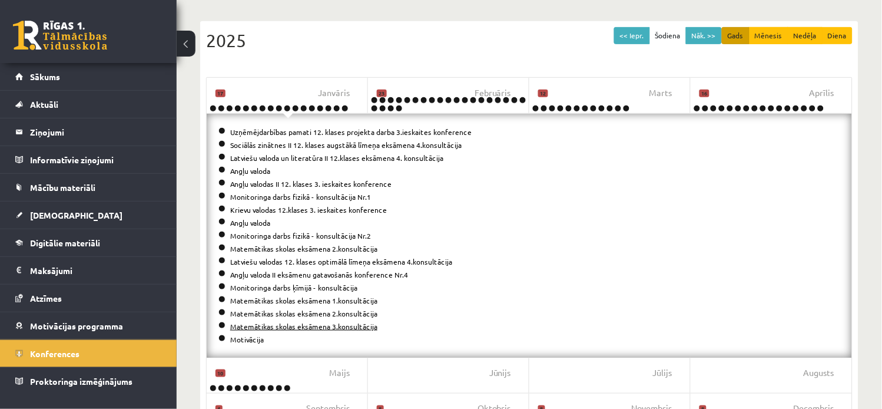
click at [335, 328] on link "Matemātikas skolas eksāmena 3.konsultācija" at bounding box center [303, 326] width 147 height 9
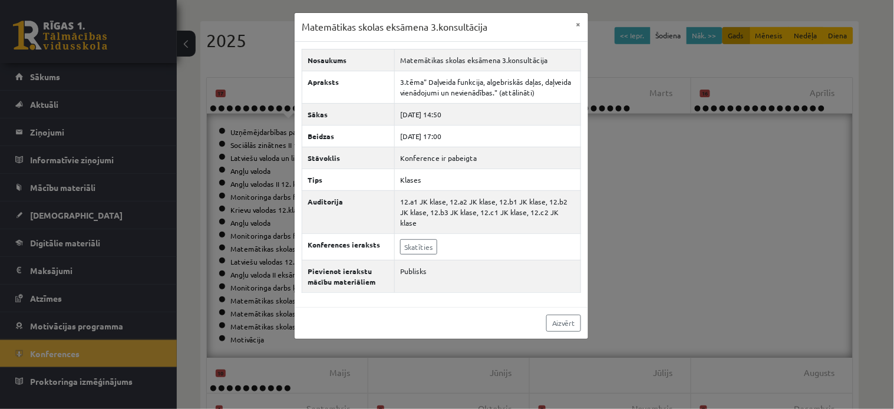
click at [743, 133] on div "Matemātikas skolas eksāmena 3.konsultācija × Nosaukums Matemātikas skolas eksām…" at bounding box center [447, 204] width 894 height 409
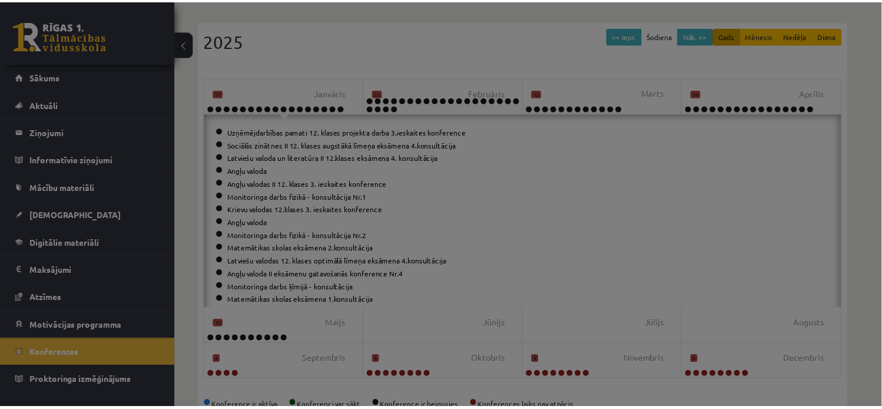
scroll to position [0, 0]
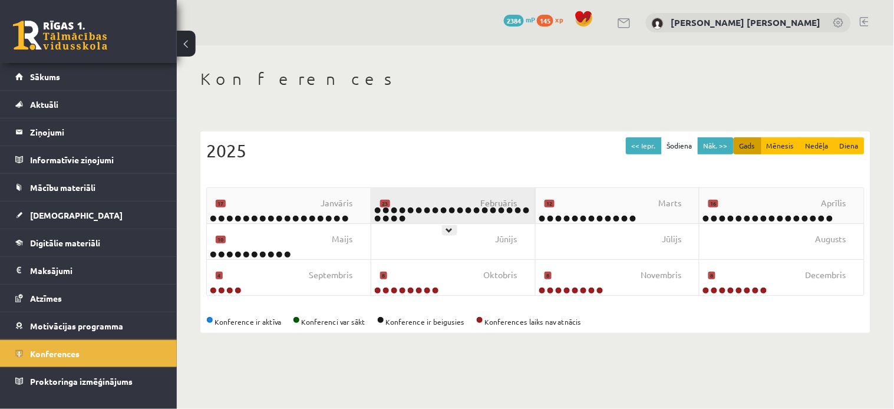
click at [471, 199] on div "Februāris 23" at bounding box center [453, 205] width 164 height 35
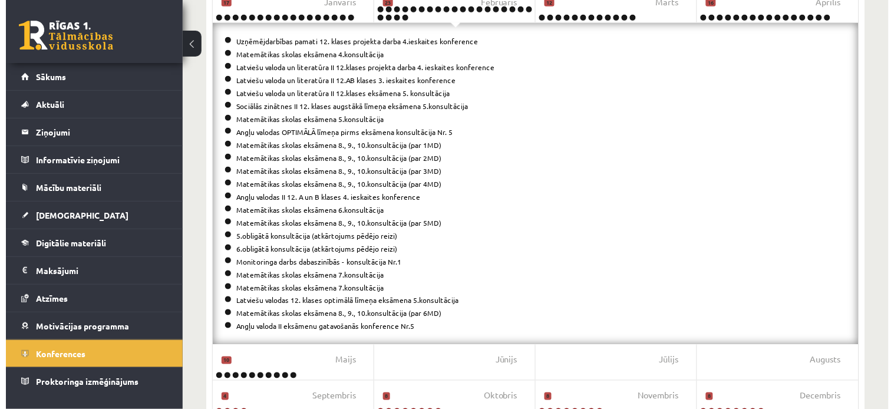
scroll to position [202, 0]
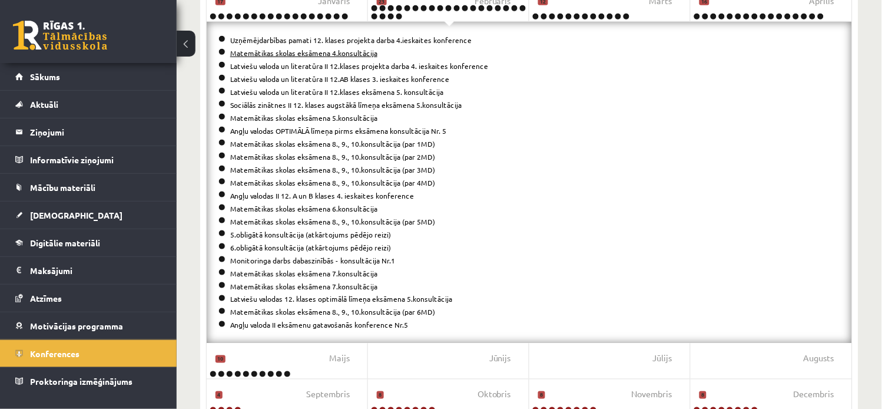
click at [346, 55] on link "Matemātikas skolas eksāmena 4.konsultācija" at bounding box center [303, 52] width 147 height 9
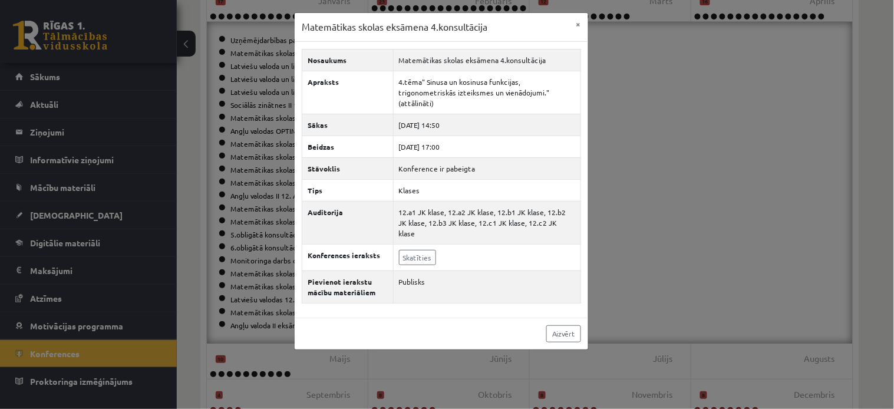
click at [692, 40] on div "Matemātikas skolas eksāmena 4.konsultācija × Nosaukums Matemātikas skolas eksām…" at bounding box center [447, 204] width 894 height 409
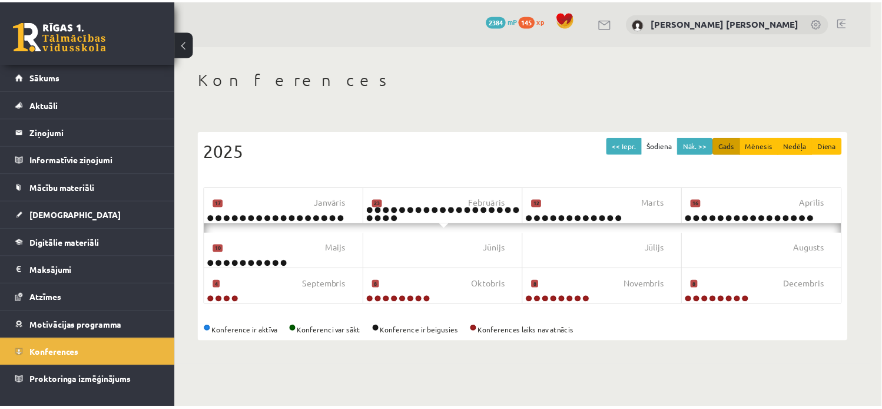
scroll to position [0, 0]
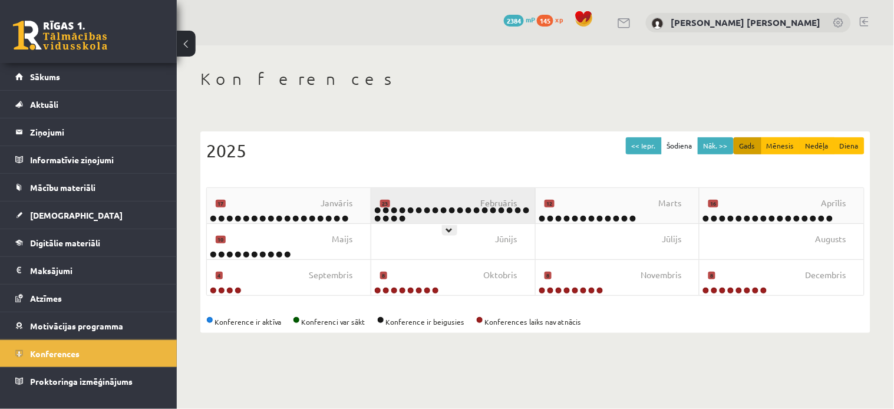
click at [455, 197] on div "Februāris 23" at bounding box center [453, 205] width 164 height 35
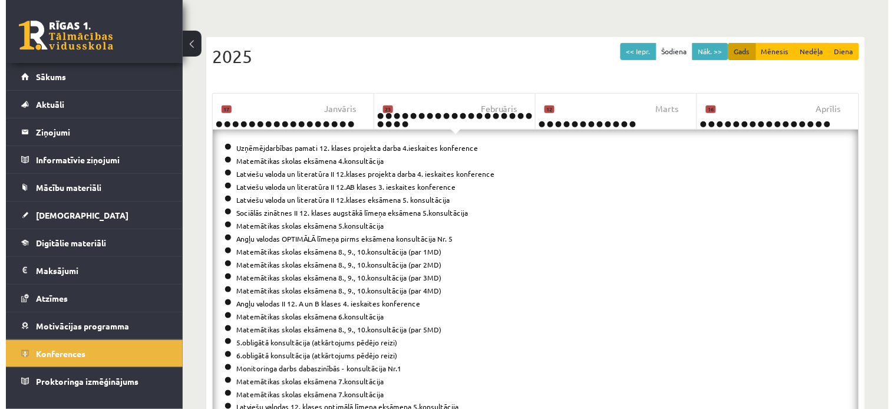
scroll to position [130, 0]
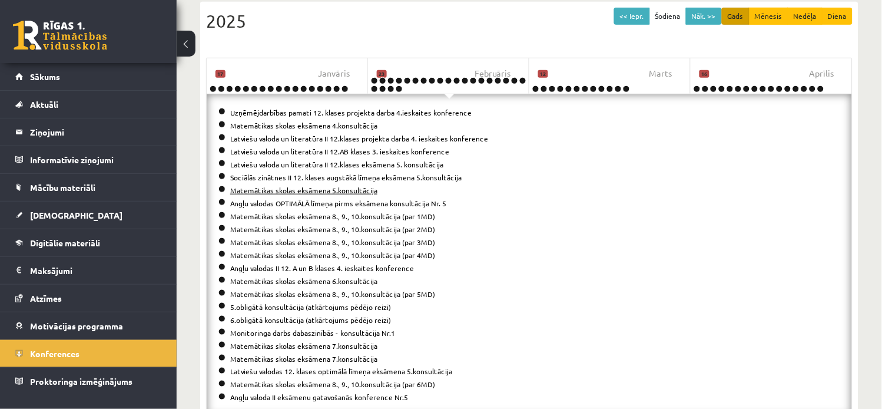
click at [343, 187] on link "Matemātikas skolas eksāmena 5.konsultācija" at bounding box center [303, 190] width 147 height 9
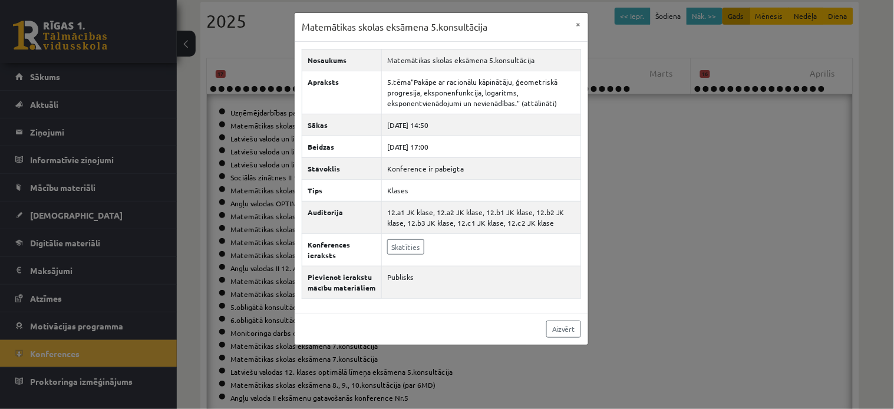
click at [741, 151] on div "Matemātikas skolas eksāmena 5.konsultācija × Nosaukums Matemātikas skolas eksām…" at bounding box center [447, 204] width 894 height 409
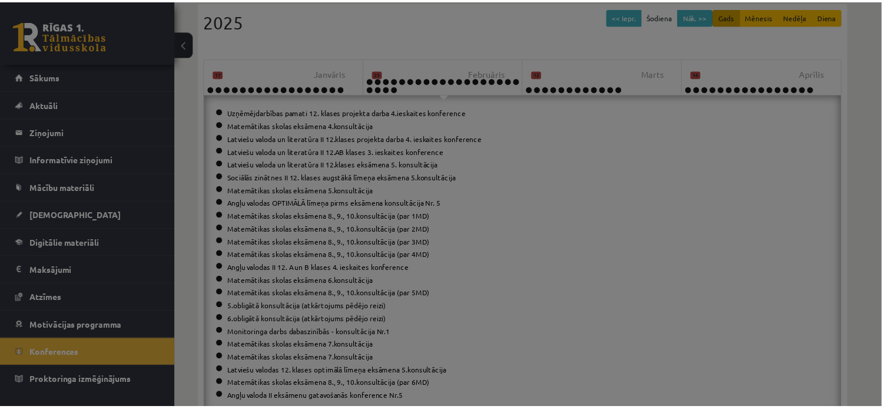
scroll to position [0, 0]
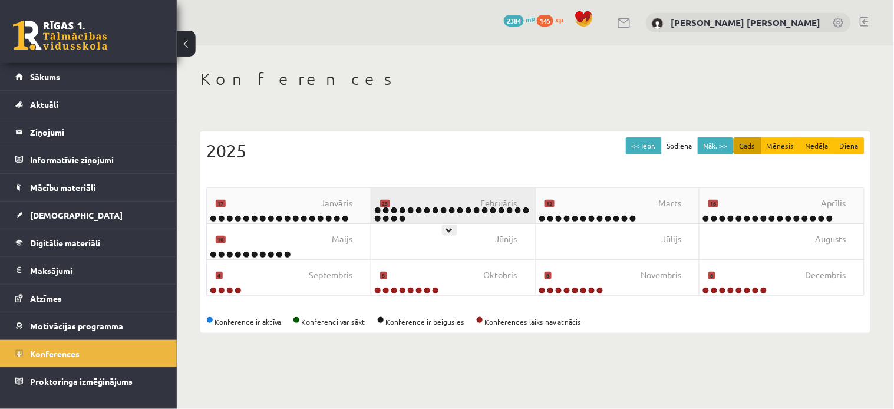
click at [454, 195] on div "Februāris 23" at bounding box center [453, 205] width 164 height 35
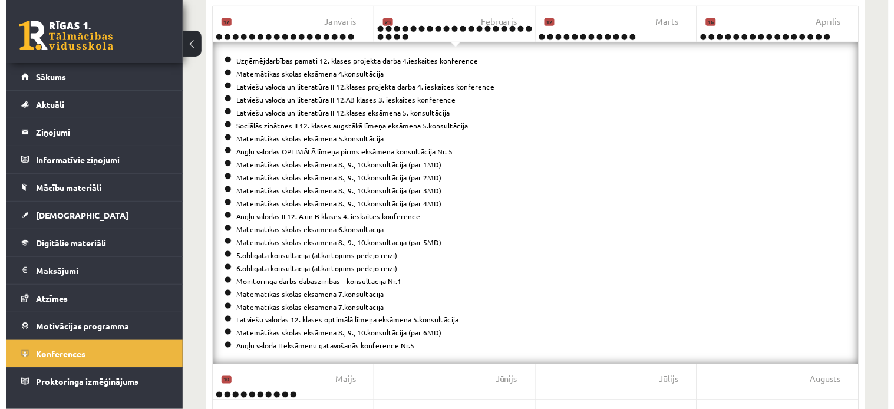
scroll to position [183, 0]
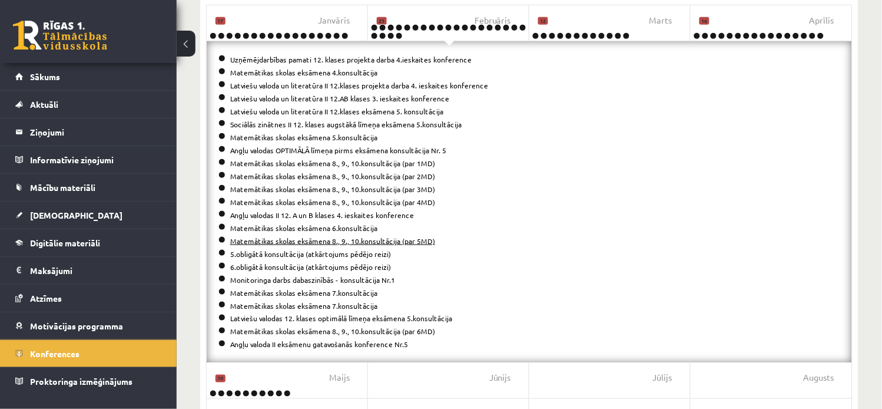
click at [361, 237] on link "Matemātikas skolas eksāmena 8., 9., 10.konsultācija (par 5MD)" at bounding box center [332, 240] width 205 height 9
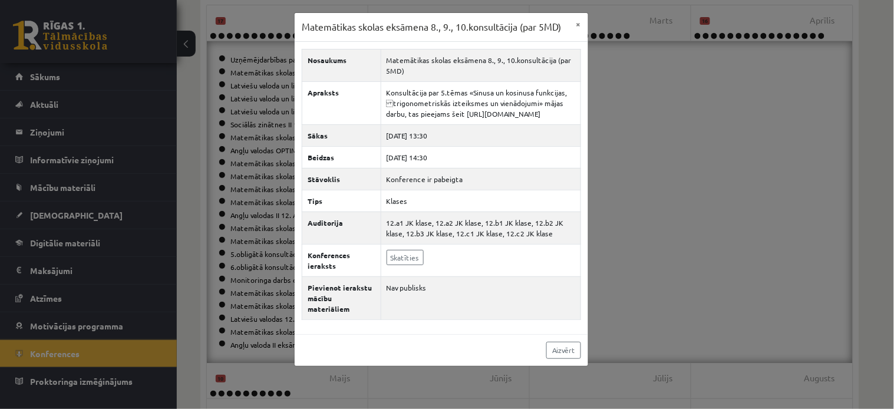
click at [795, 80] on div "Matemātikas skolas eksāmena 8., 9., 10.konsultācija (par 5MD) × Nosaukums Matem…" at bounding box center [447, 204] width 894 height 409
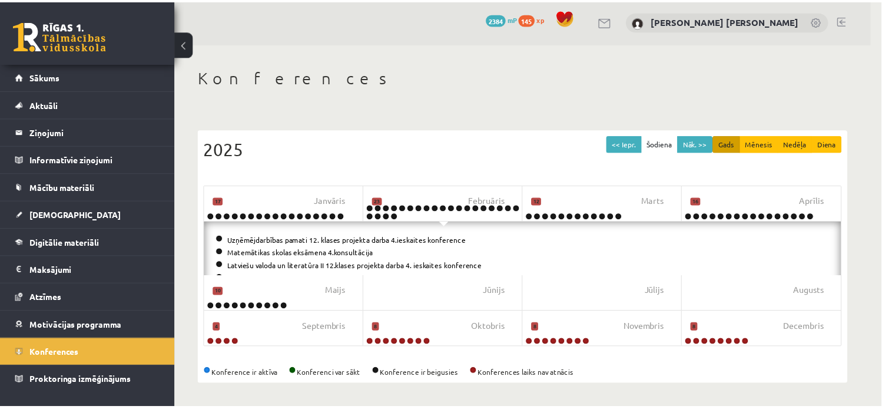
scroll to position [0, 0]
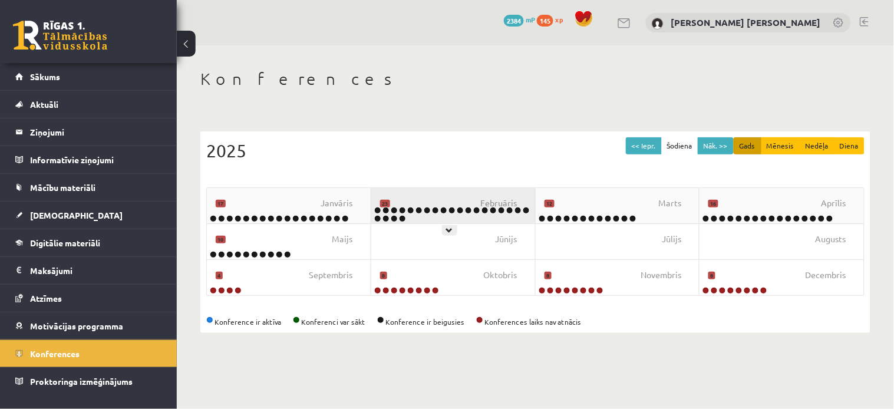
click at [451, 205] on div "Februāris 23" at bounding box center [453, 205] width 164 height 35
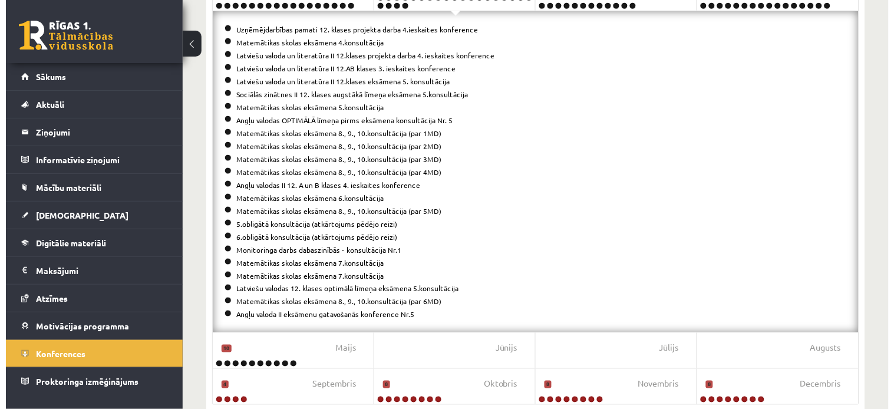
scroll to position [217, 0]
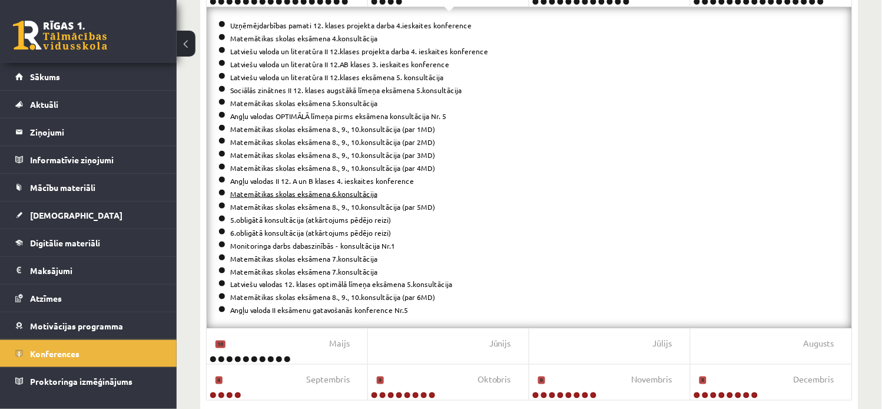
click at [345, 190] on link "Matemātikas skolas eksāmena 6.konsultācija" at bounding box center [303, 193] width 147 height 9
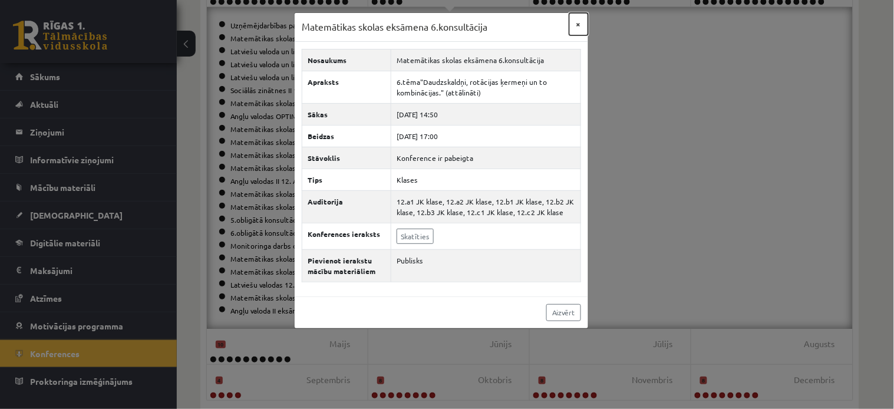
click at [573, 28] on button "×" at bounding box center [578, 24] width 19 height 22
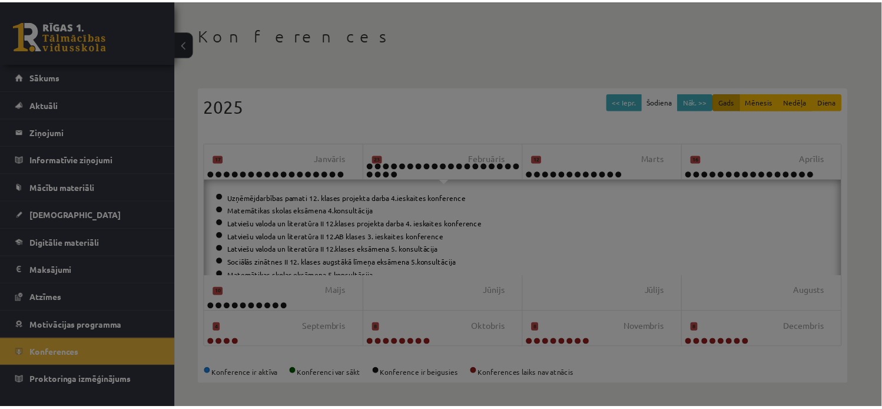
scroll to position [0, 0]
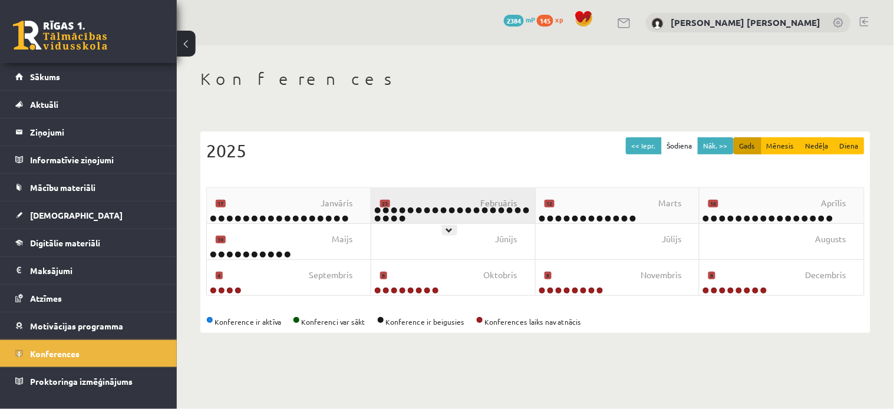
click at [427, 194] on div "Februāris 23" at bounding box center [453, 205] width 164 height 35
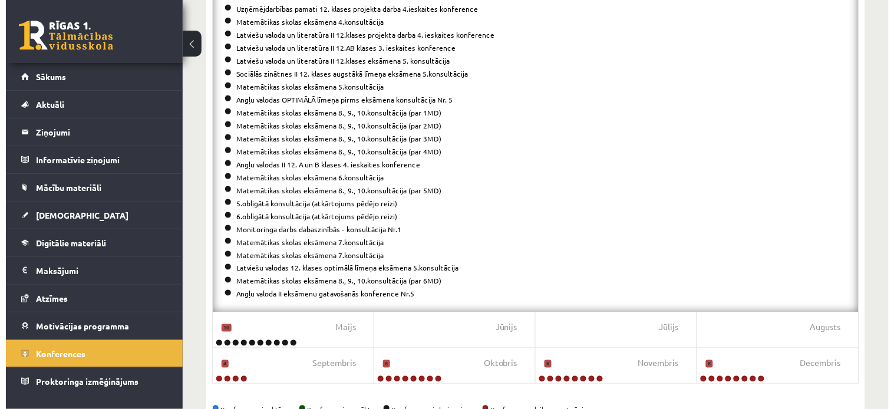
scroll to position [239, 0]
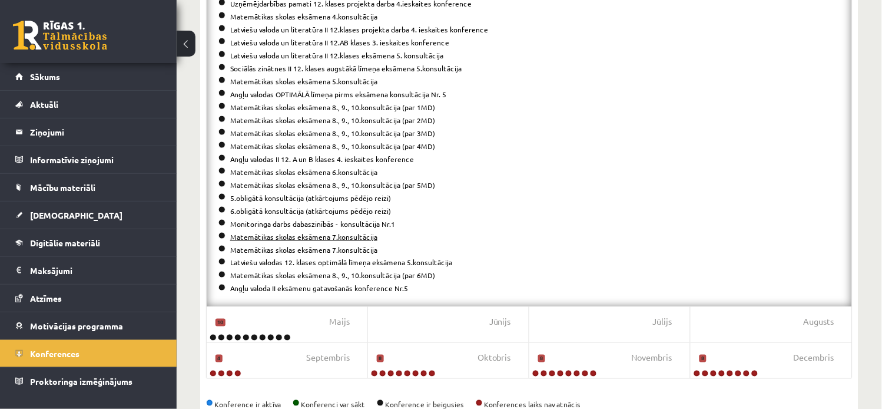
click at [320, 237] on link "Matemātikas skolas eksāmena 7.konsultācija" at bounding box center [303, 236] width 147 height 9
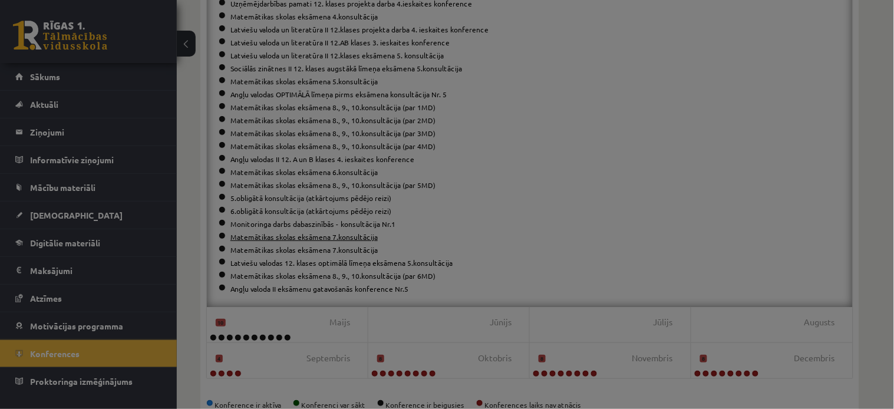
click at [310, 232] on div at bounding box center [447, 204] width 894 height 409
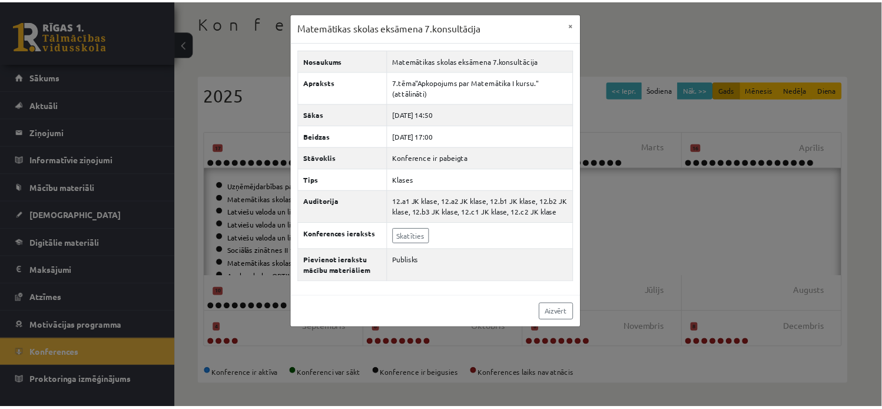
scroll to position [0, 0]
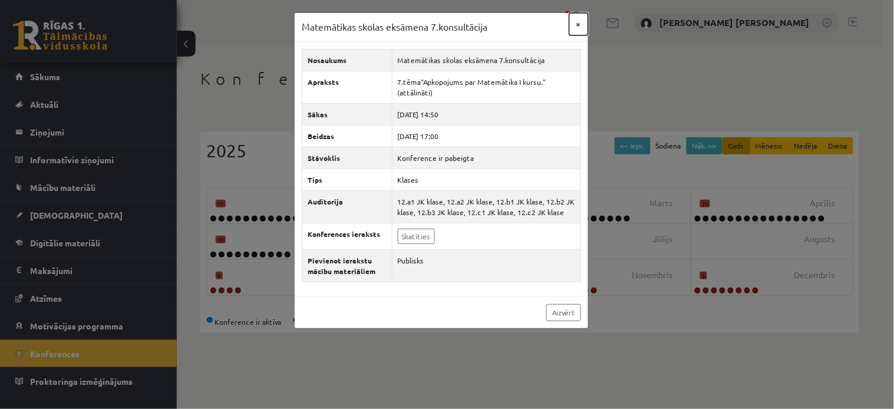
click at [578, 28] on button "×" at bounding box center [578, 24] width 19 height 22
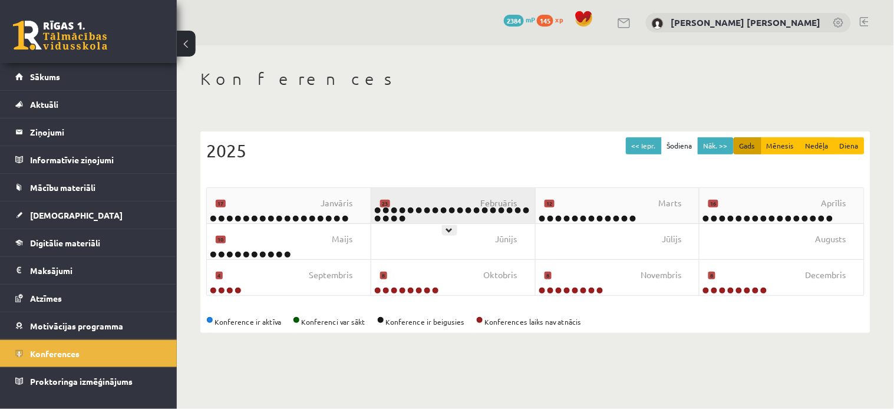
click at [429, 195] on div "Februāris 23" at bounding box center [453, 205] width 164 height 35
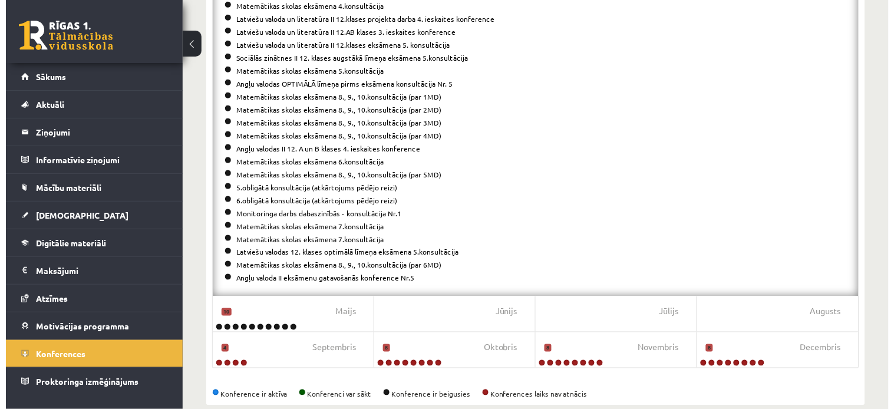
scroll to position [252, 0]
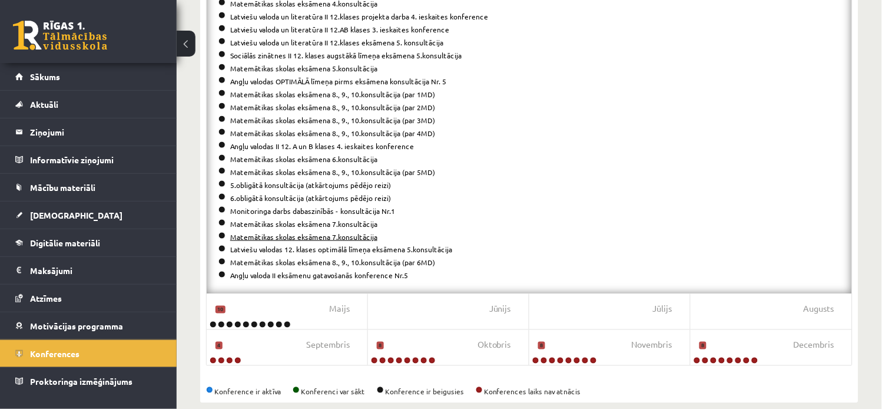
click at [333, 233] on link "Matemātikas skolas eksāmena 7.konsultācija" at bounding box center [303, 236] width 147 height 9
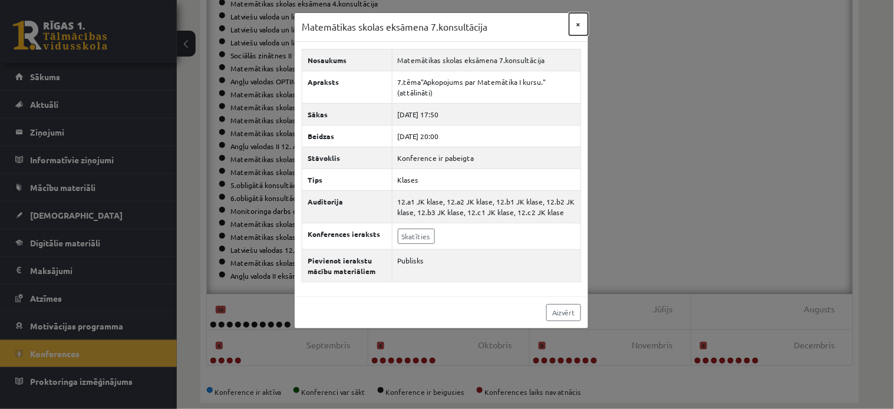
click at [578, 21] on button "×" at bounding box center [578, 24] width 19 height 22
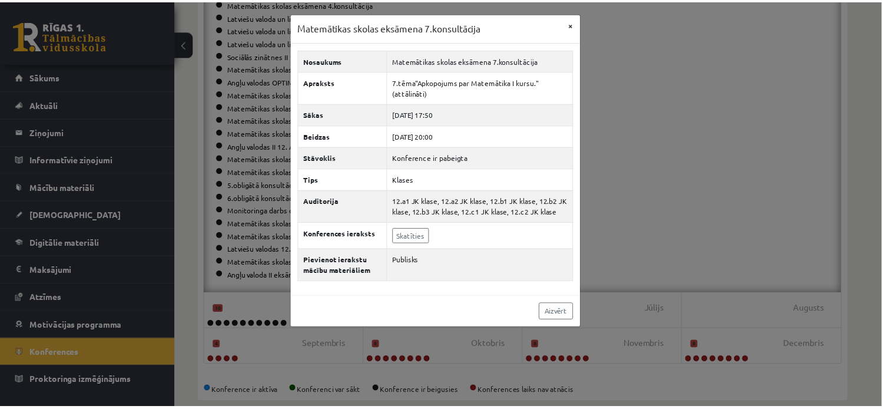
scroll to position [0, 0]
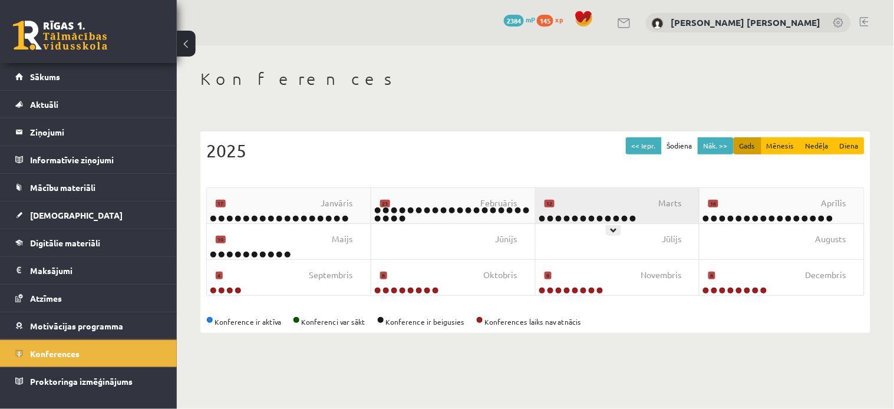
click at [597, 196] on div "Marts 12" at bounding box center [617, 205] width 164 height 35
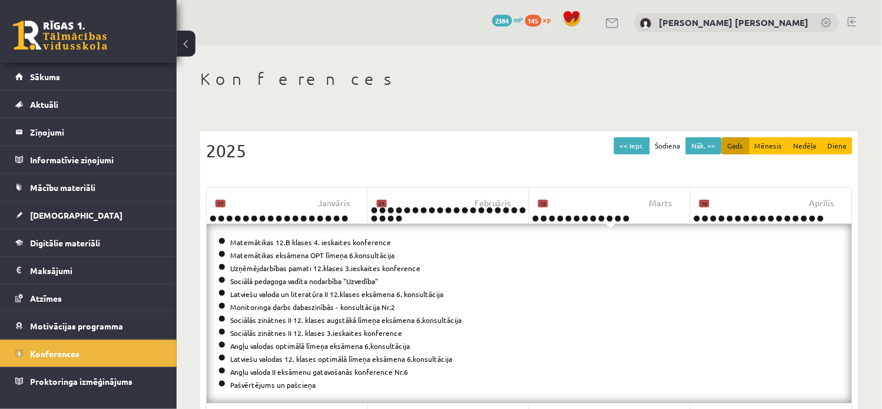
click at [468, 140] on div "2025" at bounding box center [529, 150] width 647 height 27
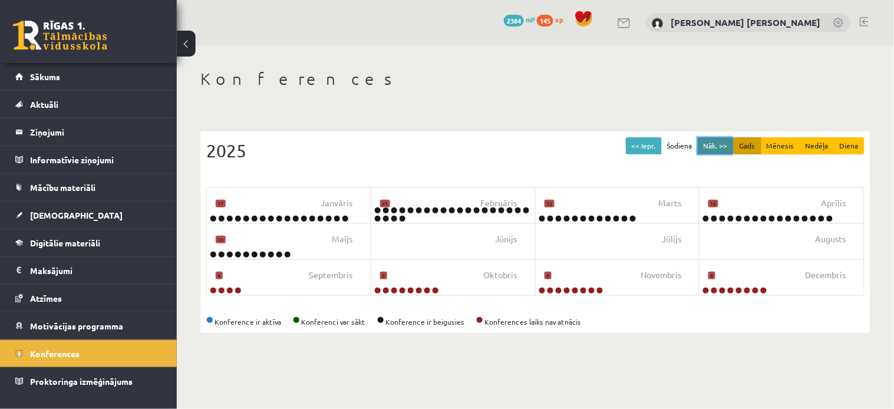
click at [717, 147] on button "Nāk. >>" at bounding box center [715, 145] width 36 height 17
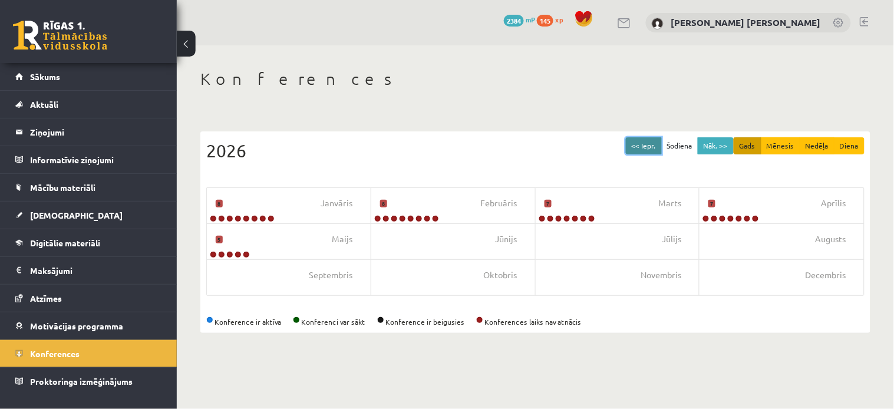
click at [644, 140] on button "<< Iepr." at bounding box center [644, 145] width 36 height 17
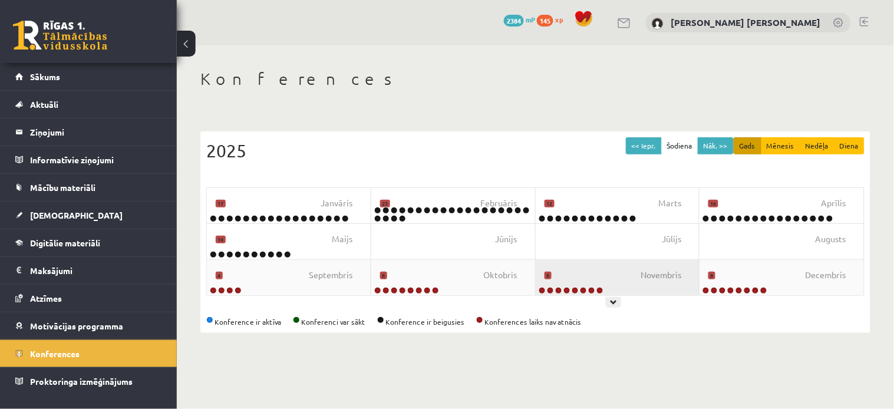
click at [617, 278] on div "Novembris 8" at bounding box center [617, 277] width 164 height 35
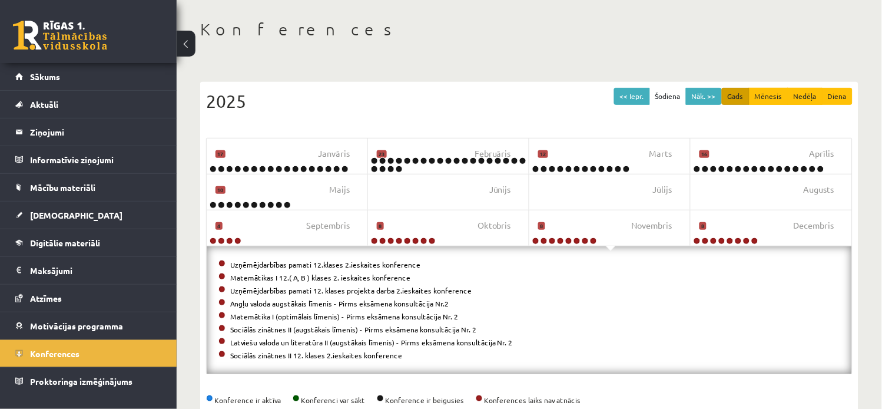
scroll to position [55, 0]
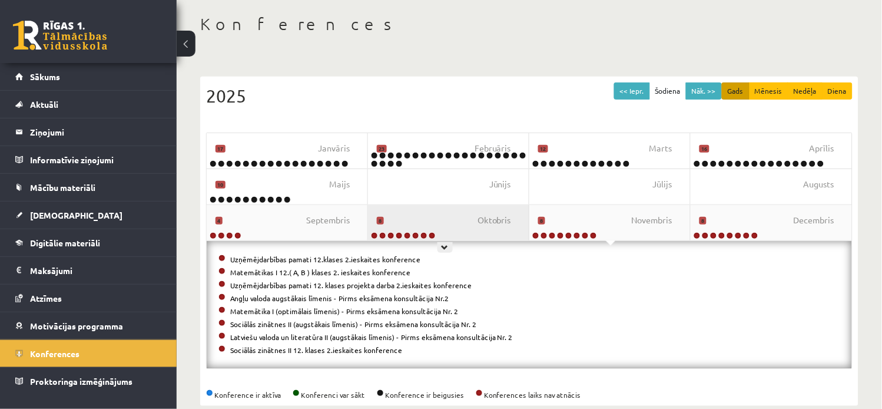
click at [467, 210] on div "Oktobris 8" at bounding box center [448, 222] width 161 height 35
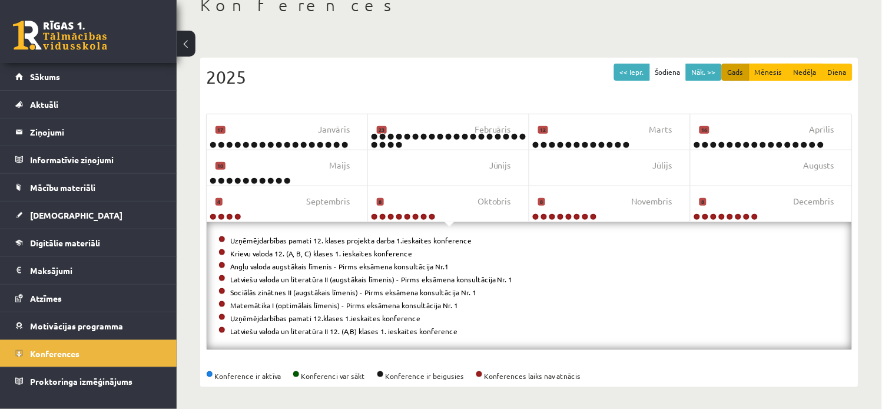
scroll to position [75, 0]
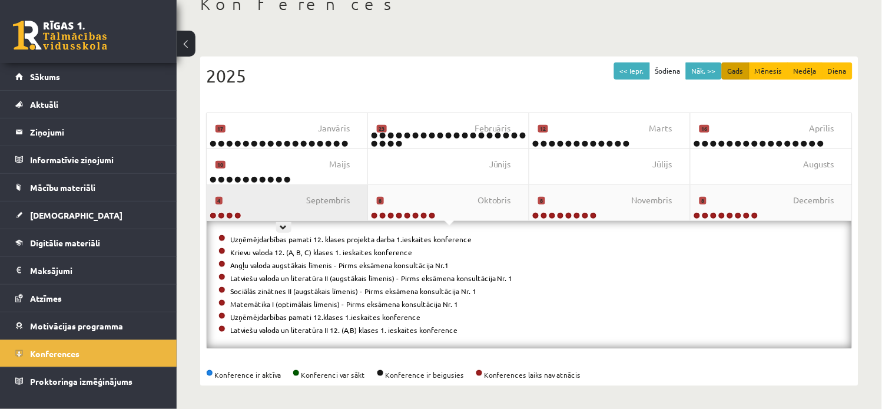
click at [293, 197] on div "Septembris 4" at bounding box center [287, 202] width 161 height 35
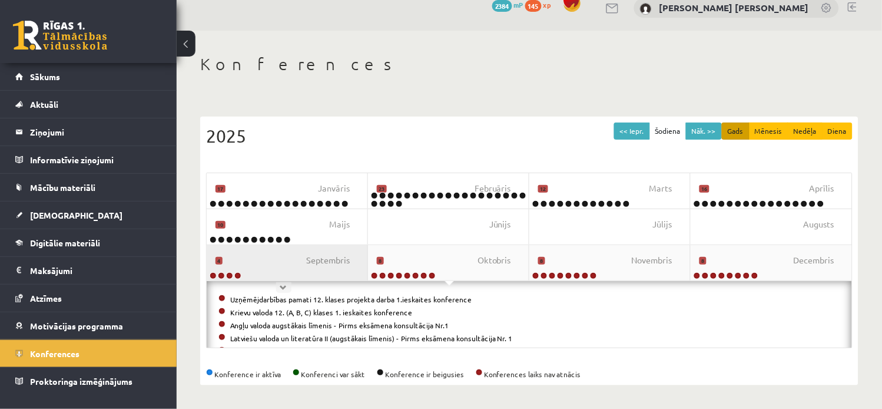
scroll to position [0, 0]
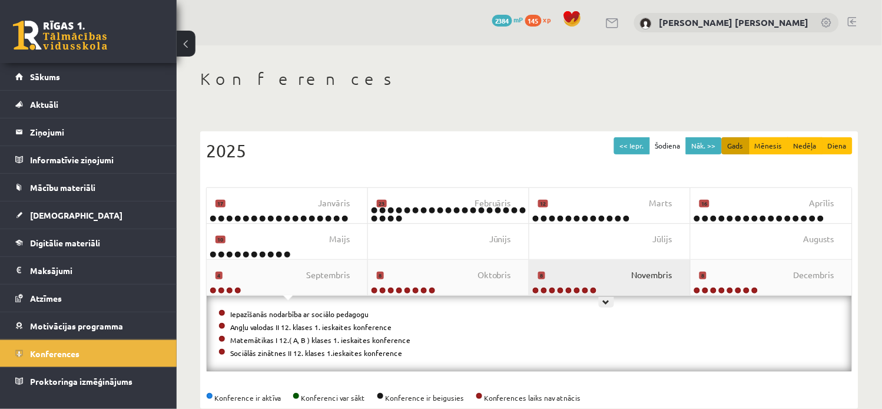
click at [632, 277] on span "Novembris" at bounding box center [652, 275] width 41 height 13
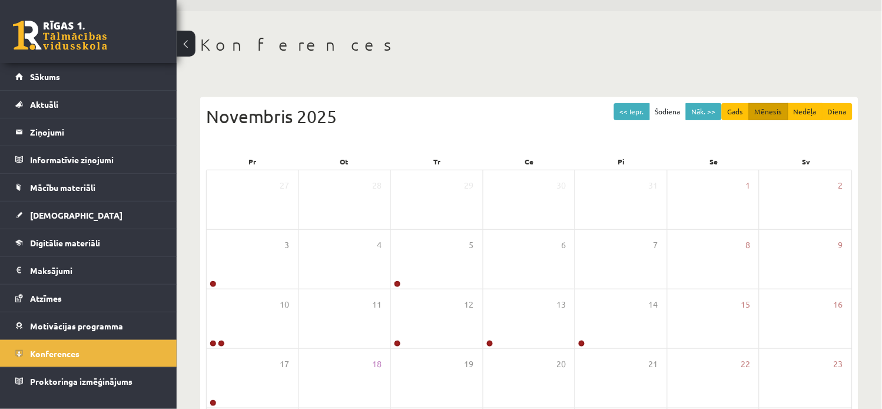
scroll to position [6, 0]
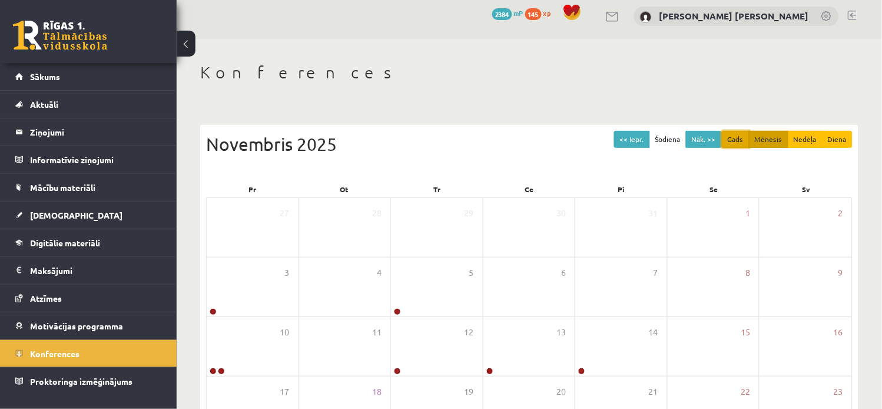
click at [738, 139] on button "Gads" at bounding box center [736, 139] width 28 height 17
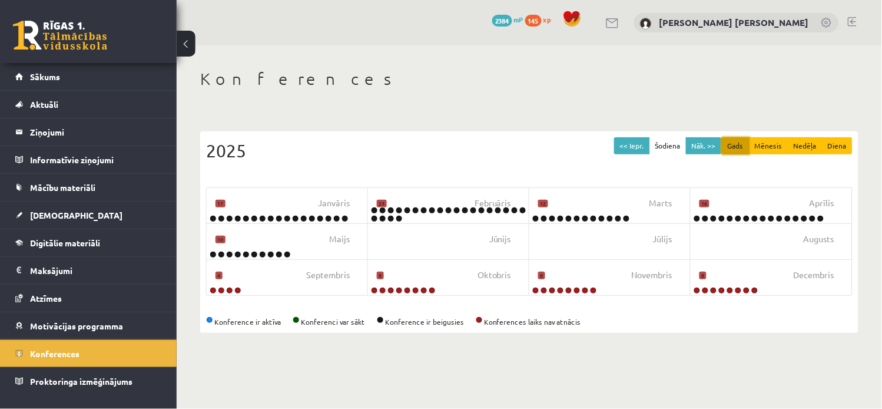
scroll to position [0, 0]
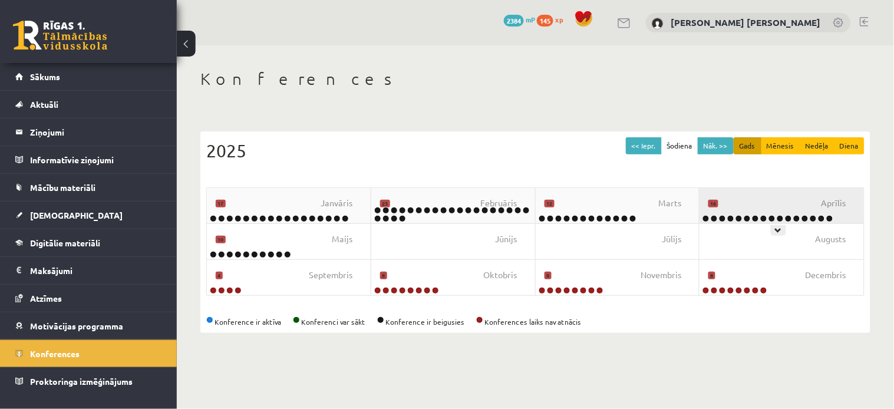
click at [762, 201] on div "Aprīlis 16" at bounding box center [781, 205] width 164 height 35
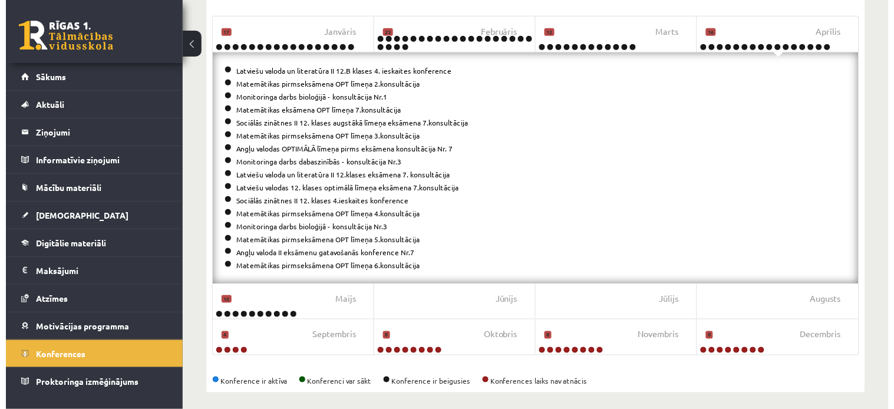
scroll to position [178, 0]
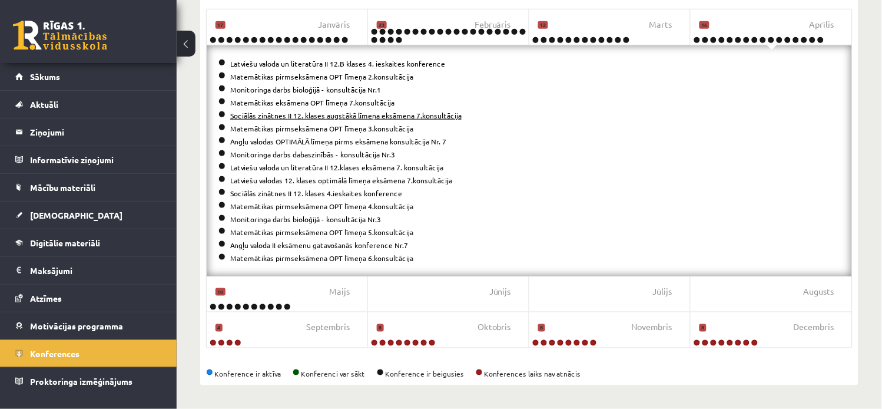
click at [381, 113] on link "Sociālās zinātnes II 12. klases augstākā līmeņa eksāmena 7.konsultācija" at bounding box center [346, 115] width 232 height 9
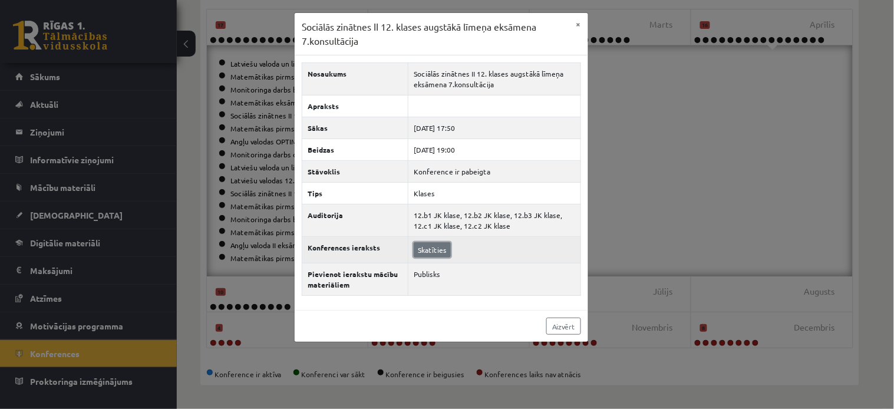
click at [436, 255] on link "Skatīties" at bounding box center [432, 249] width 37 height 15
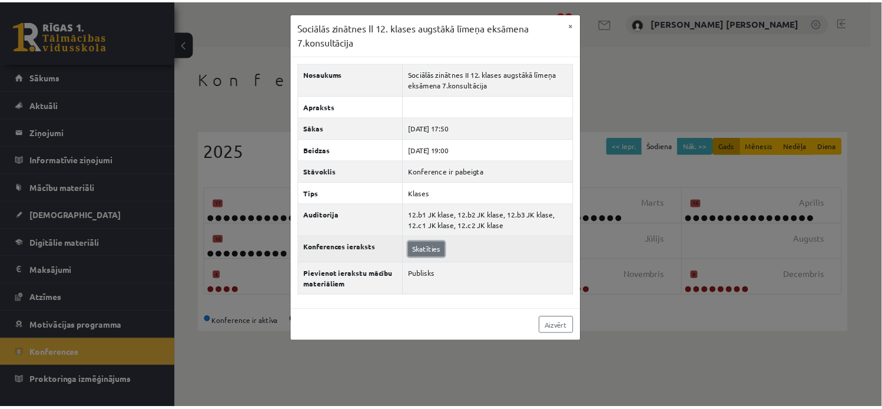
scroll to position [0, 0]
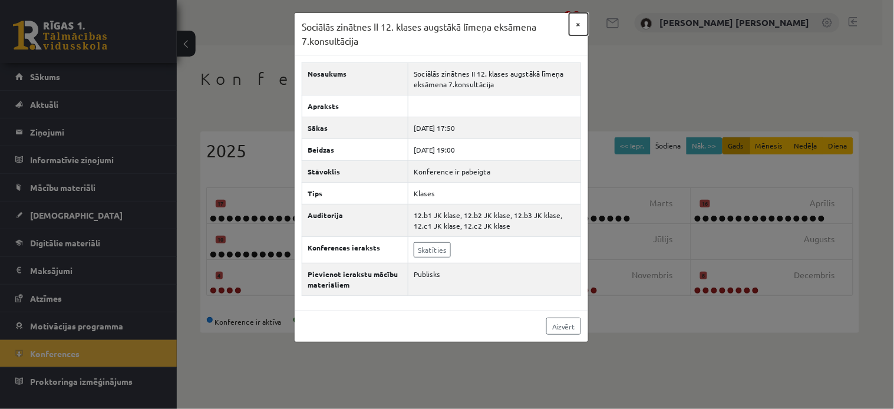
click at [584, 24] on button "×" at bounding box center [578, 24] width 19 height 22
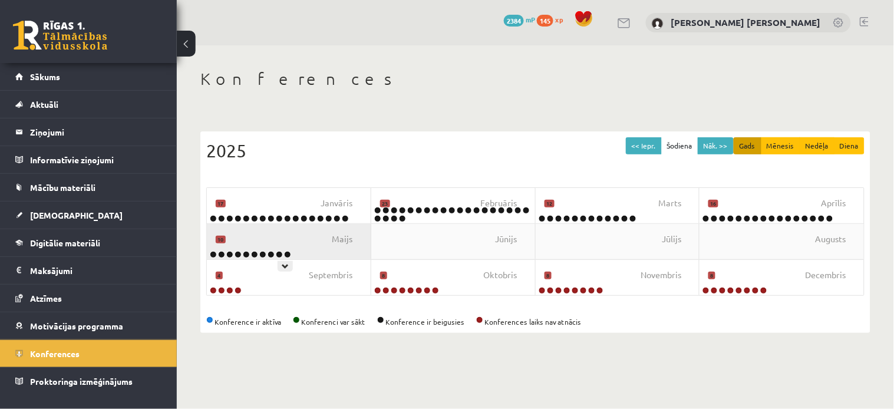
click at [313, 233] on div "Maijs 10" at bounding box center [289, 241] width 164 height 35
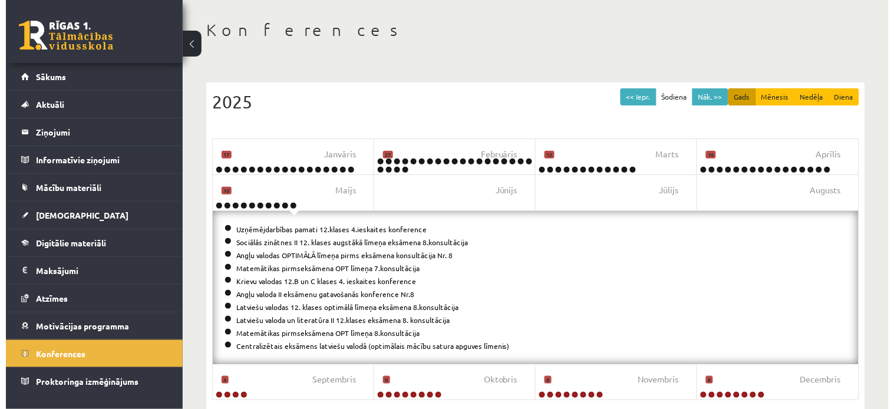
scroll to position [75, 0]
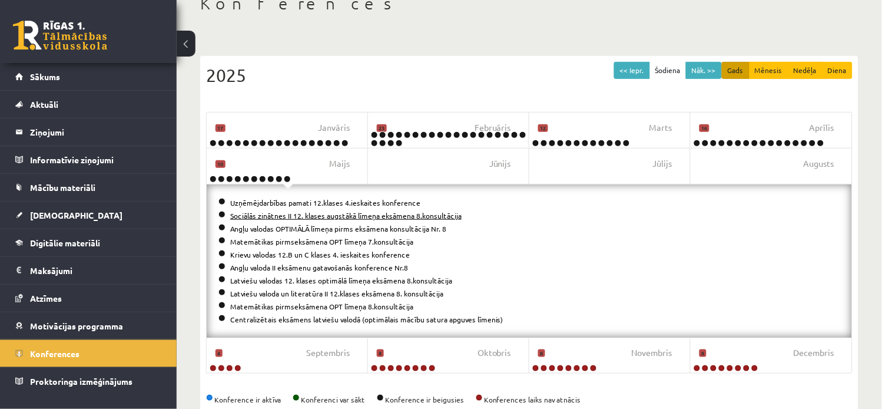
click at [309, 213] on link "Sociālās zinātnes II 12. klases augstākā līmeņa eksāmena 8.konsultācija" at bounding box center [346, 215] width 232 height 9
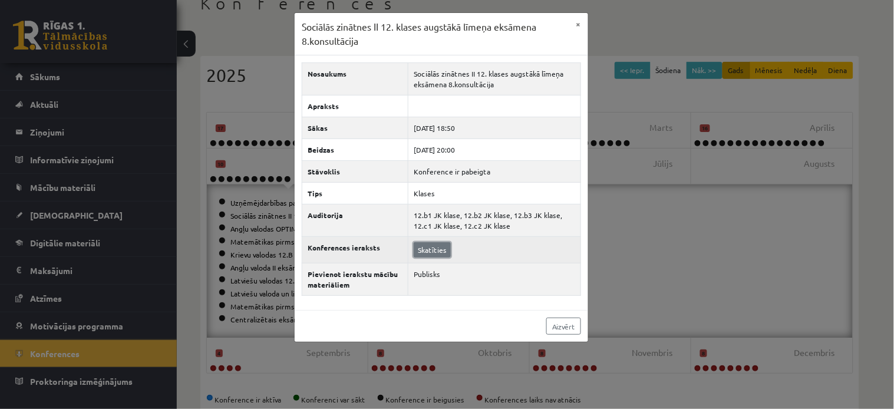
click at [434, 250] on link "Skatīties" at bounding box center [432, 249] width 37 height 15
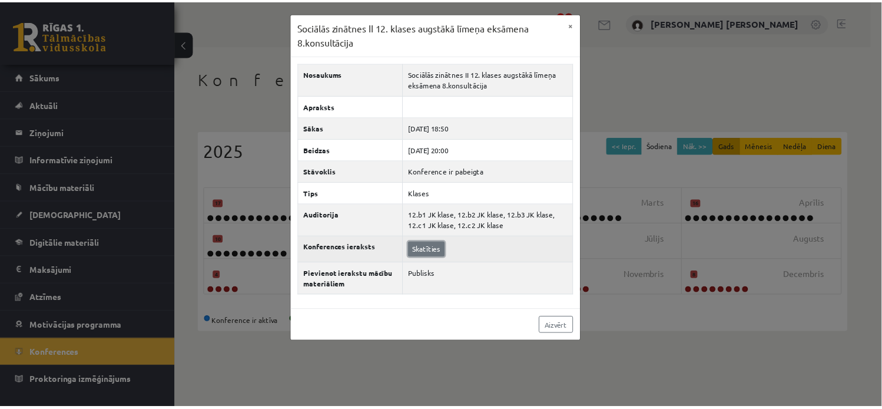
scroll to position [0, 0]
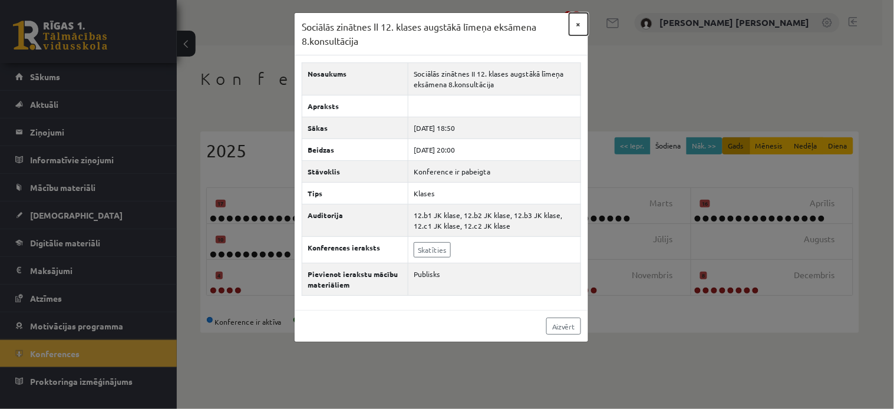
click at [580, 25] on button "×" at bounding box center [578, 24] width 19 height 22
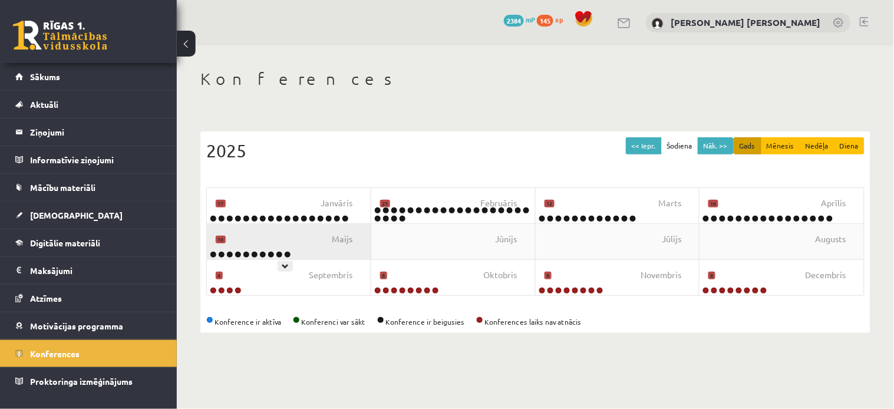
click at [340, 249] on div "Maijs 10" at bounding box center [289, 241] width 164 height 35
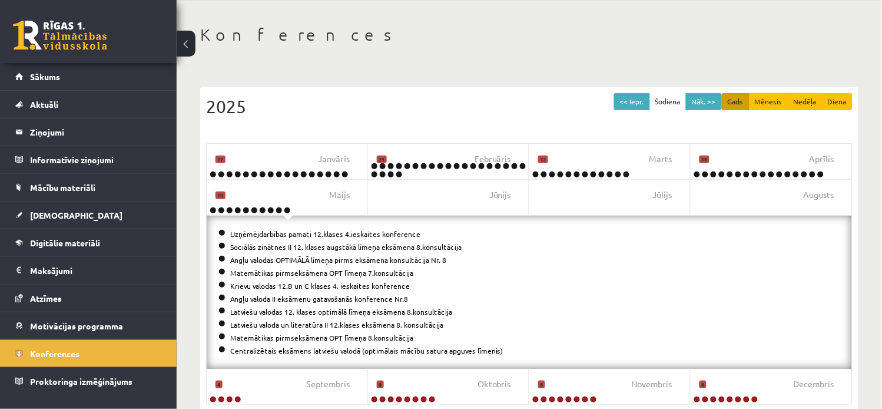
scroll to position [52, 0]
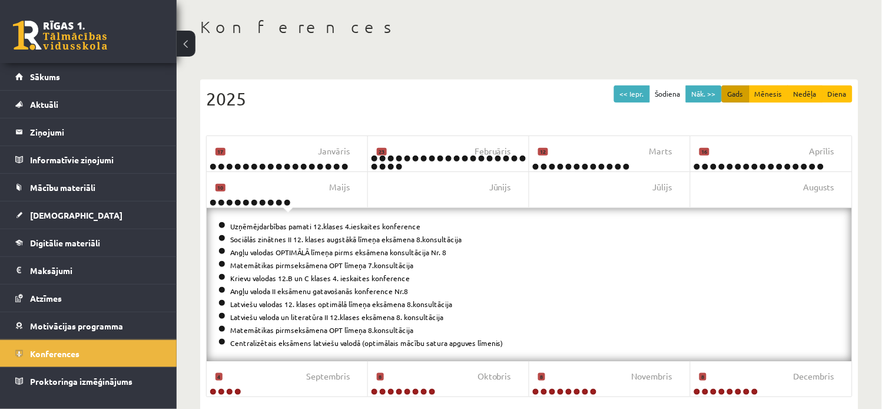
click at [876, 144] on div "Konferences << Iepr. Šodiena Nāk. >> Gads Mēnesis Nedēļa Diena 2025 Janvāris 17…" at bounding box center [530, 226] width 706 height 464
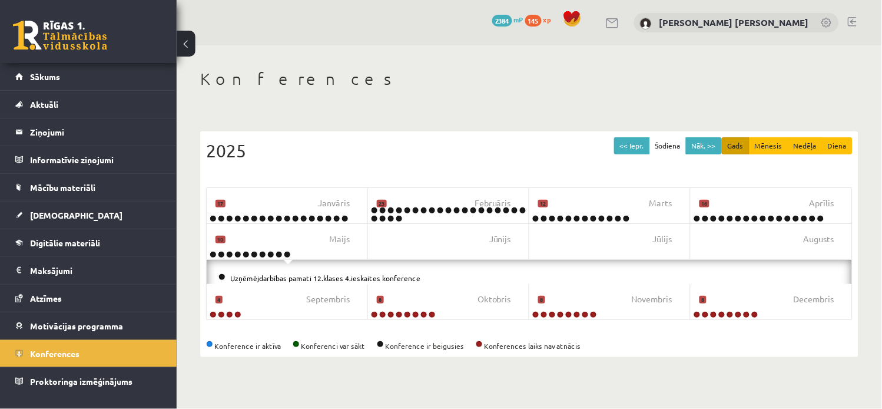
scroll to position [0, 0]
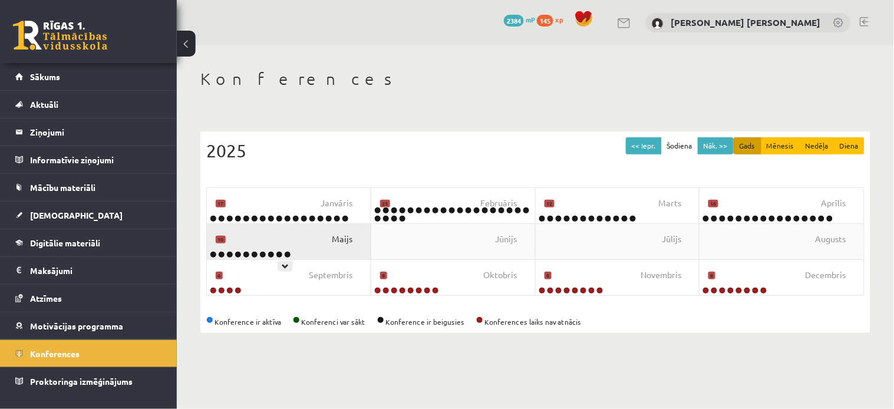
click at [340, 239] on span "Maijs" at bounding box center [342, 239] width 21 height 13
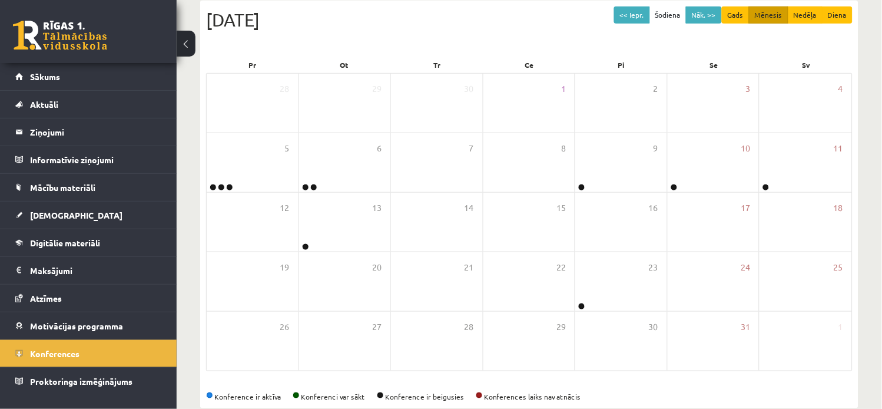
scroll to position [134, 0]
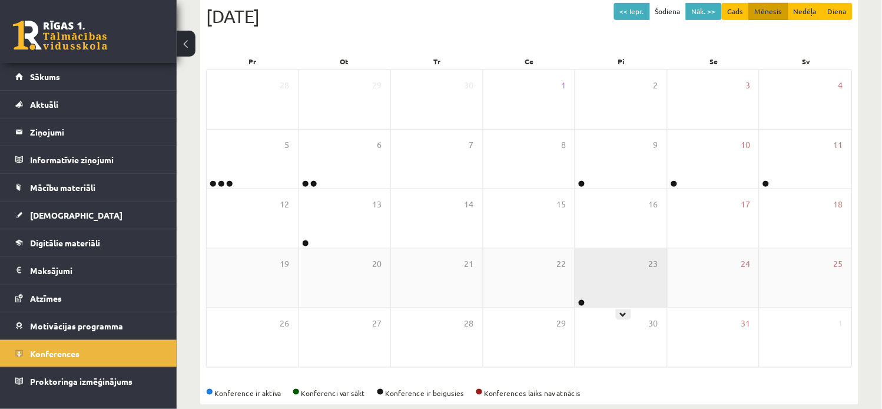
click at [633, 283] on div "23" at bounding box center [622, 278] width 92 height 59
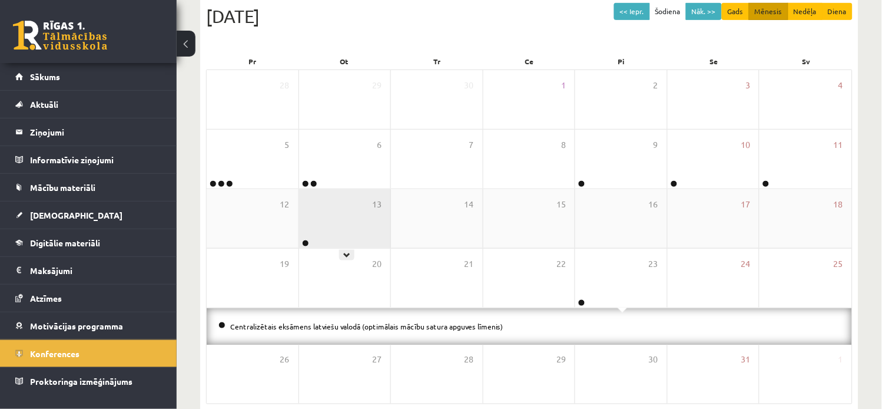
click at [368, 201] on div "13" at bounding box center [345, 218] width 92 height 59
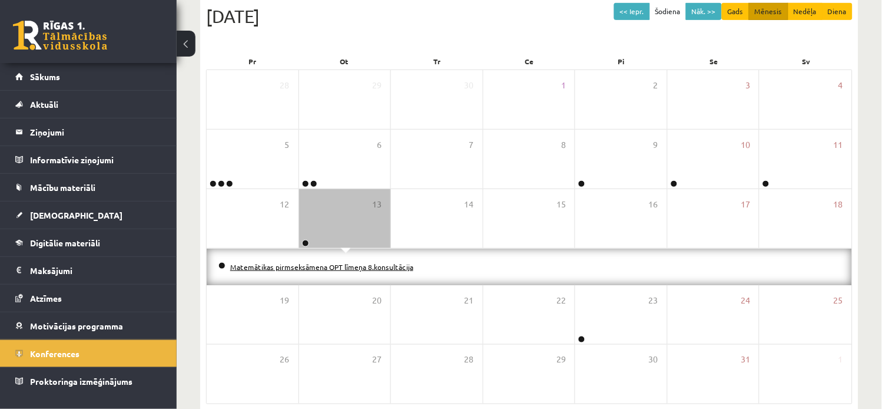
click at [327, 266] on link "Matemātikas pirmseksāmena OPT līmeņa 8.konsultācija" at bounding box center [321, 266] width 183 height 9
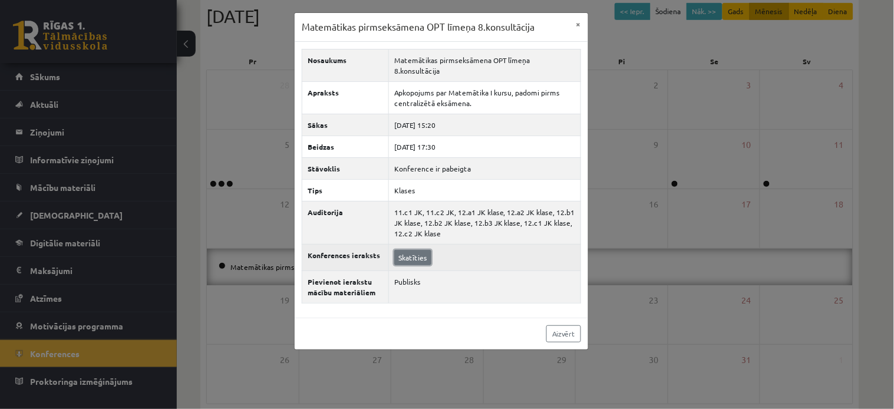
click at [416, 250] on link "Skatīties" at bounding box center [412, 257] width 37 height 15
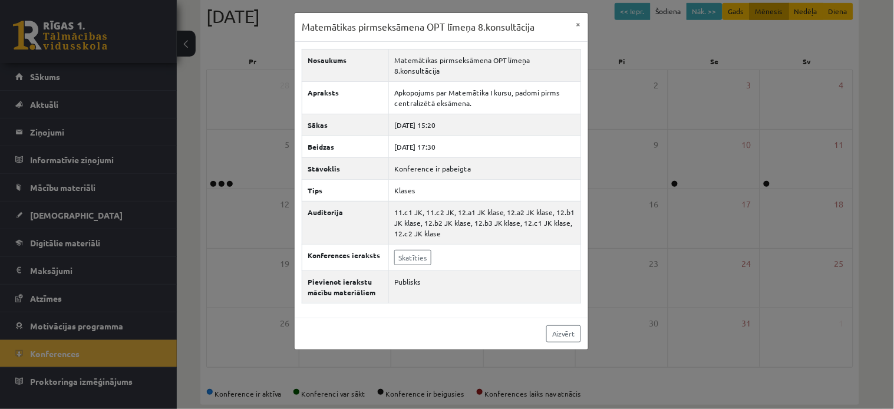
click at [646, 108] on div "Matemātikas pirmseksāmena OPT līmeņa 8.konsultācija × Nosaukums Matemātikas pir…" at bounding box center [447, 204] width 894 height 409
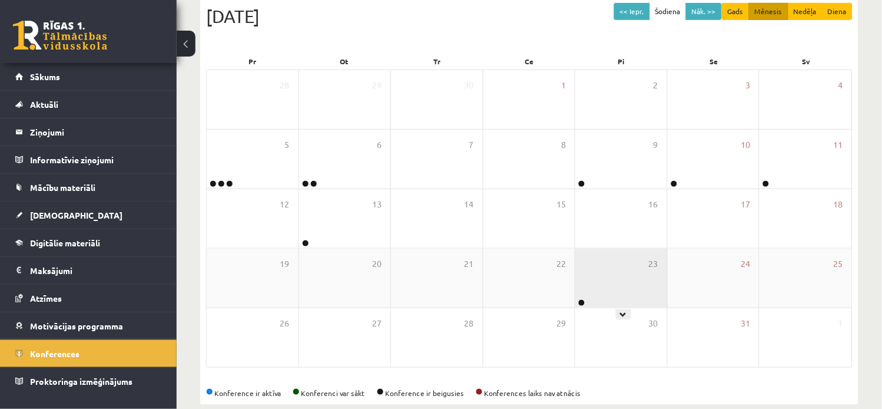
click at [632, 300] on div "23" at bounding box center [622, 278] width 92 height 59
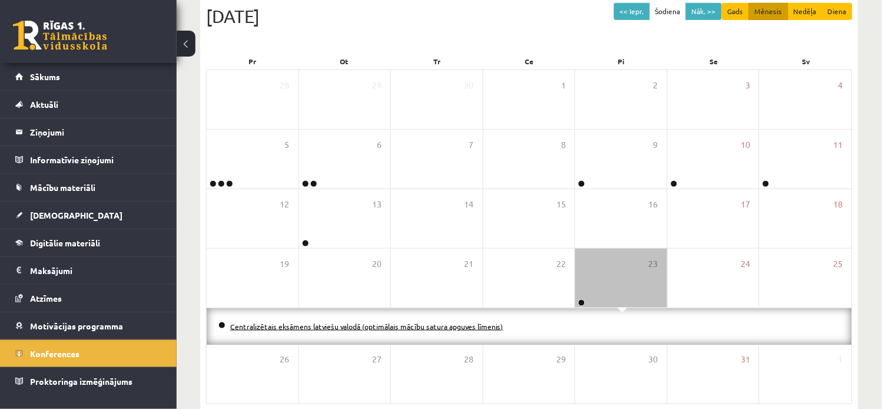
click at [388, 327] on link "Centralizētais eksāmens latviešu valodā (optimālais mācību satura apguves līmen…" at bounding box center [366, 326] width 273 height 9
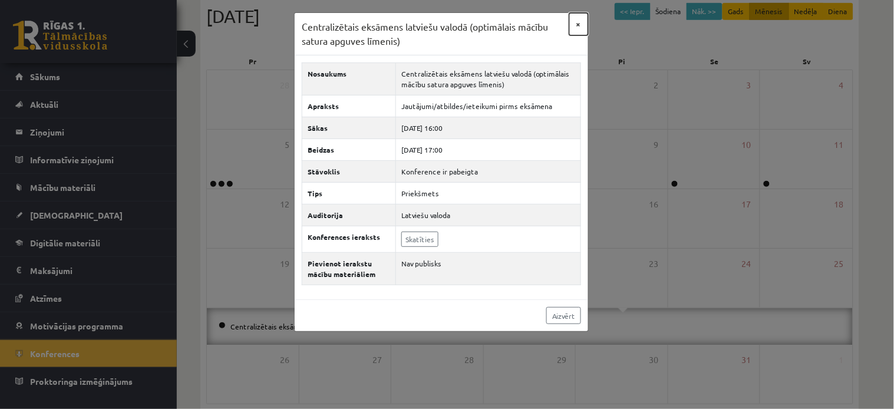
click at [574, 18] on button "×" at bounding box center [578, 24] width 19 height 22
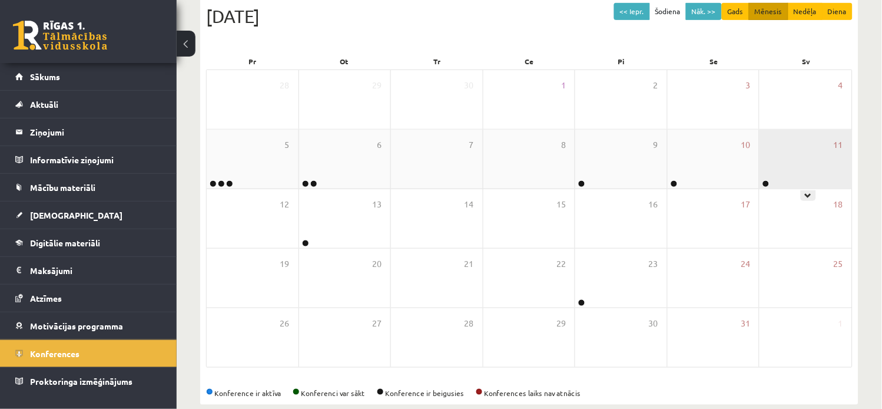
click at [794, 166] on div "11" at bounding box center [806, 159] width 92 height 59
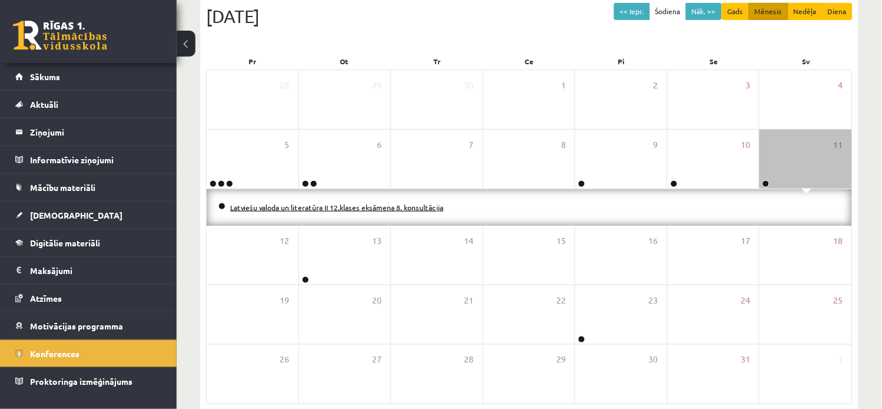
click at [401, 205] on link "Latviešu valoda un literatūra II 12.klases eksāmena 8. konsultācija" at bounding box center [336, 207] width 213 height 9
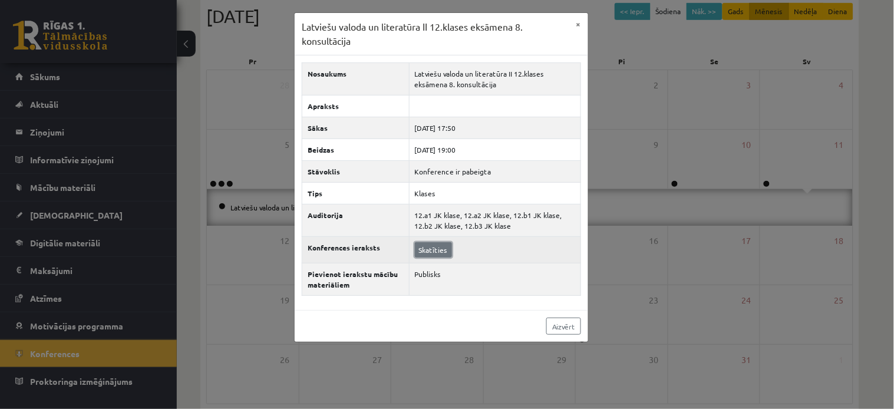
click at [441, 249] on link "Skatīties" at bounding box center [433, 249] width 37 height 15
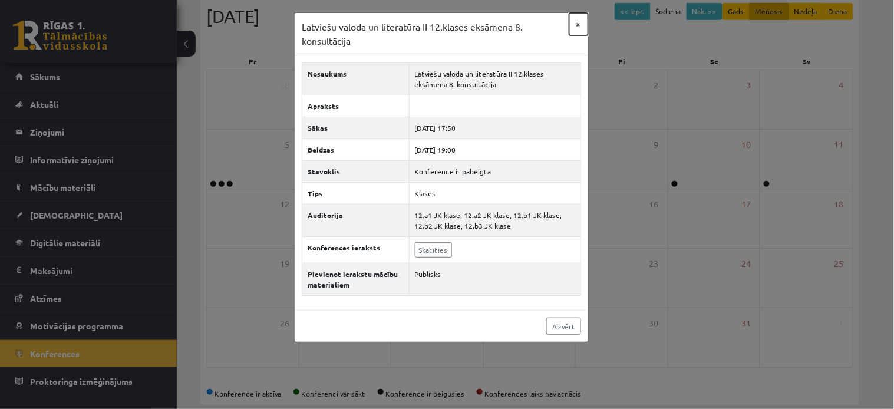
click at [578, 25] on button "×" at bounding box center [578, 24] width 19 height 22
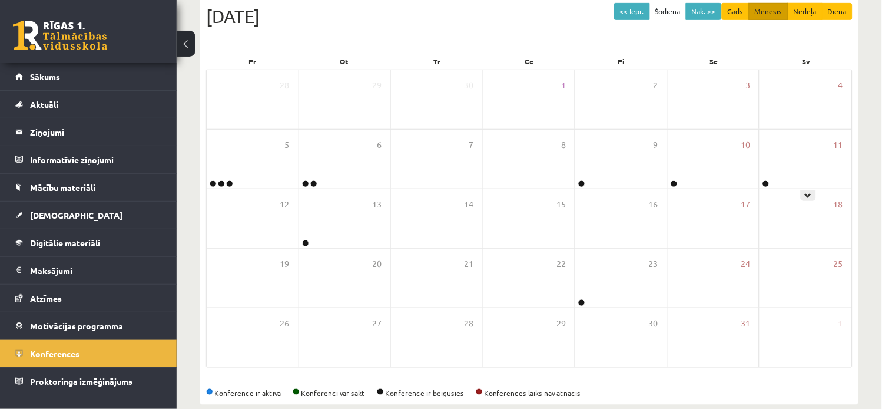
click at [805, 168] on div "11" at bounding box center [806, 159] width 92 height 59
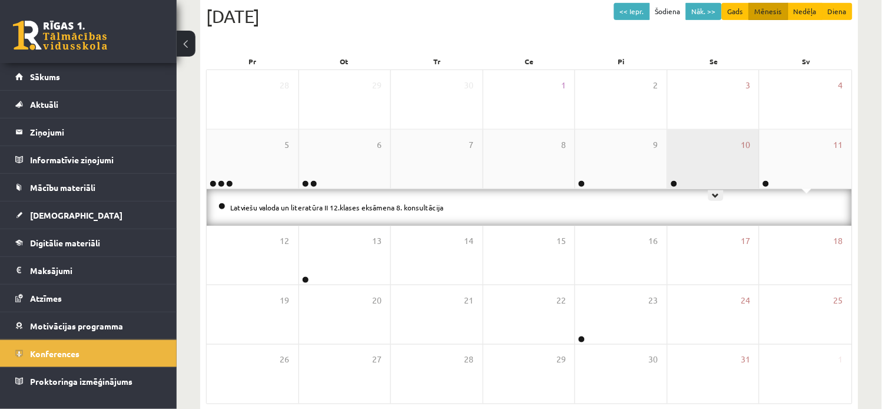
click at [701, 161] on div "10" at bounding box center [714, 159] width 92 height 59
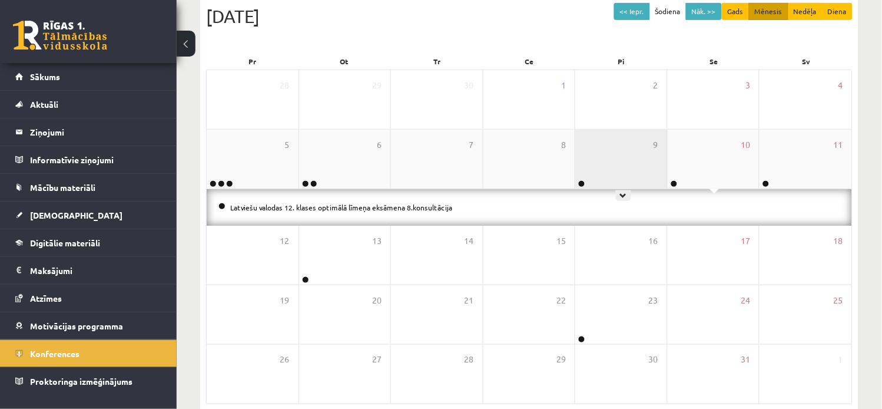
click at [632, 163] on div "9" at bounding box center [622, 159] width 92 height 59
